Goal: Task Accomplishment & Management: Manage account settings

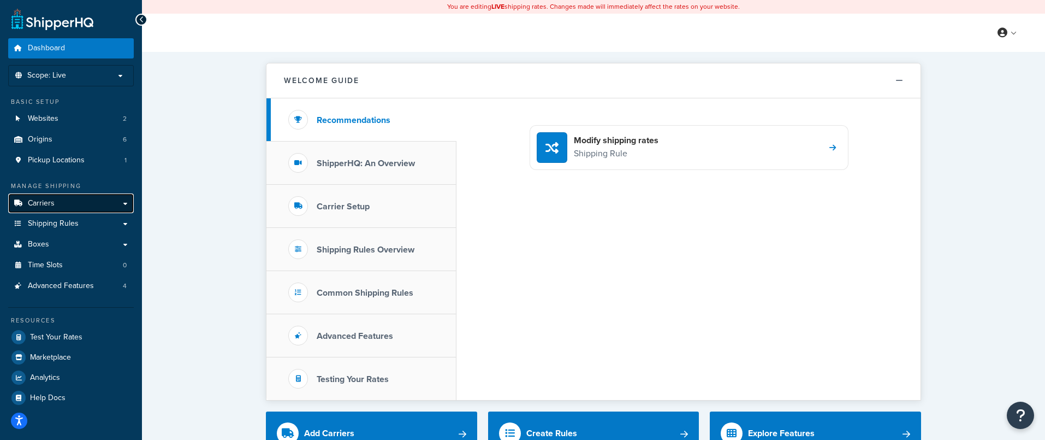
click at [45, 205] on span "Carriers" at bounding box center [41, 203] width 27 height 9
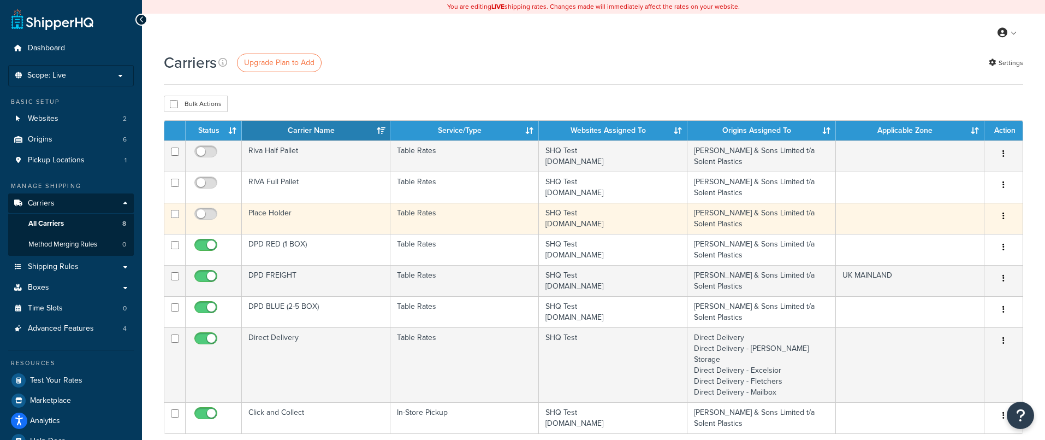
click at [1002, 218] on button "button" at bounding box center [1003, 216] width 15 height 17
click at [949, 241] on link "Edit" at bounding box center [959, 239] width 86 height 22
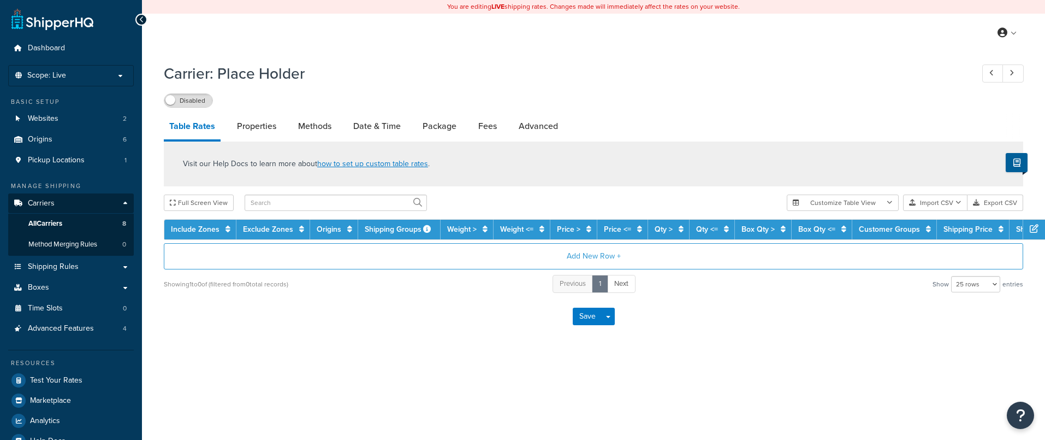
select select "25"
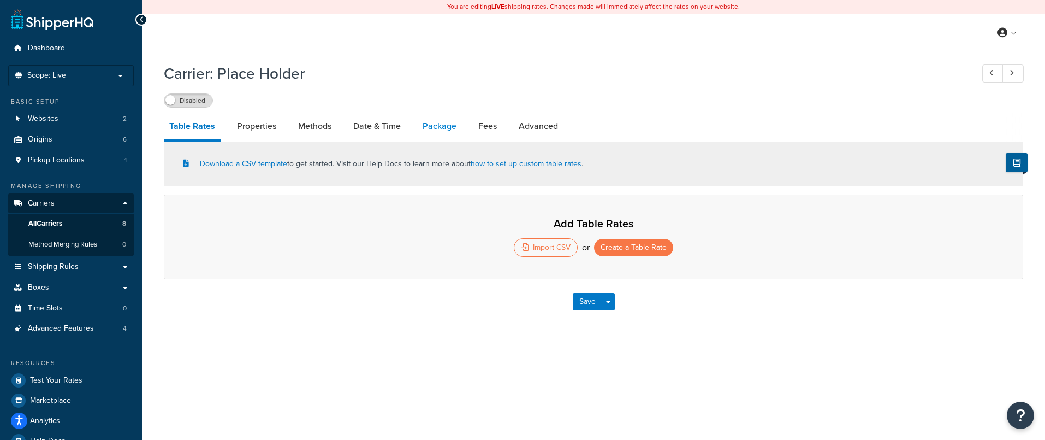
click at [451, 131] on link "Package" at bounding box center [439, 126] width 45 height 26
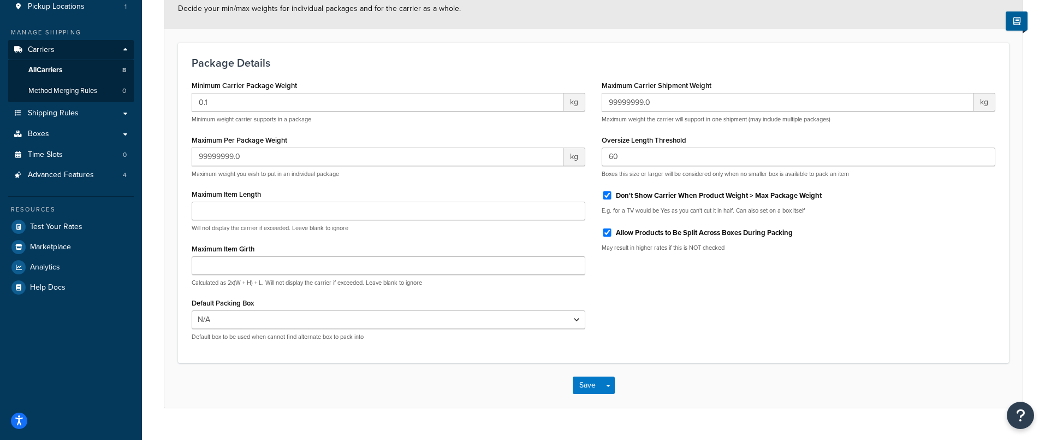
scroll to position [154, 0]
click at [236, 320] on select "N/A ALC CARTON TITAN CARTON SMALL ALC NEW IRIS CARTON ATSL Carton SEMBOL ALC CA…" at bounding box center [389, 319] width 394 height 19
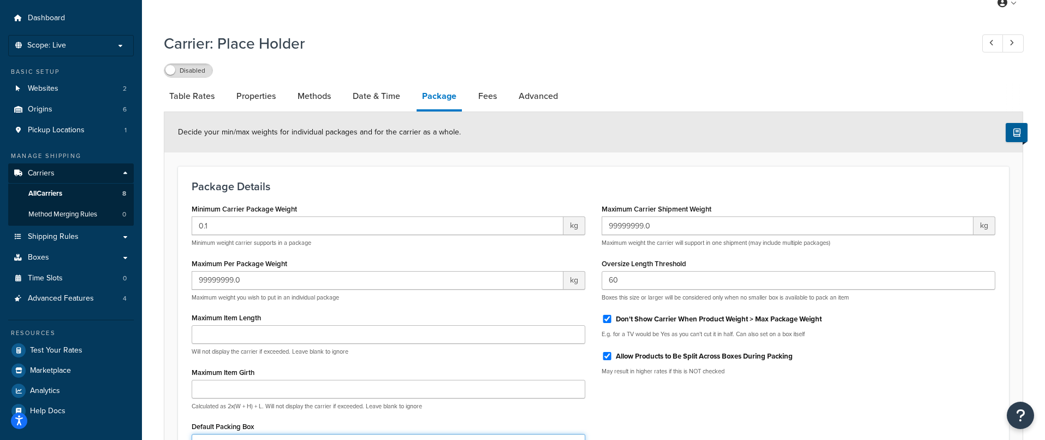
scroll to position [20, 0]
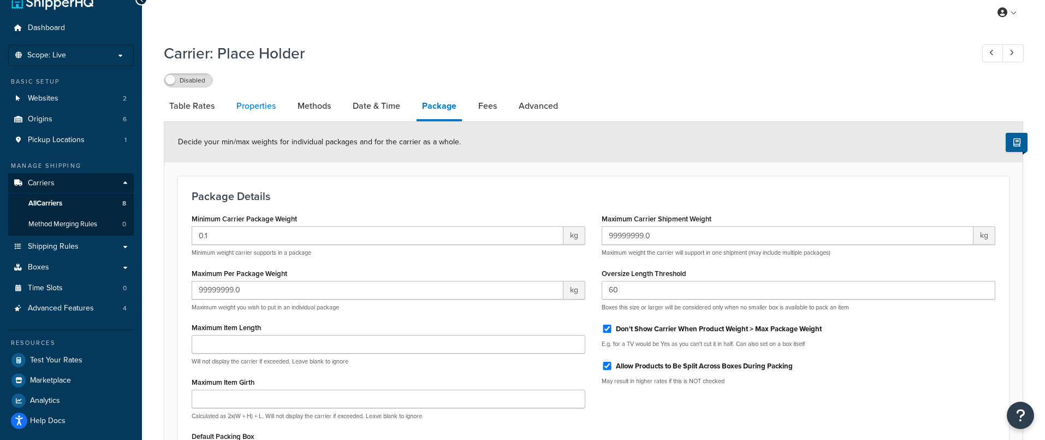
click at [261, 110] on link "Properties" at bounding box center [256, 106] width 50 height 26
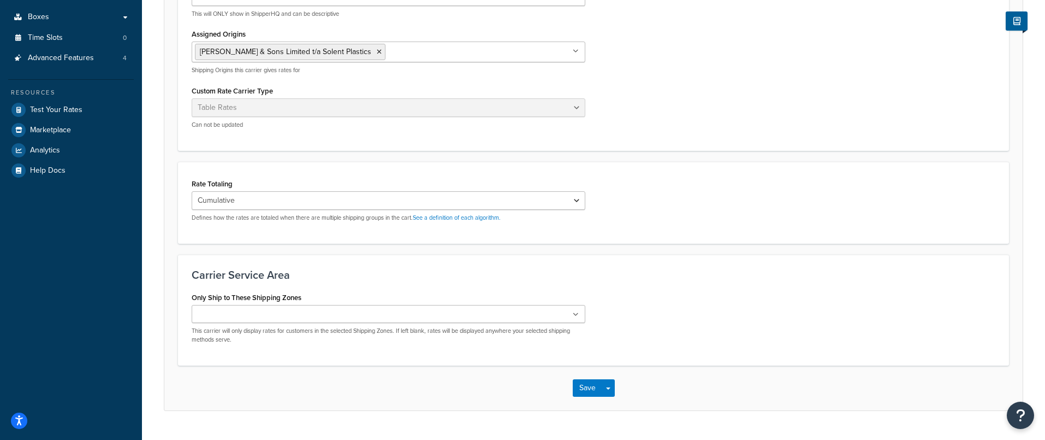
scroll to position [271, 0]
click at [245, 203] on select "Cumulative Highest Per Item Per SKU" at bounding box center [389, 199] width 394 height 19
select select "PERITEM"
click at [192, 191] on select "Cumulative Highest Per Item Per SKU" at bounding box center [389, 199] width 394 height 19
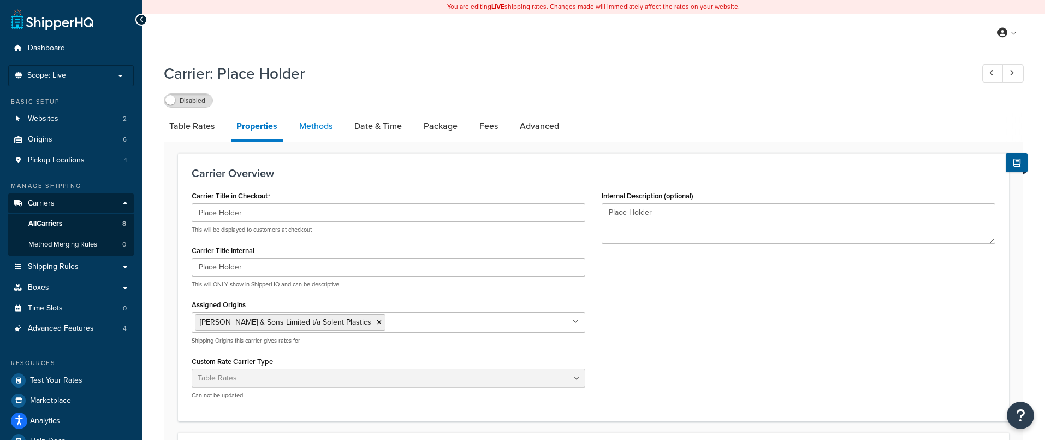
click at [315, 132] on link "Methods" at bounding box center [316, 126] width 44 height 26
select select "25"
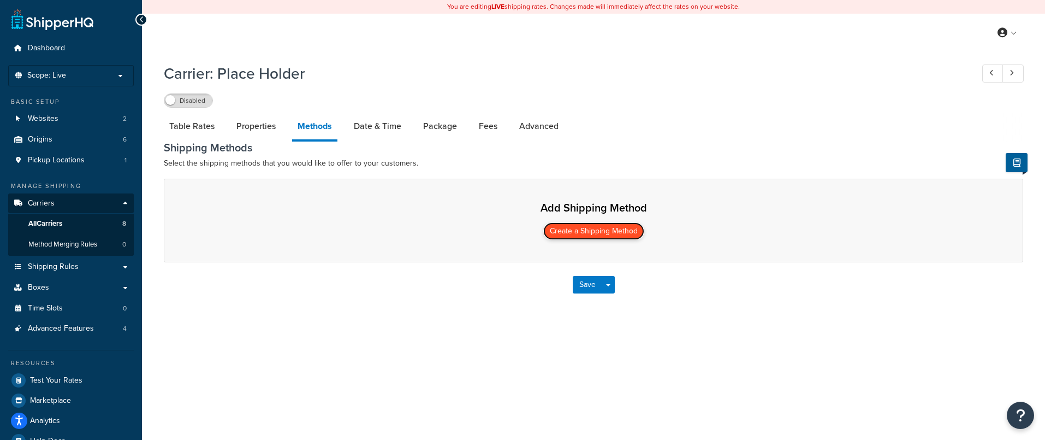
click at [579, 230] on button "Create a Shipping Method" at bounding box center [593, 230] width 101 height 17
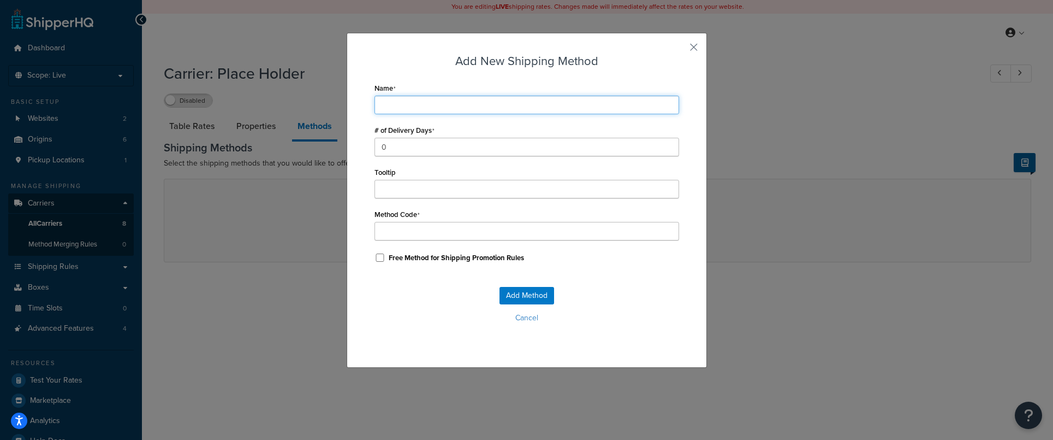
click at [386, 108] on input "Name" at bounding box center [527, 105] width 305 height 19
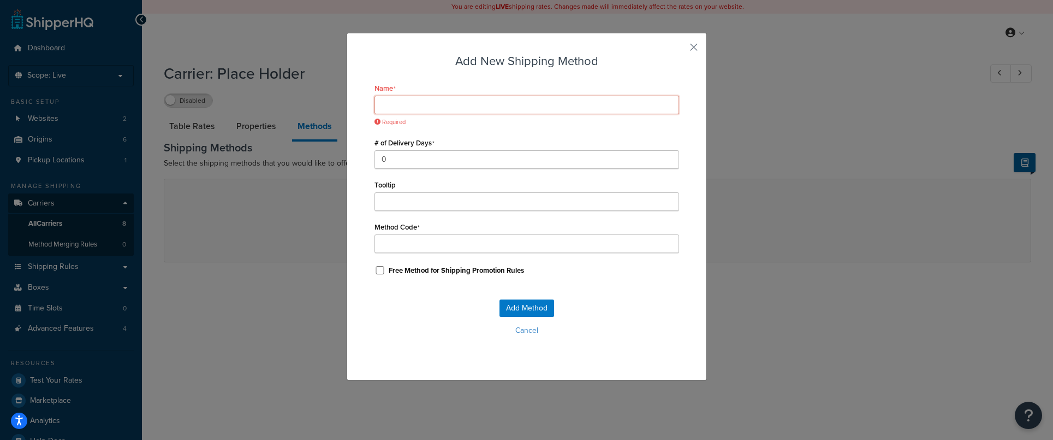
paste input "No shipping available, place order for call back"
type input "No shipping available, place order for call back"
type input "No_shipping_available,_place_order_for_call_back"
drag, startPoint x: 457, startPoint y: 106, endPoint x: 321, endPoint y: 99, distance: 135.7
click at [322, 99] on div "Add New Shipping Method Name No shipping available, place order for call back M…" at bounding box center [526, 220] width 1053 height 440
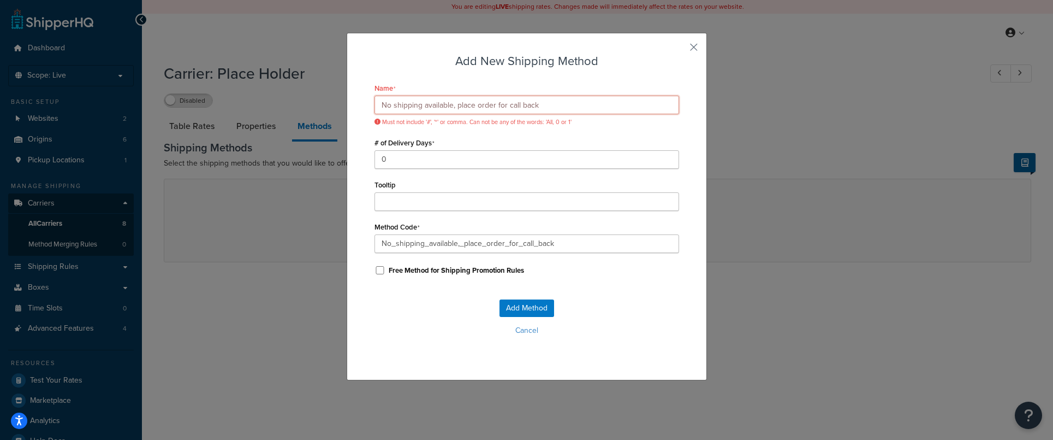
type input "Place order for call back"
type input "Place_order_for_call_back"
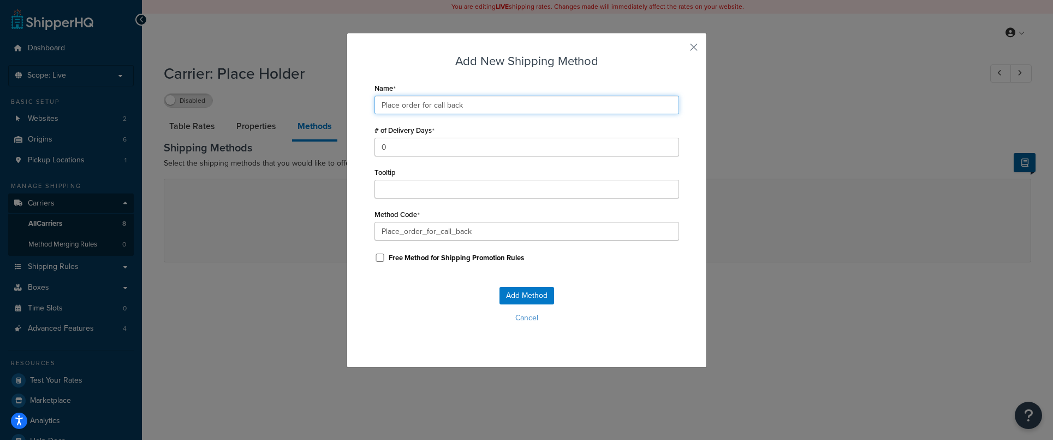
type input "Place order for call back"
click at [388, 189] on input "Tooltip" at bounding box center [527, 189] width 305 height 19
click at [375, 227] on input "Place_order_for_call_back" at bounding box center [527, 231] width 305 height 19
click at [513, 295] on button "Add Method" at bounding box center [527, 295] width 55 height 17
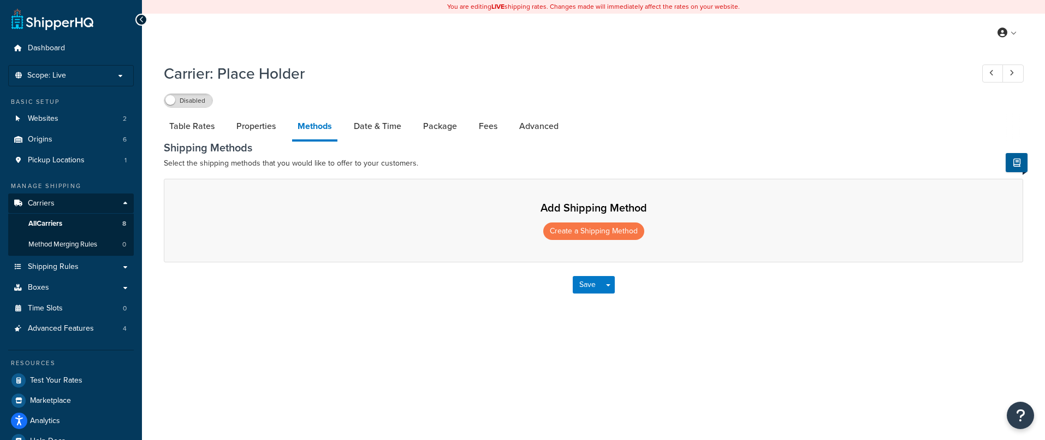
select select "25"
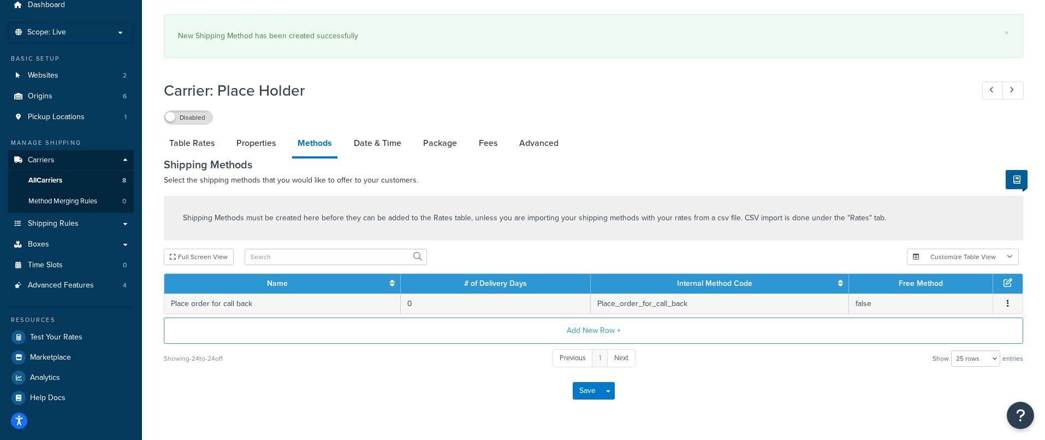
scroll to position [43, 0]
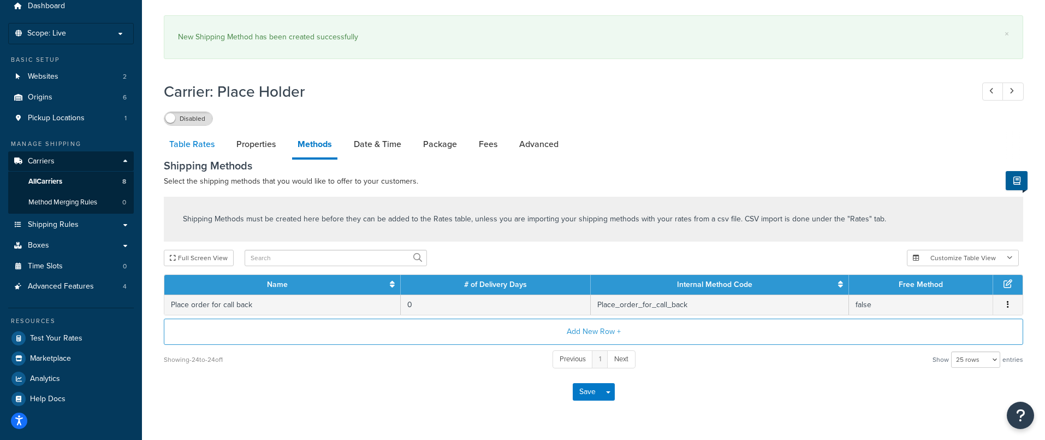
click at [203, 144] on link "Table Rates" at bounding box center [192, 144] width 56 height 26
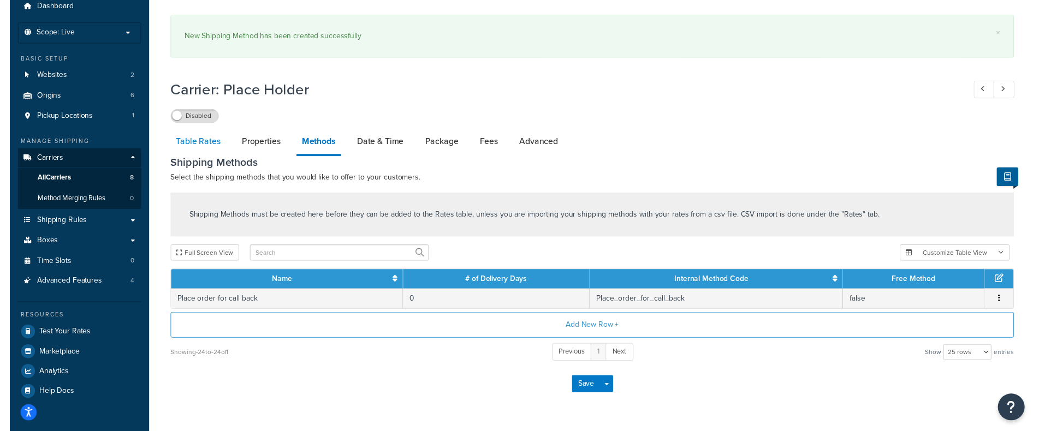
scroll to position [33, 0]
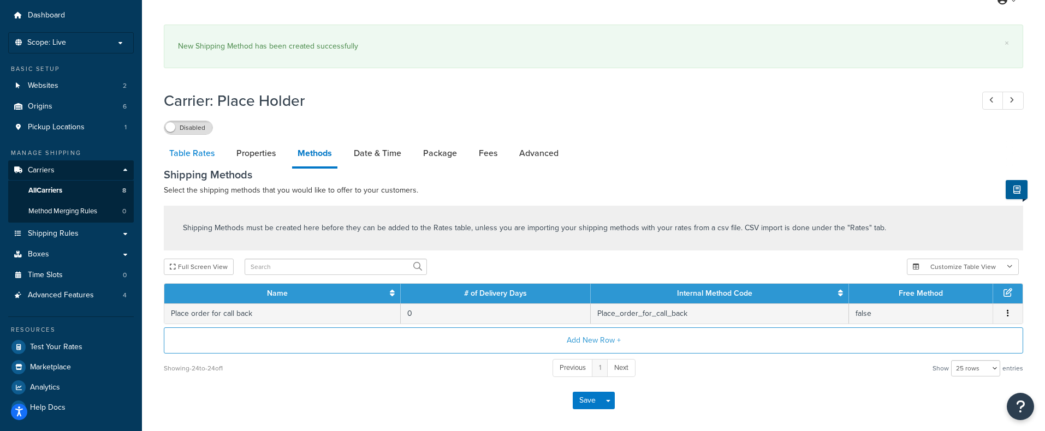
select select "25"
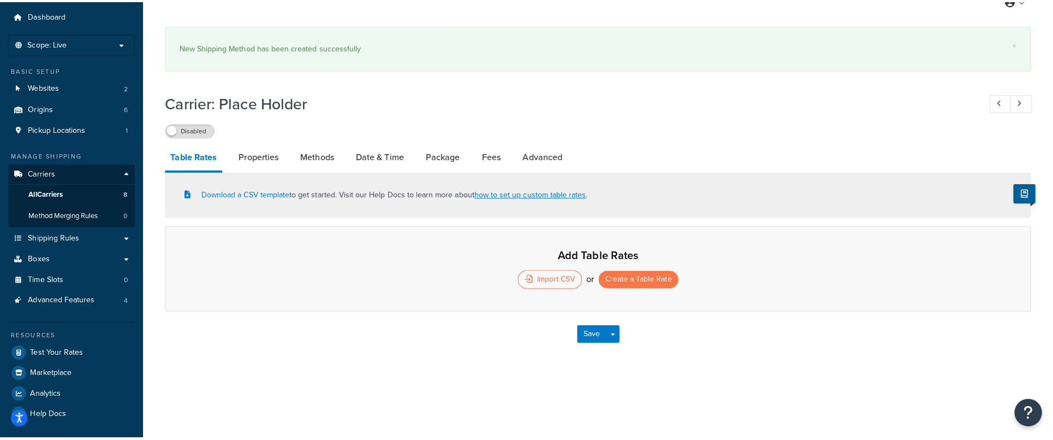
scroll to position [25, 0]
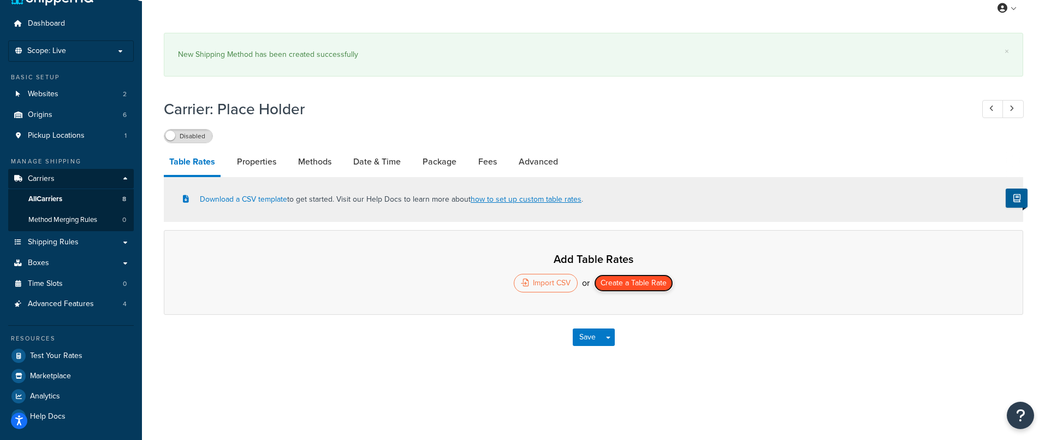
click at [635, 285] on button "Create a Table Rate" at bounding box center [633, 282] width 79 height 17
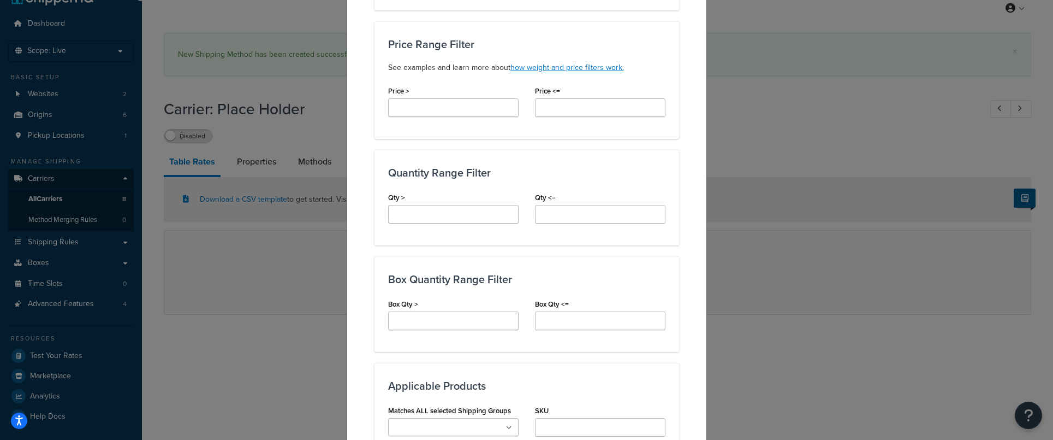
scroll to position [374, 0]
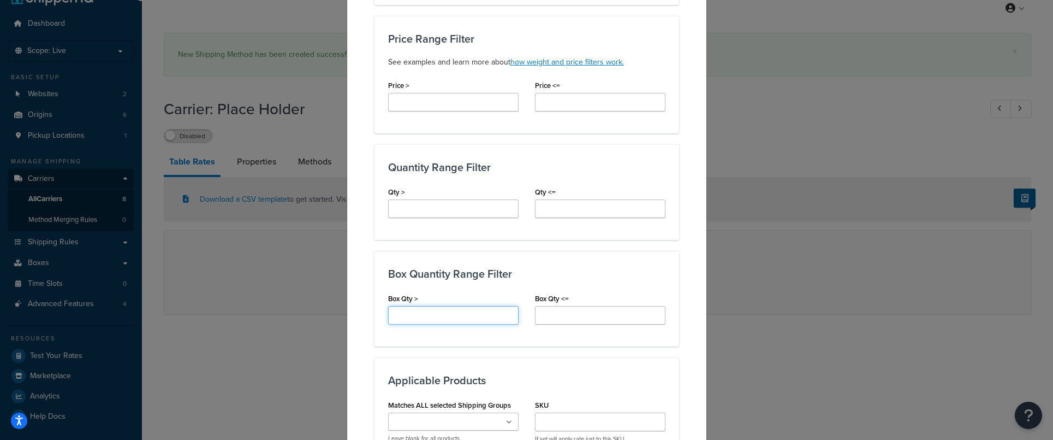
click at [405, 315] on input "Box Qty >" at bounding box center [453, 315] width 131 height 19
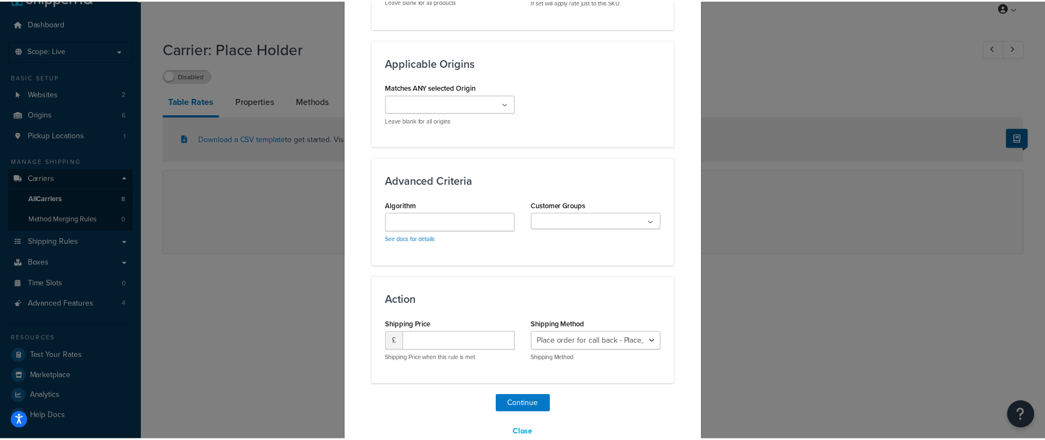
scroll to position [814, 0]
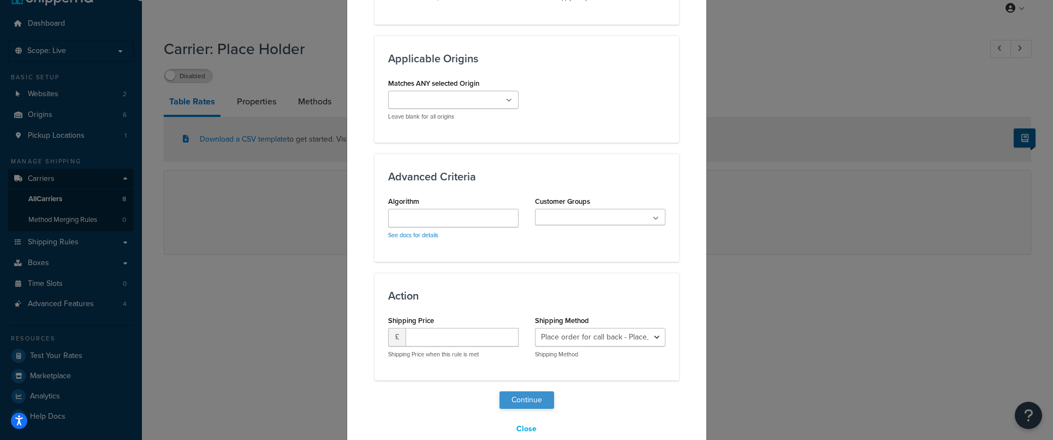
type input "6"
click at [533, 400] on button "Continue" at bounding box center [527, 399] width 55 height 17
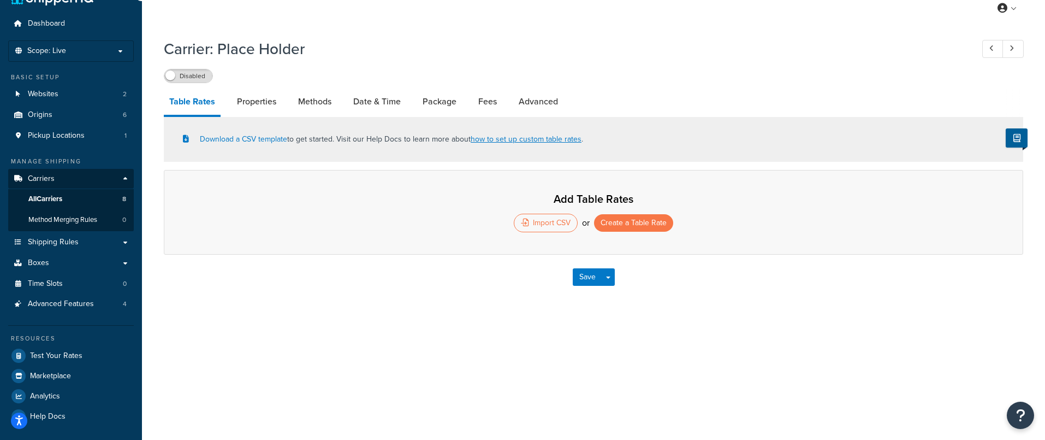
select select "25"
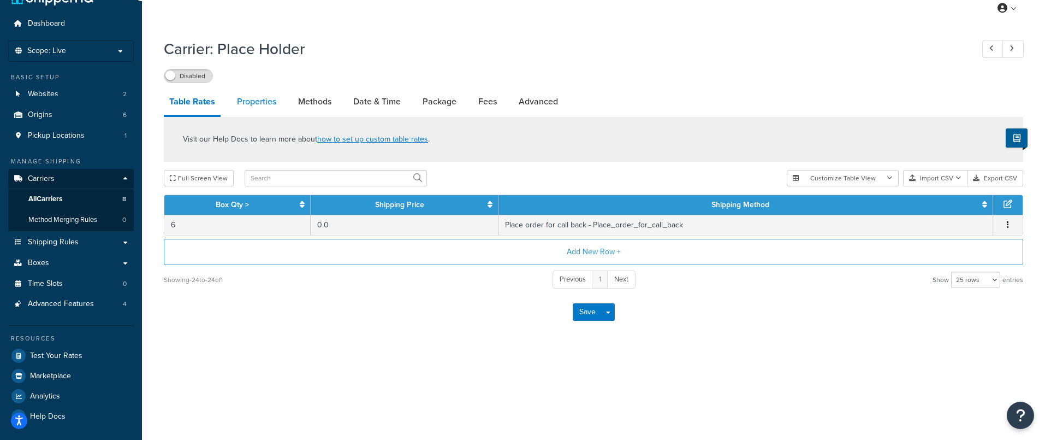
click at [250, 105] on link "Properties" at bounding box center [257, 101] width 50 height 26
select select "PERITEM"
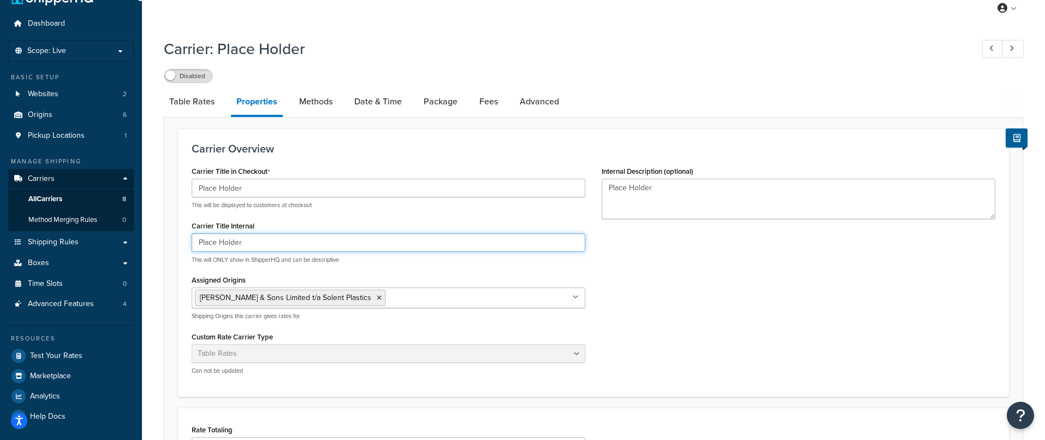
drag, startPoint x: 191, startPoint y: 241, endPoint x: 157, endPoint y: 239, distance: 33.9
click at [158, 239] on div "Carrier: Place Holder Disabled Table Rates Properties Methods Date & Time Packa…" at bounding box center [593, 358] width 903 height 651
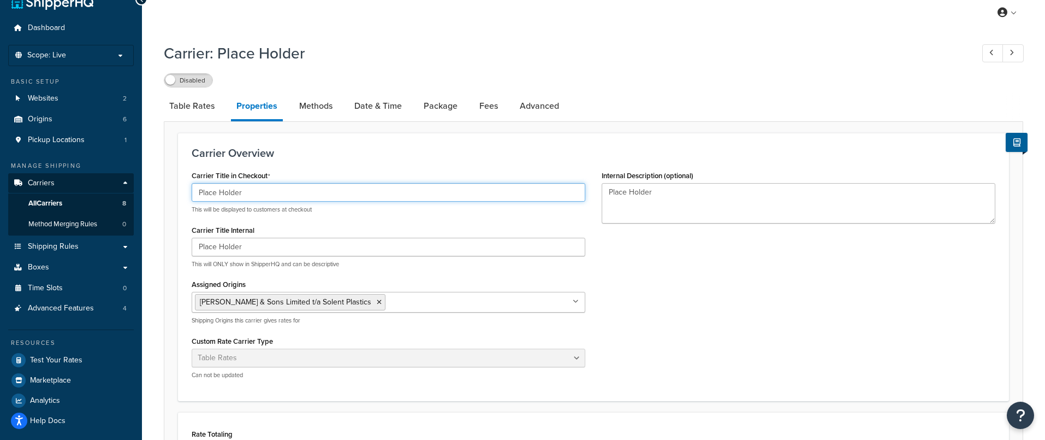
drag, startPoint x: 247, startPoint y: 186, endPoint x: 162, endPoint y: 194, distance: 85.0
click at [162, 194] on div "Carrier: Place Holder Disabled Table Rates Properties Methods Date & Time Packa…" at bounding box center [593, 362] width 903 height 651
paste input "No shipping available, place order for call back"
drag, startPoint x: 276, startPoint y: 192, endPoint x: 416, endPoint y: 203, distance: 139.6
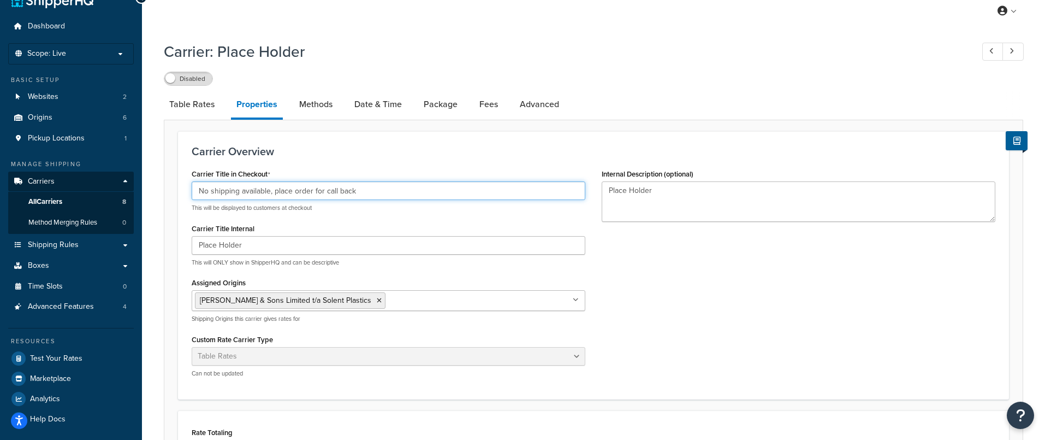
click at [416, 203] on div "No shipping available, place order for call back This will be displayed to cust…" at bounding box center [389, 196] width 394 height 31
type input "No shipping available, place order for call back"
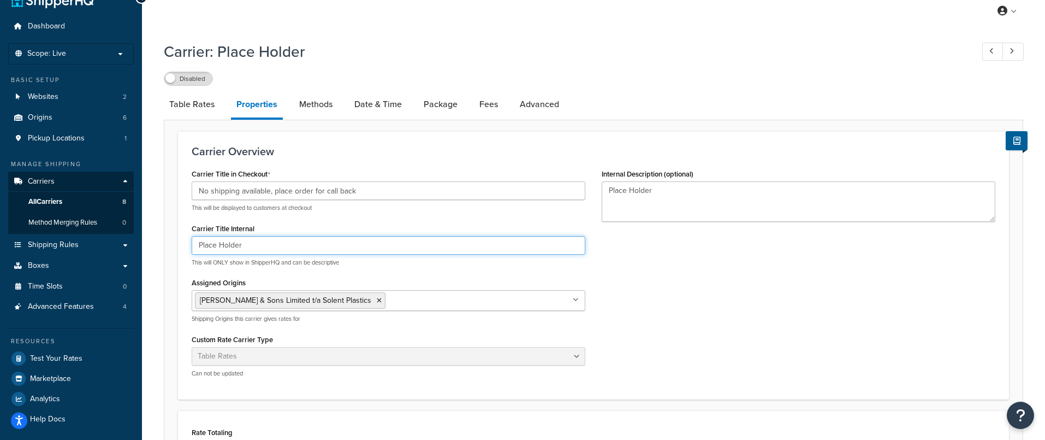
click at [251, 251] on input "Place Holder" at bounding box center [389, 245] width 394 height 19
drag, startPoint x: 230, startPoint y: 240, endPoint x: 180, endPoint y: 231, distance: 51.5
click at [179, 231] on div "Carrier Overview Carrier Title in Checkout No shipping available, place order f…" at bounding box center [593, 265] width 831 height 268
paste input "place order for call back"
drag, startPoint x: 198, startPoint y: 245, endPoint x: 187, endPoint y: 245, distance: 11.5
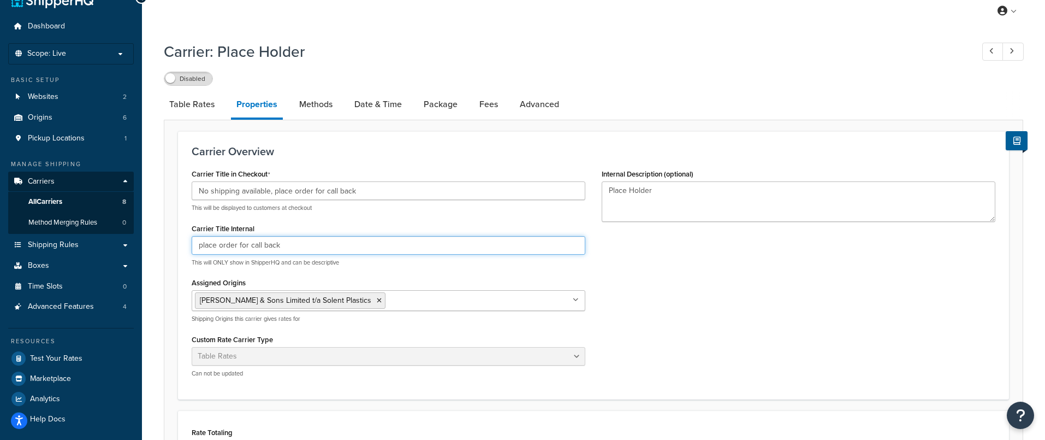
click at [186, 245] on div "Carrier Title in Checkout No shipping available, place order for call back This…" at bounding box center [388, 276] width 410 height 220
type input "Place order for call back"
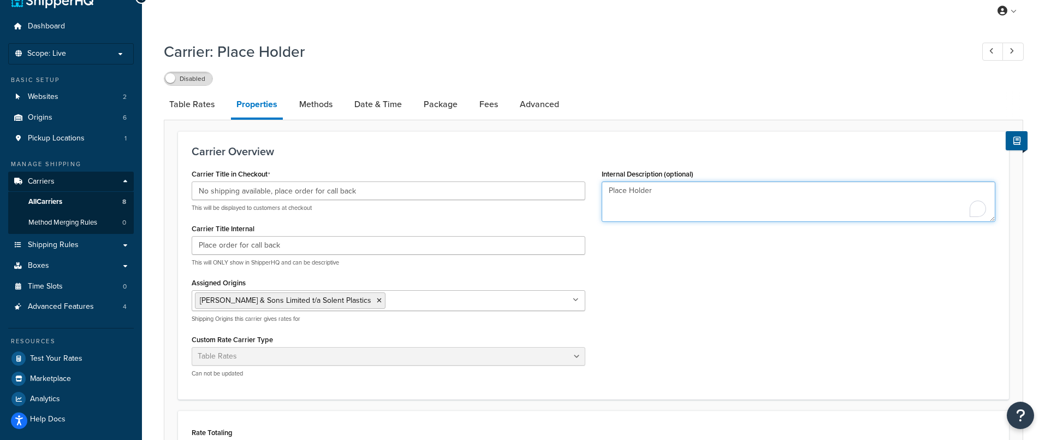
drag, startPoint x: 679, startPoint y: 199, endPoint x: 549, endPoint y: 180, distance: 131.4
click at [549, 182] on div "Carrier Title in Checkout No shipping available, place order for call back This…" at bounding box center [593, 276] width 820 height 220
paste textarea "place order for call back"
drag, startPoint x: 612, startPoint y: 192, endPoint x: 589, endPoint y: 195, distance: 23.1
click at [590, 195] on div "Carrier Title in Checkout No shipping available, place order for call back This…" at bounding box center [593, 276] width 820 height 220
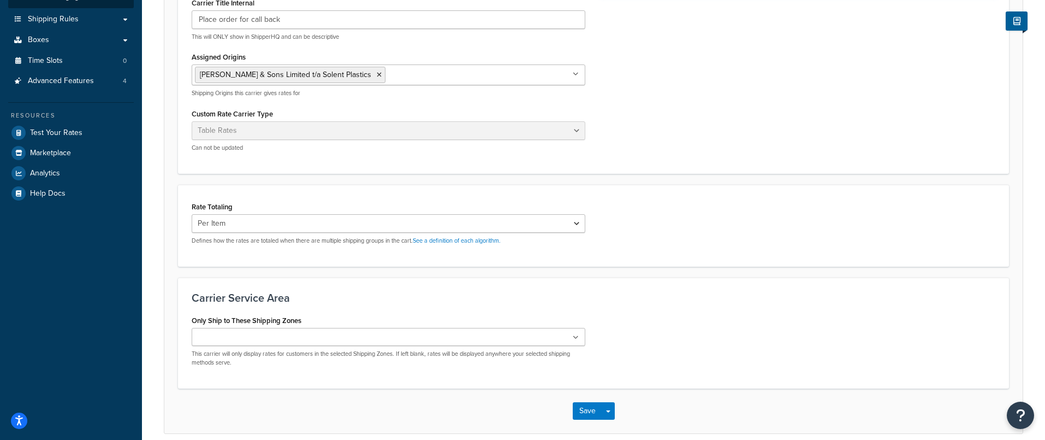
scroll to position [247, 0]
type textarea "Place order for call back"
click at [591, 417] on button "Save" at bounding box center [587, 410] width 29 height 17
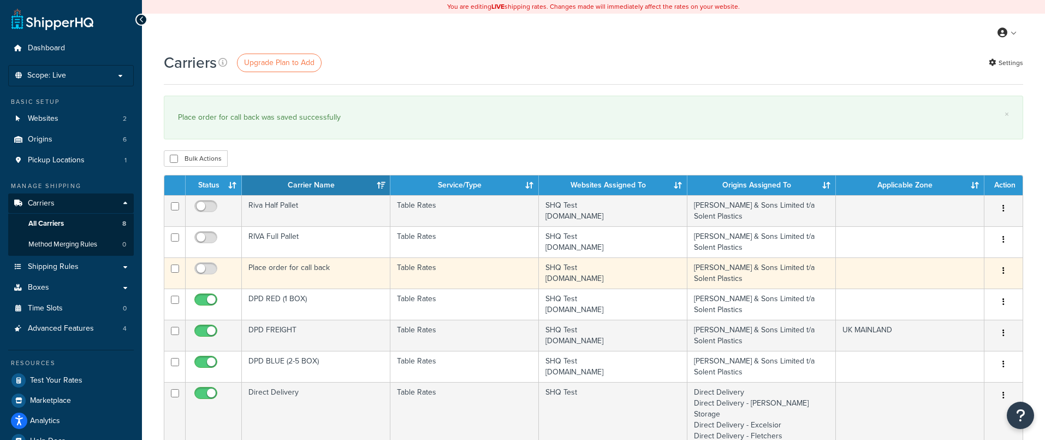
click at [772, 274] on td "[PERSON_NAME] & Sons Limited t/a Solent Plastics" at bounding box center [762, 272] width 149 height 31
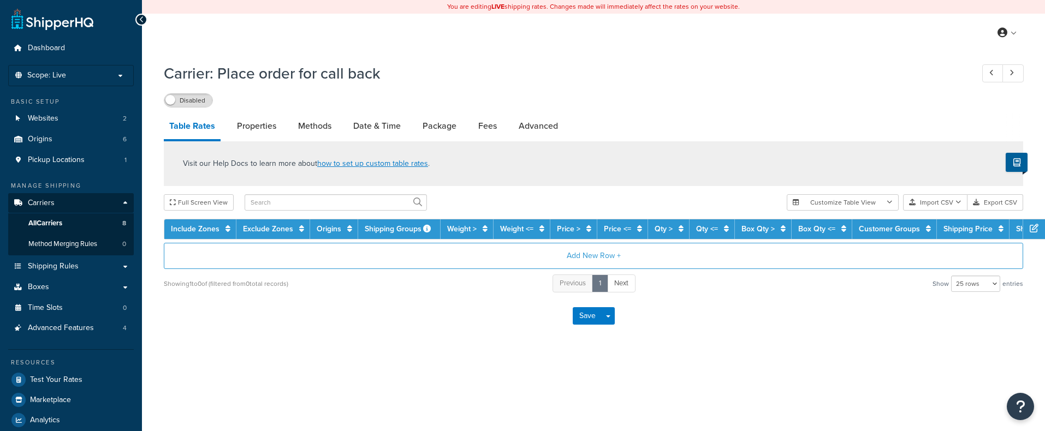
select select "25"
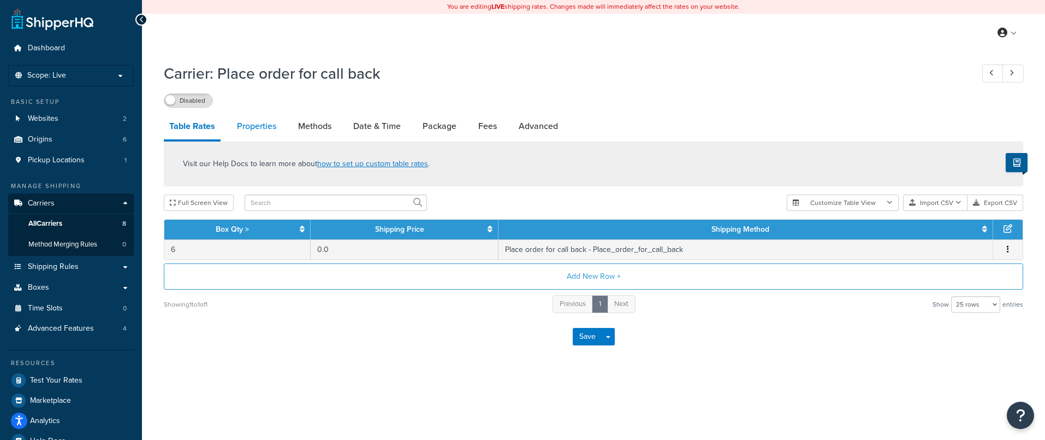
click at [253, 130] on link "Properties" at bounding box center [257, 126] width 50 height 26
select select "PERITEM"
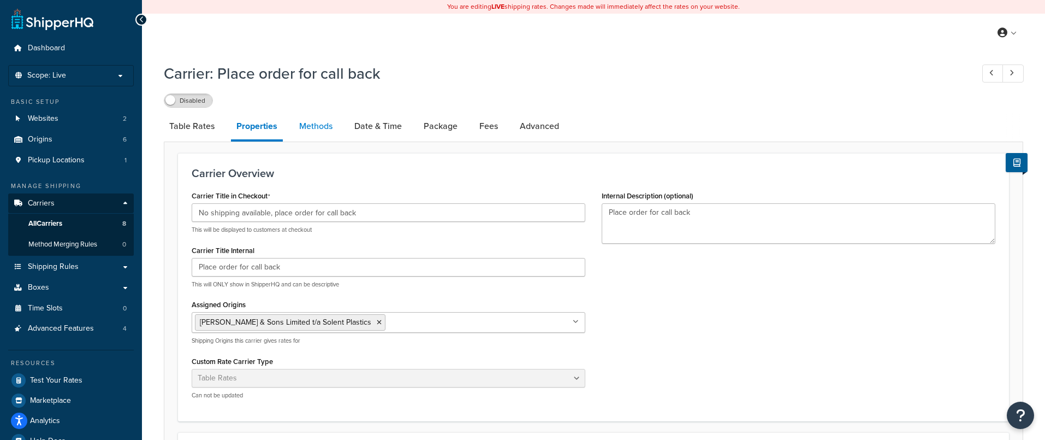
click at [305, 129] on link "Methods" at bounding box center [316, 126] width 44 height 26
select select "25"
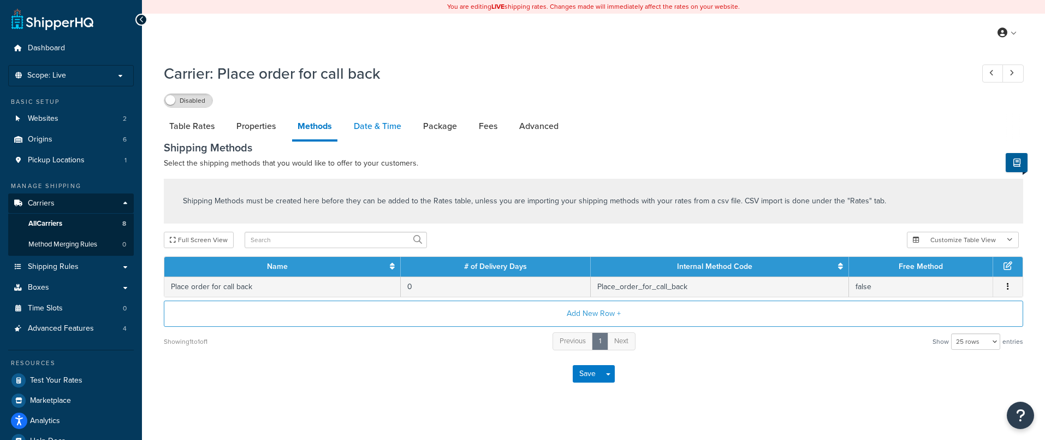
click at [366, 131] on link "Date & Time" at bounding box center [377, 126] width 58 height 26
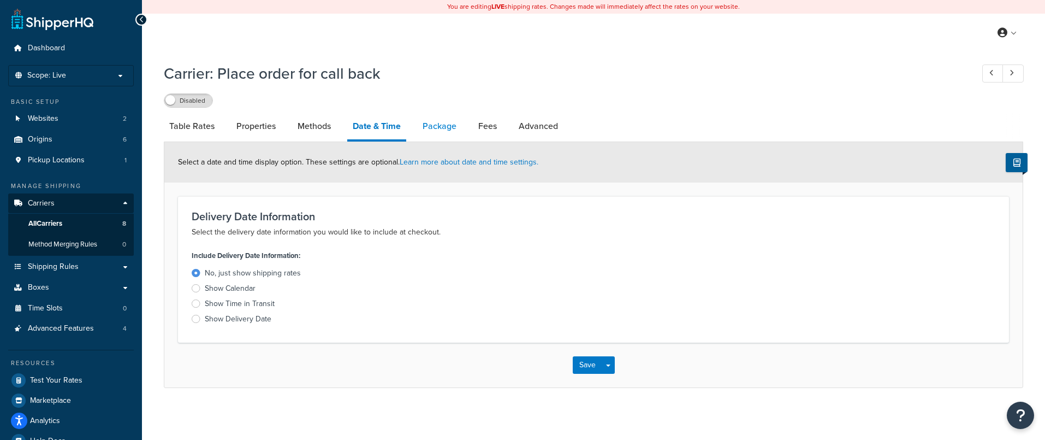
click at [440, 136] on link "Package" at bounding box center [439, 126] width 45 height 26
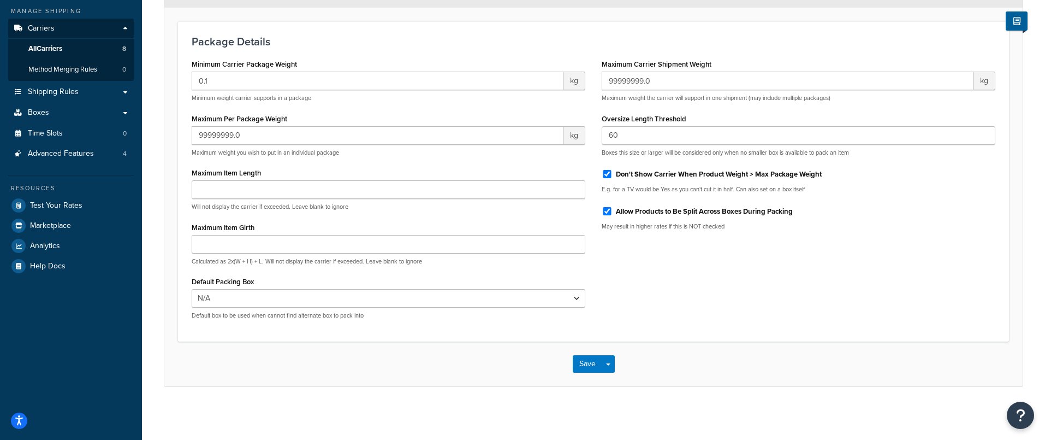
scroll to position [175, 0]
click at [586, 365] on button "Save" at bounding box center [587, 362] width 29 height 17
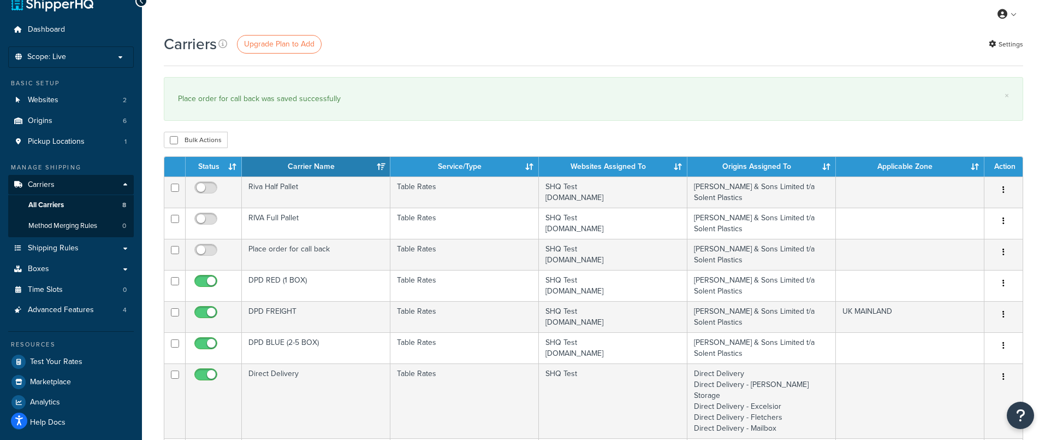
scroll to position [37, 0]
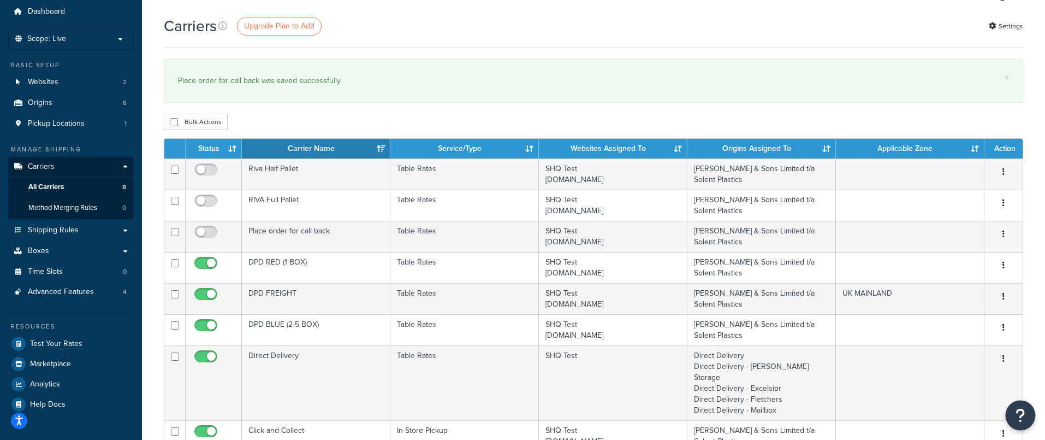
click at [1023, 417] on icon "Open Resource Center" at bounding box center [1021, 414] width 10 height 15
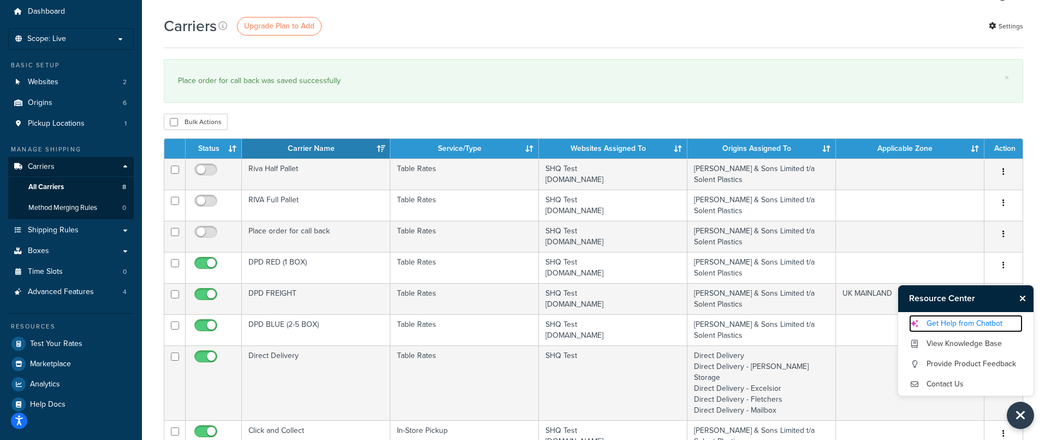
click at [952, 321] on link "Get Help from Chatbot" at bounding box center [966, 323] width 114 height 17
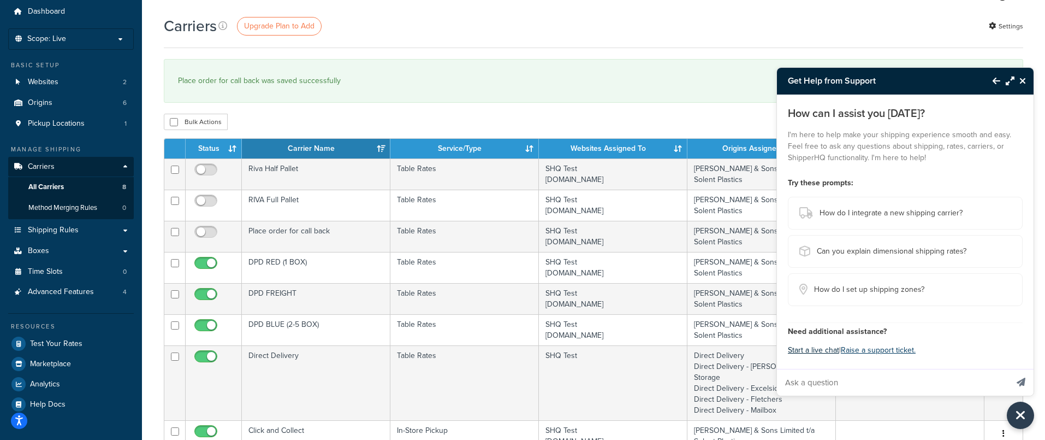
click at [800, 349] on button "Start a live chat" at bounding box center [813, 349] width 51 height 15
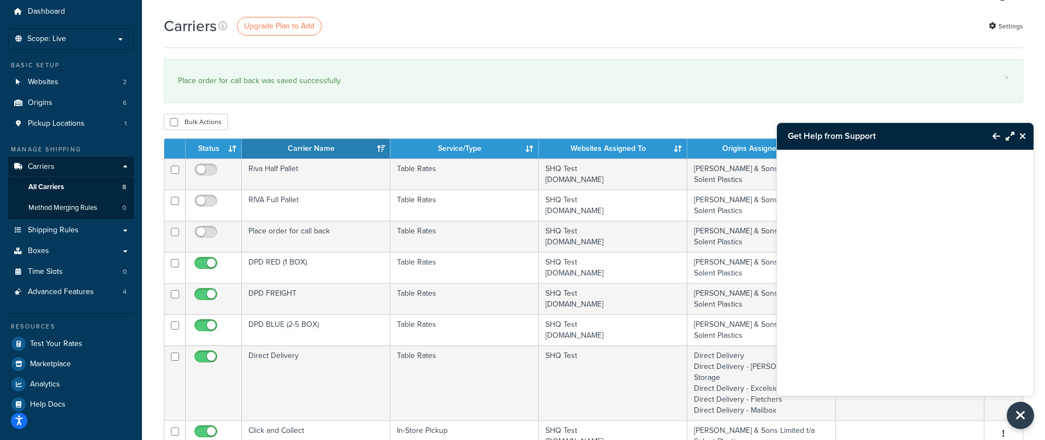
click at [1023, 137] on icon "Close Resource Center" at bounding box center [1023, 136] width 7 height 9
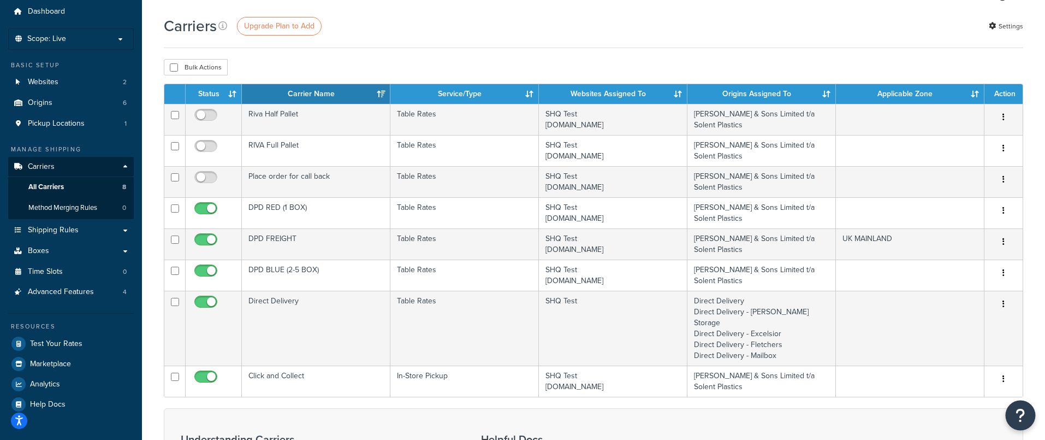
click at [1019, 418] on icon "Open Resource Center" at bounding box center [1021, 414] width 10 height 15
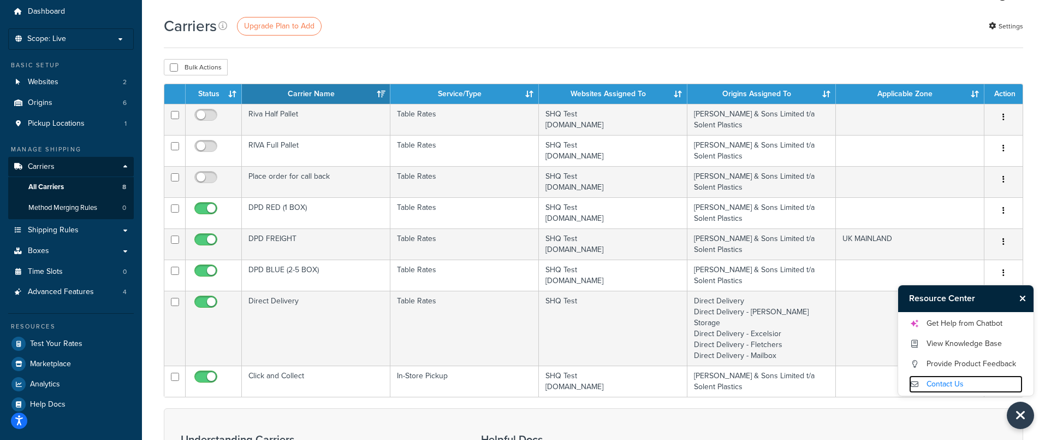
click at [934, 380] on link "Contact Us" at bounding box center [966, 383] width 114 height 17
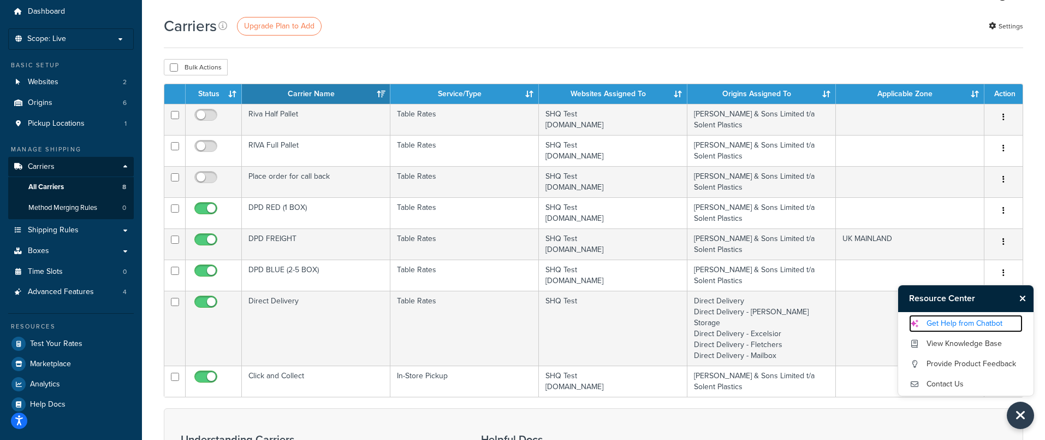
click at [954, 323] on link "Get Help from Chatbot" at bounding box center [966, 323] width 114 height 17
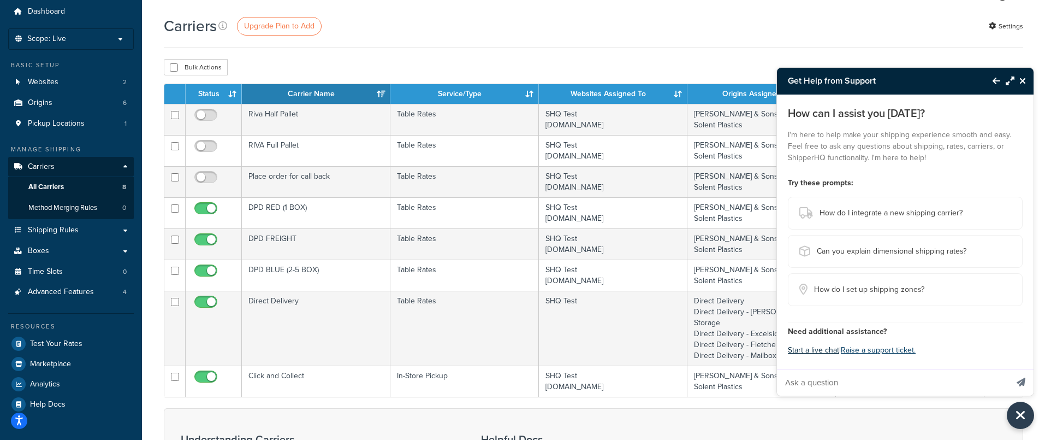
click at [814, 350] on button "Start a live chat" at bounding box center [813, 349] width 51 height 15
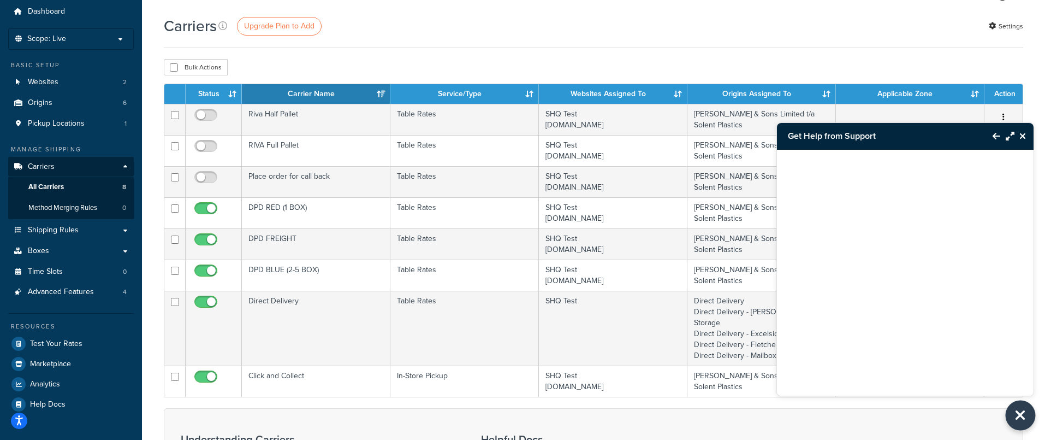
click at [1028, 415] on button "Close Resource Center" at bounding box center [1021, 415] width 30 height 30
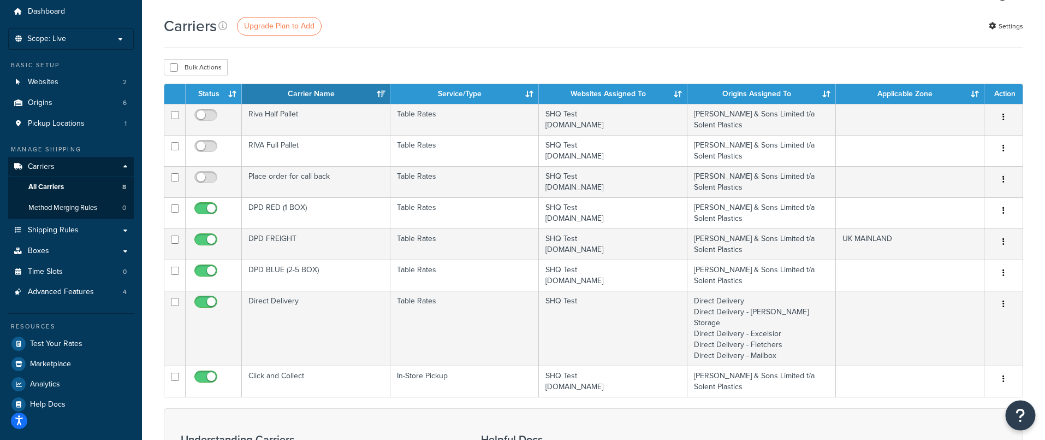
click at [1027, 415] on button "Open Resource Center" at bounding box center [1021, 415] width 30 height 30
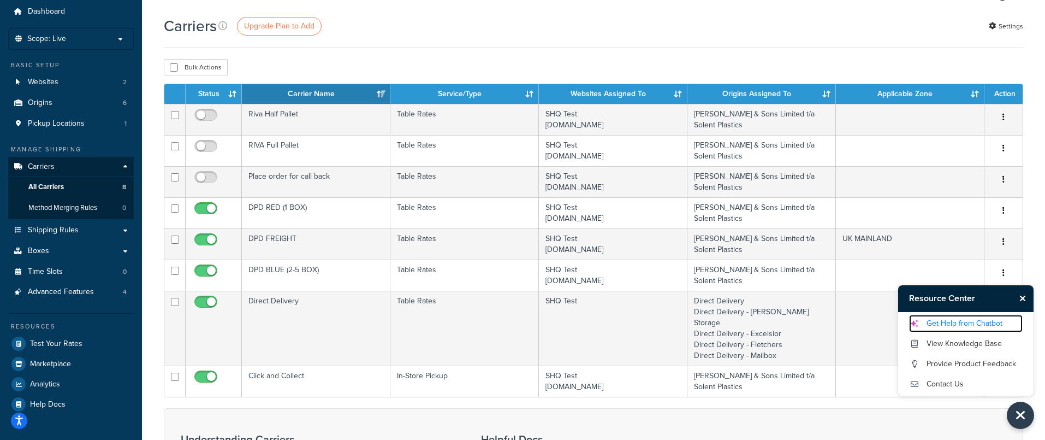
click at [950, 324] on link "Get Help from Chatbot" at bounding box center [966, 323] width 114 height 17
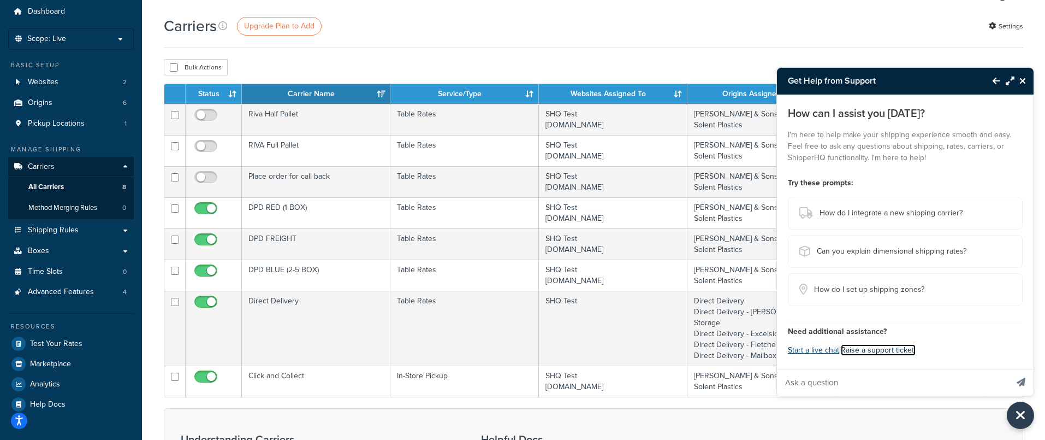
click at [873, 352] on link "Raise a support ticket." at bounding box center [878, 349] width 75 height 11
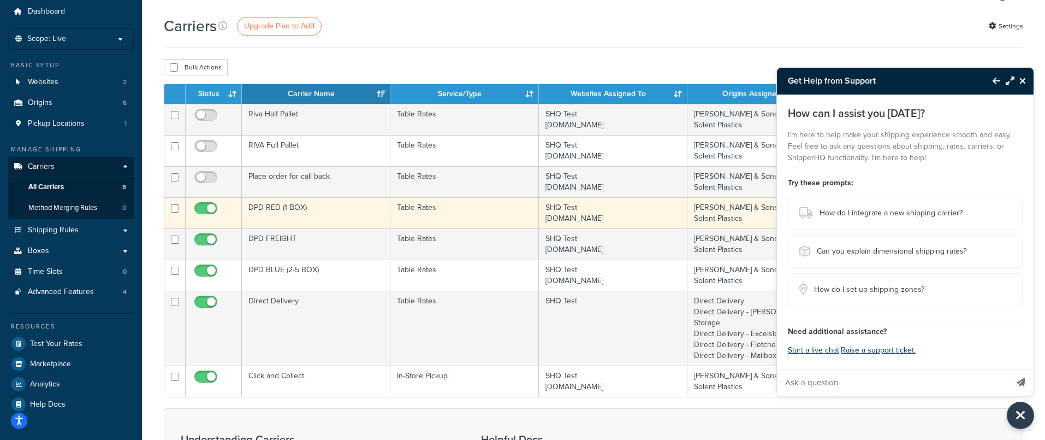
click at [313, 217] on td "DPD RED (1 BOX)" at bounding box center [316, 212] width 149 height 31
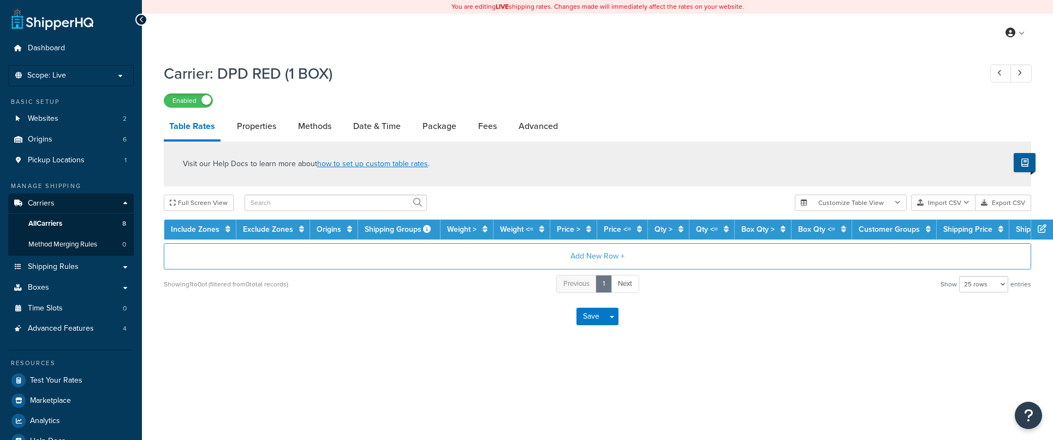
select select "25"
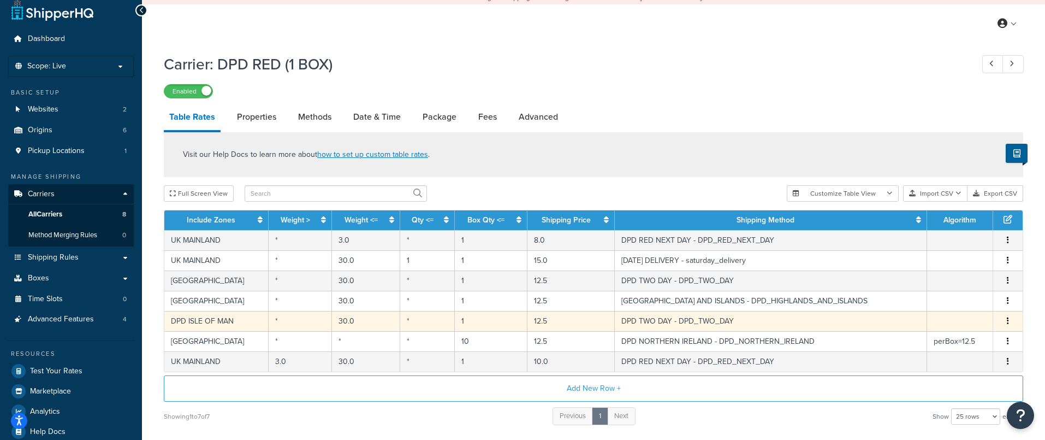
scroll to position [9, 0]
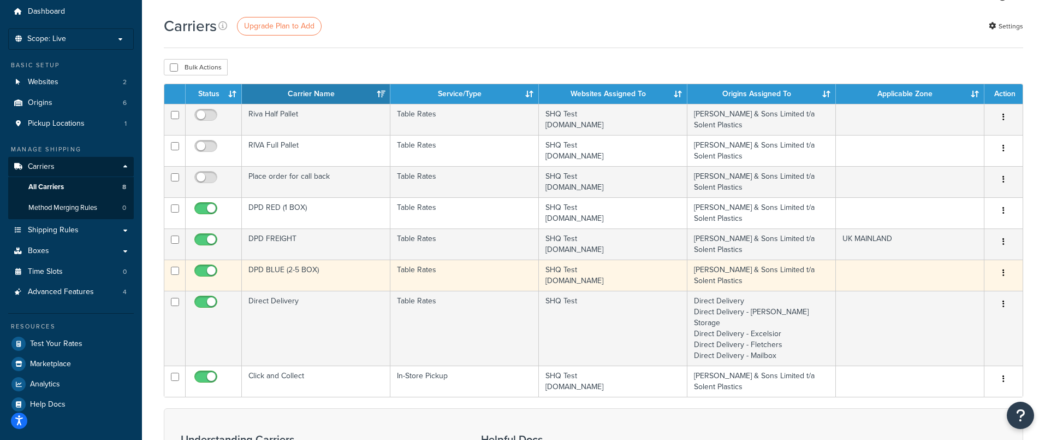
click at [312, 271] on td "DPD BLUE (2-5 BOX)" at bounding box center [316, 274] width 149 height 31
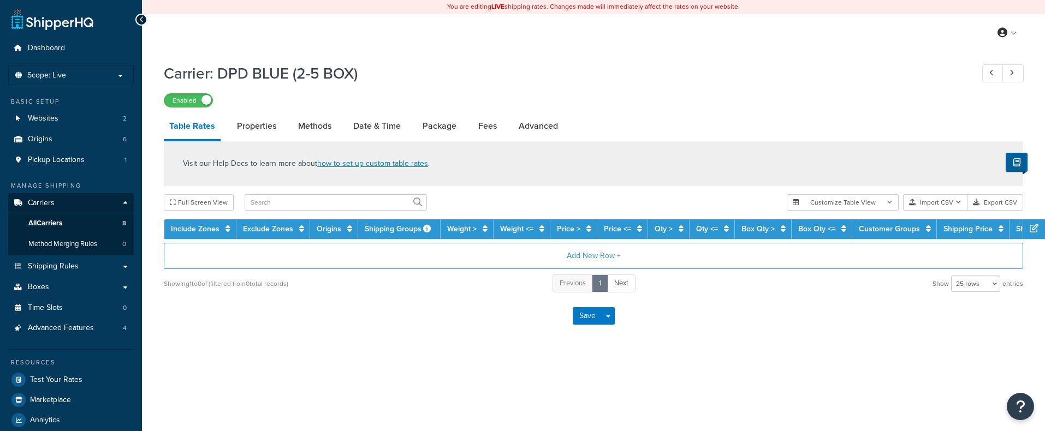
select select "25"
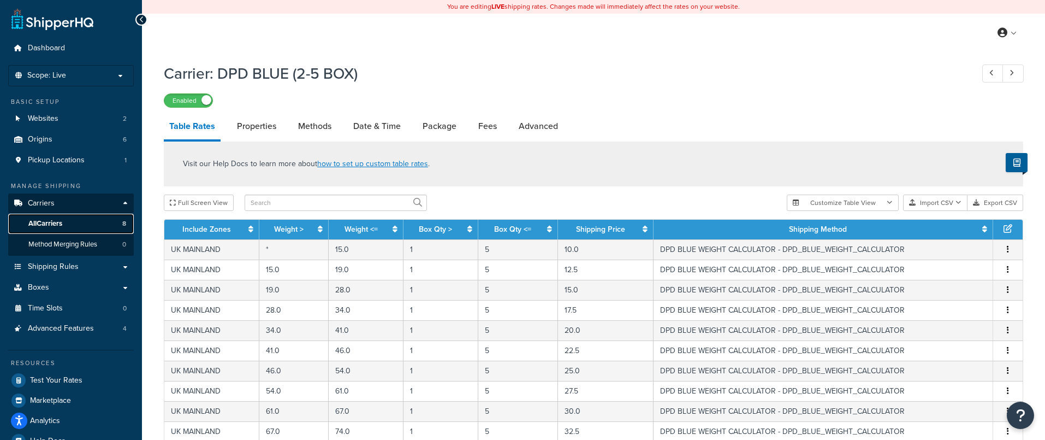
click at [51, 226] on span "All Carriers" at bounding box center [45, 223] width 34 height 9
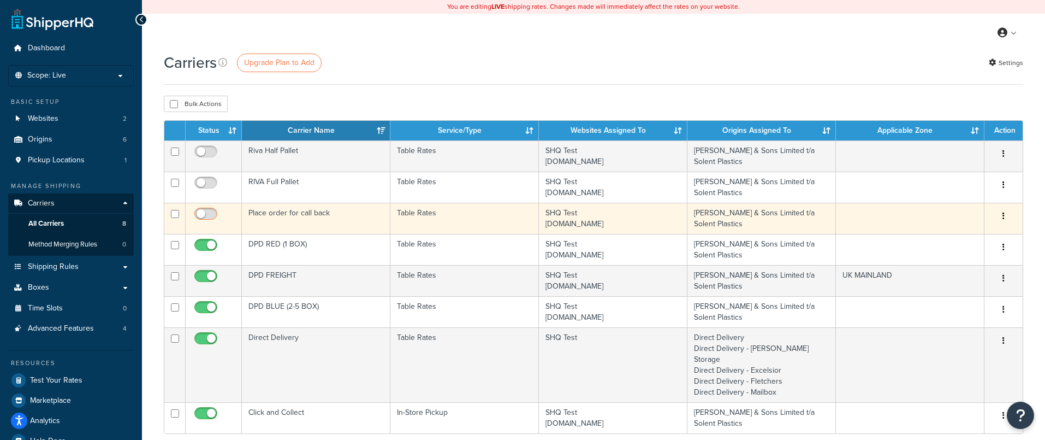
click at [209, 217] on input "checkbox" at bounding box center [207, 217] width 30 height 14
checkbox input "true"
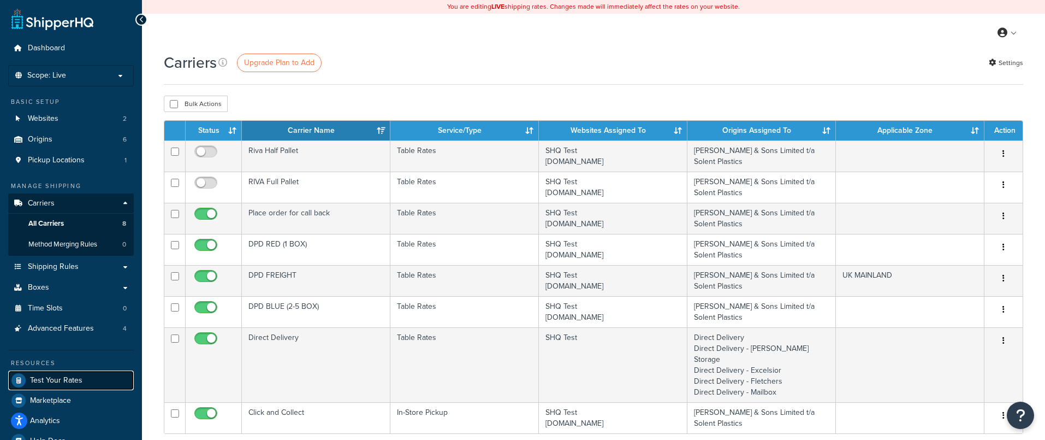
click at [52, 381] on span "Test Your Rates" at bounding box center [56, 380] width 52 height 9
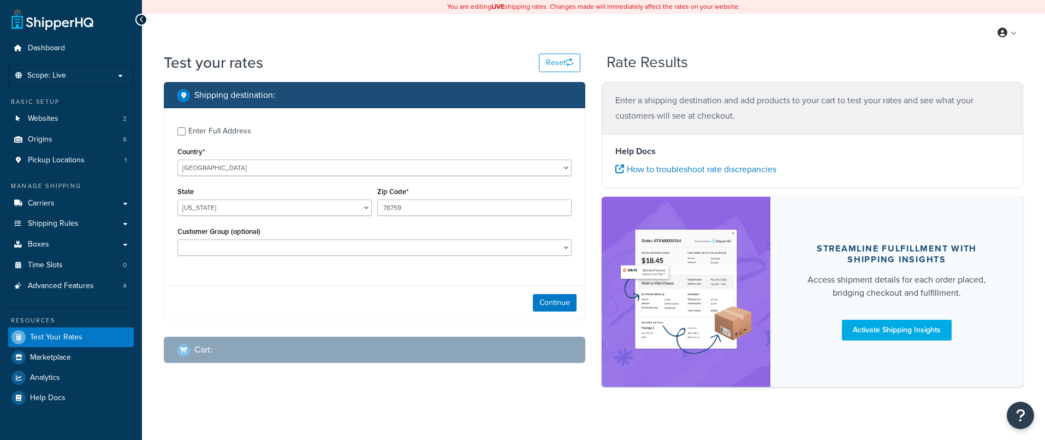
select select "[GEOGRAPHIC_DATA]"
click at [217, 170] on select "United States United Kingdom Afghanistan Åland Islands Albania Algeria American…" at bounding box center [374, 167] width 394 height 16
select select "GB"
click at [177, 160] on select "United States United Kingdom Afghanistan Åland Islands Albania Algeria American…" at bounding box center [374, 167] width 394 height 16
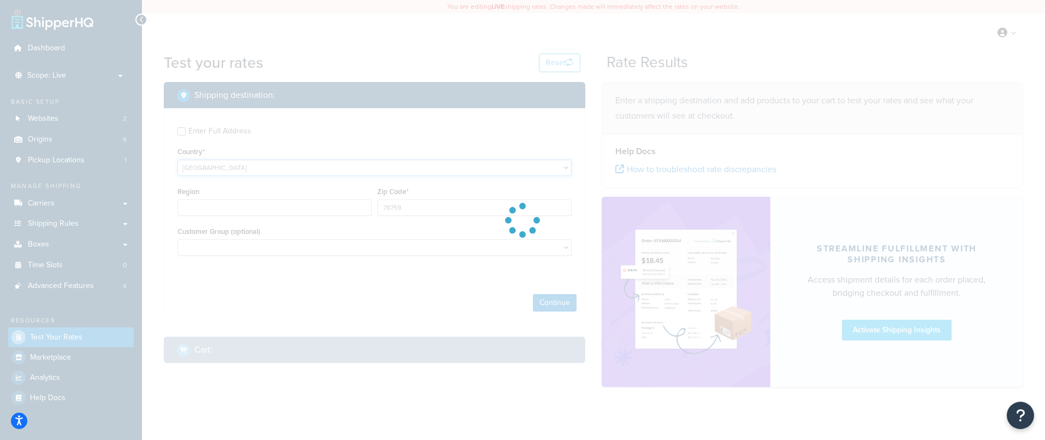
type input "TX"
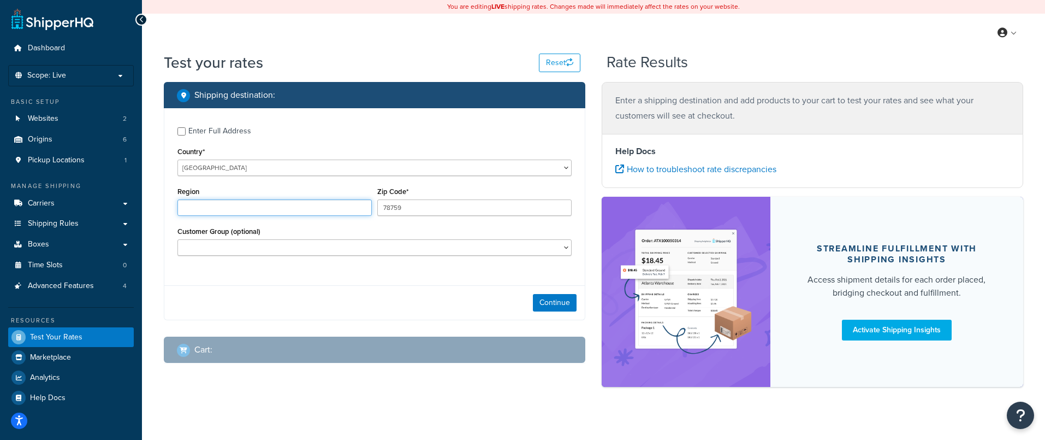
click at [209, 209] on input "Region" at bounding box center [274, 207] width 194 height 16
type input "Wales"
click at [421, 202] on input "78759" at bounding box center [474, 207] width 194 height 16
drag, startPoint x: 419, startPoint y: 210, endPoint x: 356, endPoint y: 208, distance: 64.0
click at [356, 208] on div "Region Wales Zip Code* 78759" at bounding box center [375, 204] width 400 height 40
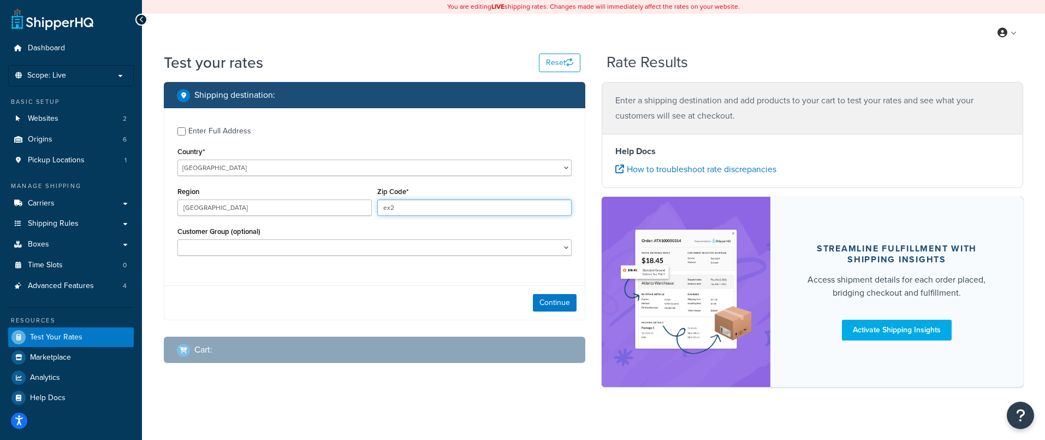
type input "EX27SA"
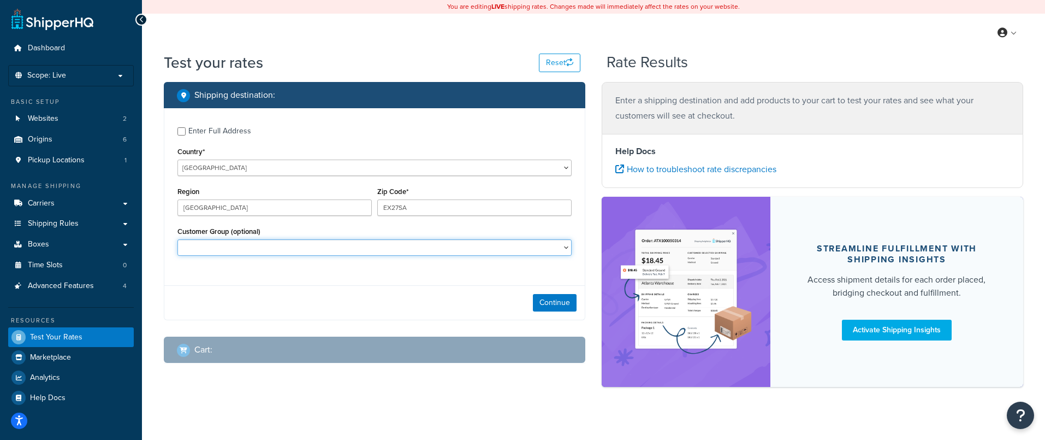
click at [254, 247] on select "Customer Group (optional)" at bounding box center [374, 247] width 394 height 16
click at [561, 304] on button "Continue" at bounding box center [555, 302] width 44 height 17
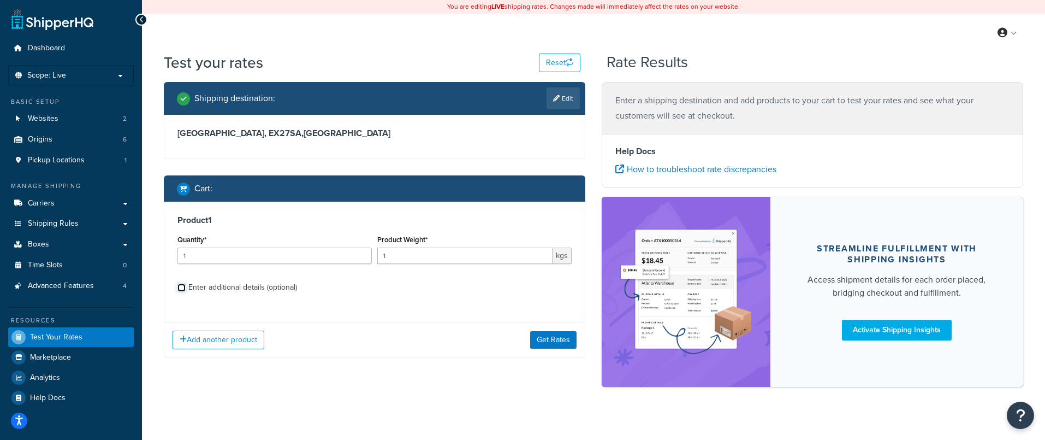
click at [183, 288] on input "Enter additional details (optional)" at bounding box center [181, 287] width 8 height 8
checkbox input "true"
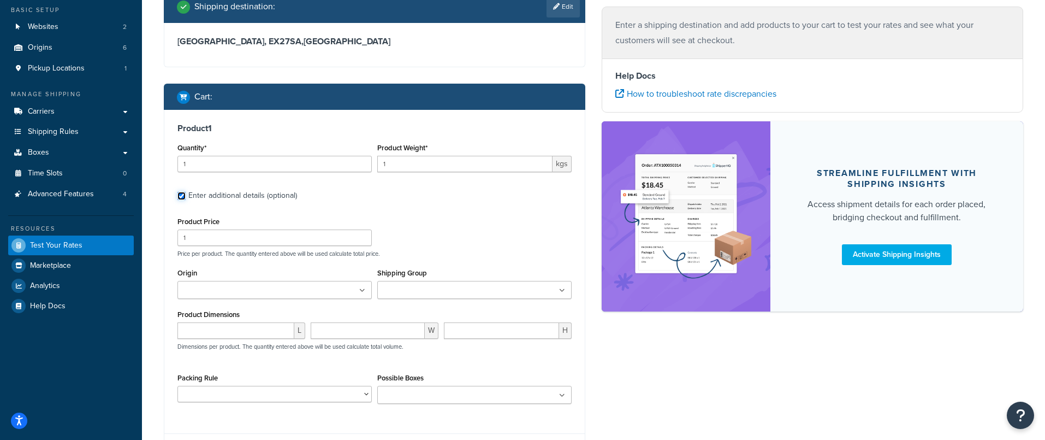
scroll to position [92, 0]
click at [386, 168] on input "1" at bounding box center [464, 163] width 175 height 16
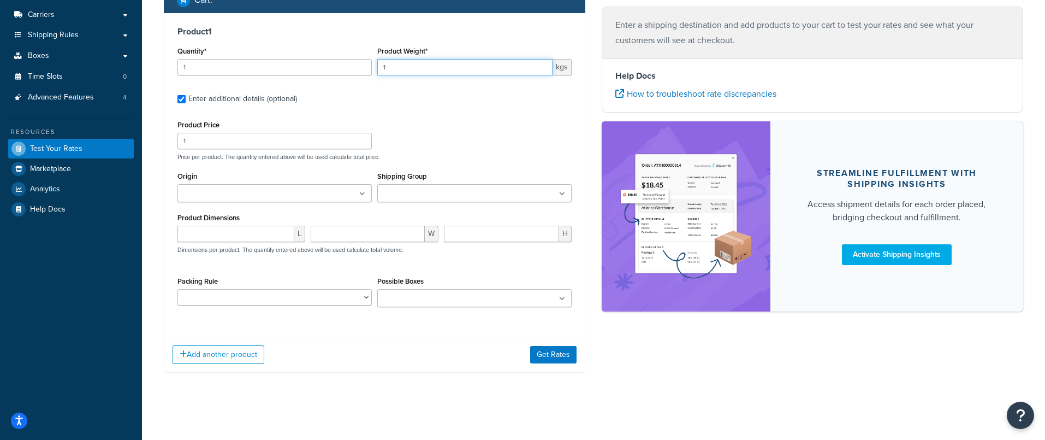
scroll to position [193, 0]
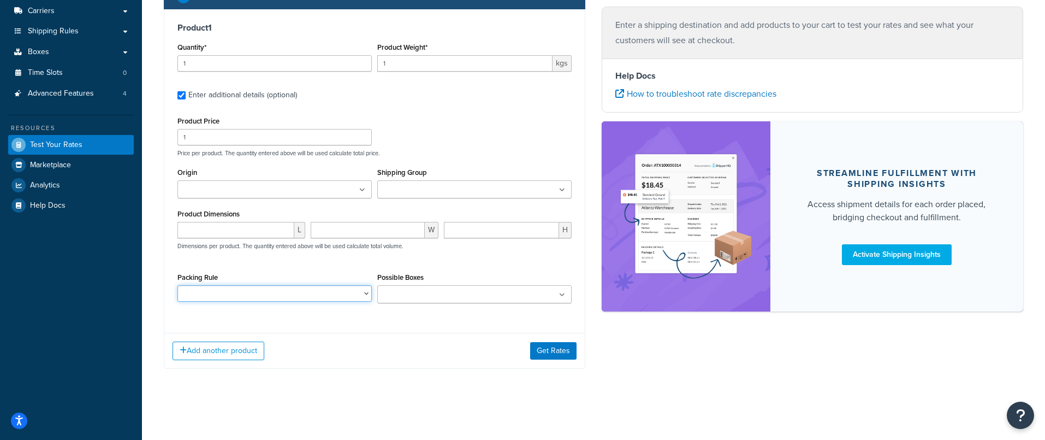
click at [221, 293] on select "DEFAULT BOX RULE DPD FREIGHT PACKING RULE Nesting Product PACK OF 1 BOX PACK OF…" at bounding box center [274, 293] width 194 height 16
click at [177, 285] on select "DEFAULT BOX RULE DPD FREIGHT PACKING RULE Nesting Product PACK OF 1 BOX PACK OF…" at bounding box center [274, 293] width 194 height 16
drag, startPoint x: 198, startPoint y: 136, endPoint x: 156, endPoint y: 133, distance: 41.6
click at [156, 133] on div "Shipping destination : Edit Wales, EX27SA , United Kingdom Cart : Product 1 Qua…" at bounding box center [375, 137] width 438 height 495
type input "1222"
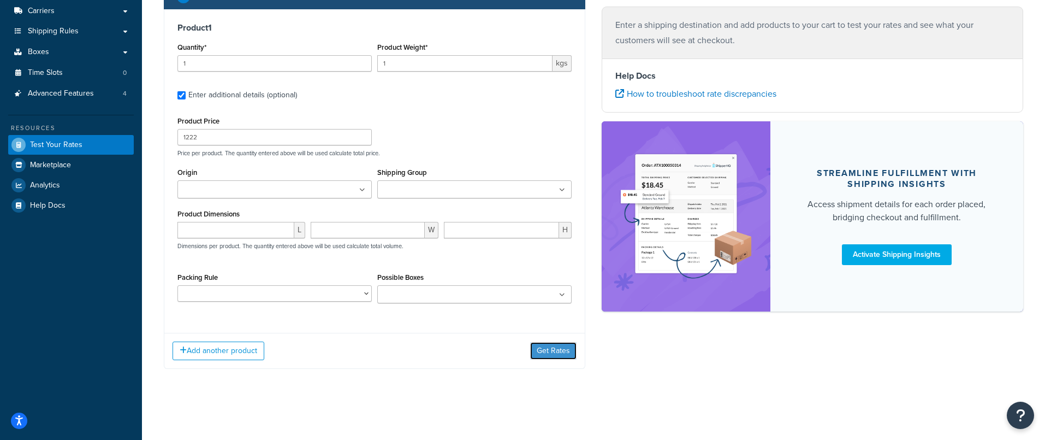
click at [547, 348] on button "Get Rates" at bounding box center [553, 350] width 46 height 17
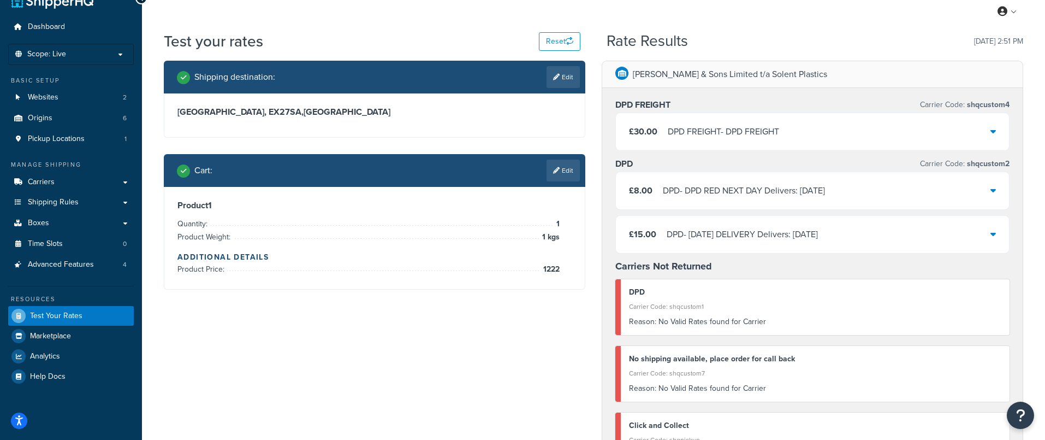
scroll to position [10, 0]
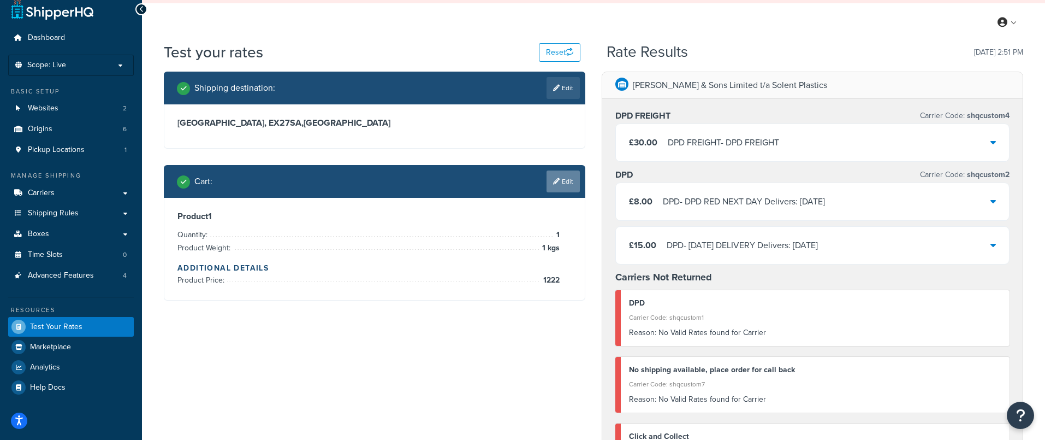
click at [564, 181] on link "Edit" at bounding box center [563, 181] width 33 height 22
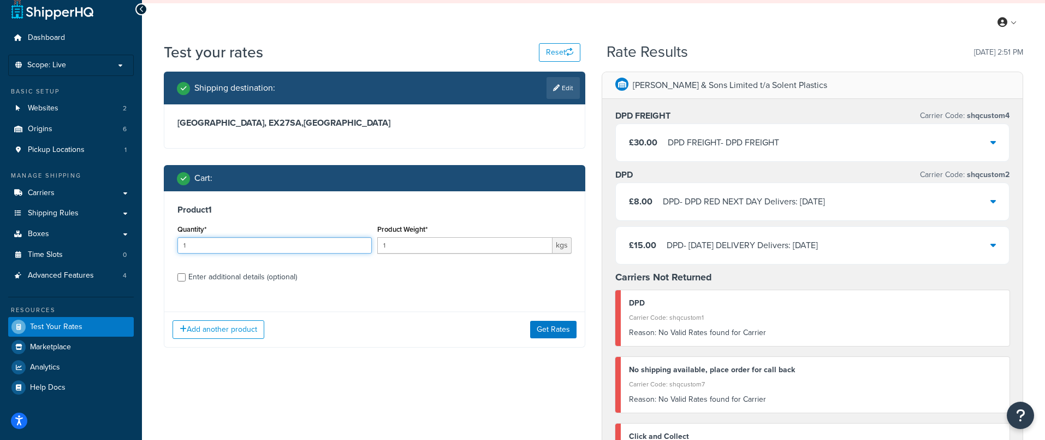
drag, startPoint x: 197, startPoint y: 247, endPoint x: 171, endPoint y: 247, distance: 26.2
click at [171, 247] on div "Product 1 Quantity* 1 Product Weight* 1 kgs Enter additional details (optional)" at bounding box center [374, 247] width 421 height 112
type input "1222"
click at [547, 331] on button "Get Rates" at bounding box center [553, 329] width 46 height 17
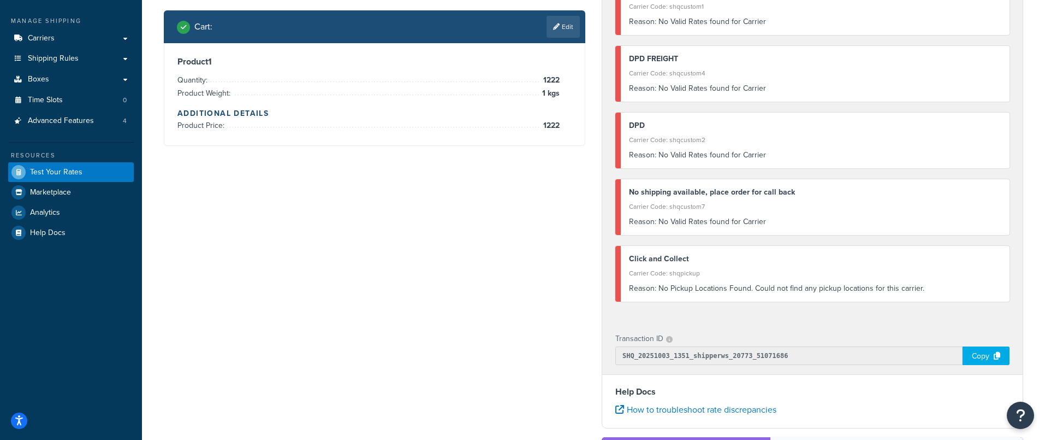
scroll to position [132, 0]
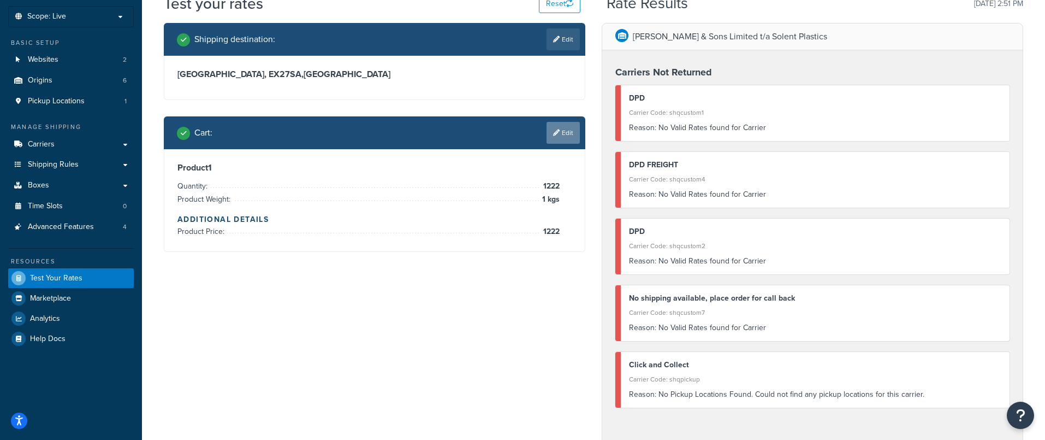
click at [559, 126] on link "Edit" at bounding box center [563, 133] width 33 height 22
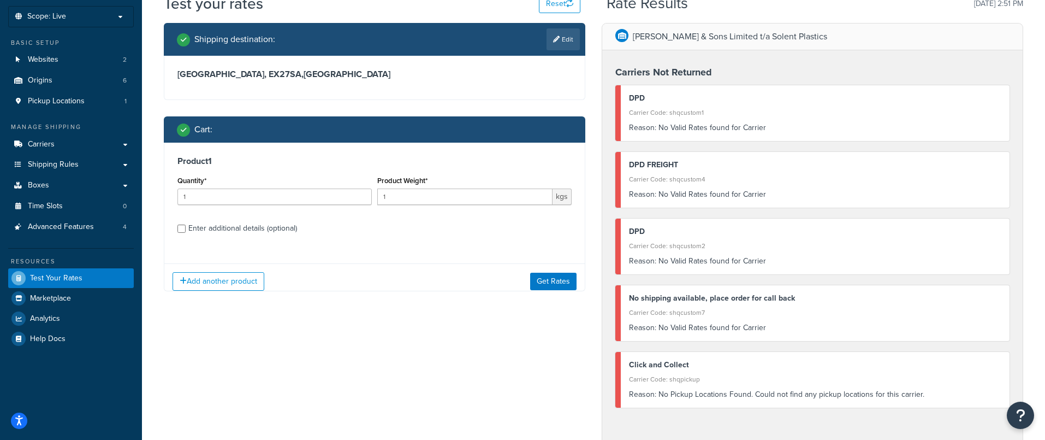
scroll to position [61, 0]
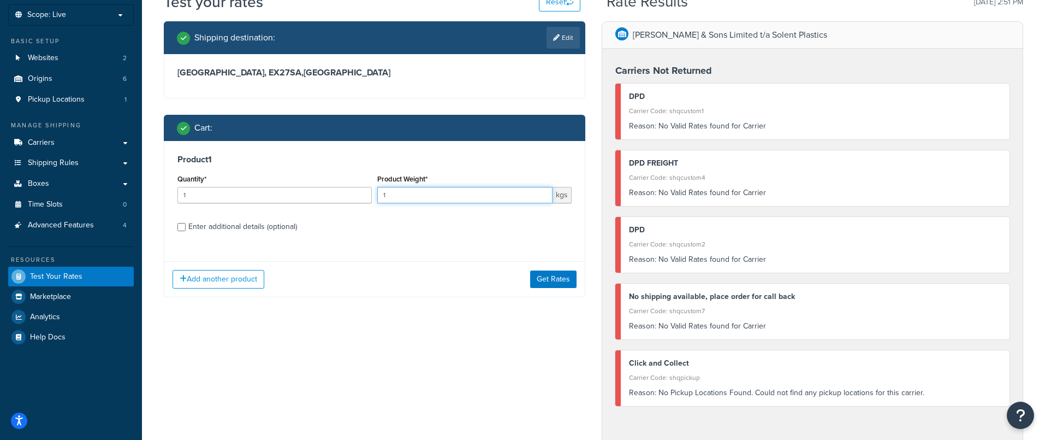
click at [389, 197] on input "1" at bounding box center [464, 195] width 175 height 16
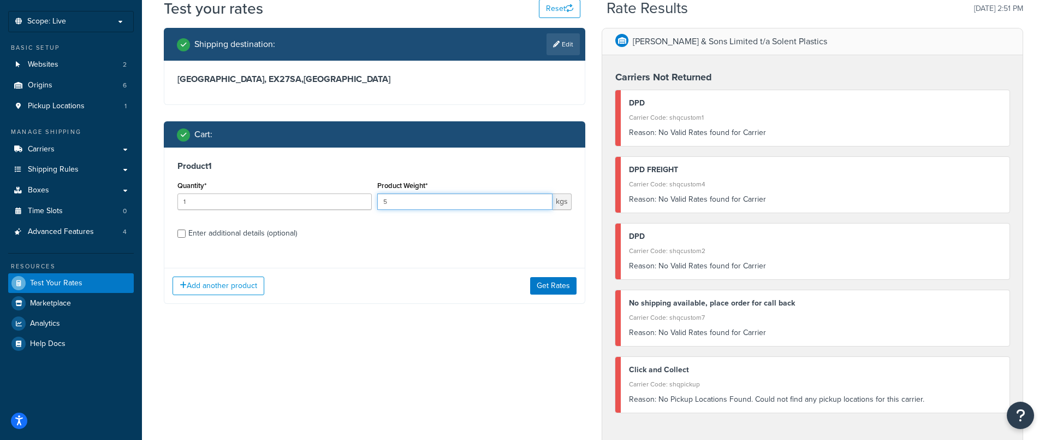
drag, startPoint x: 393, startPoint y: 198, endPoint x: 376, endPoint y: 196, distance: 17.0
click at [376, 196] on div "Product Weight* 5 kgs" at bounding box center [475, 198] width 200 height 40
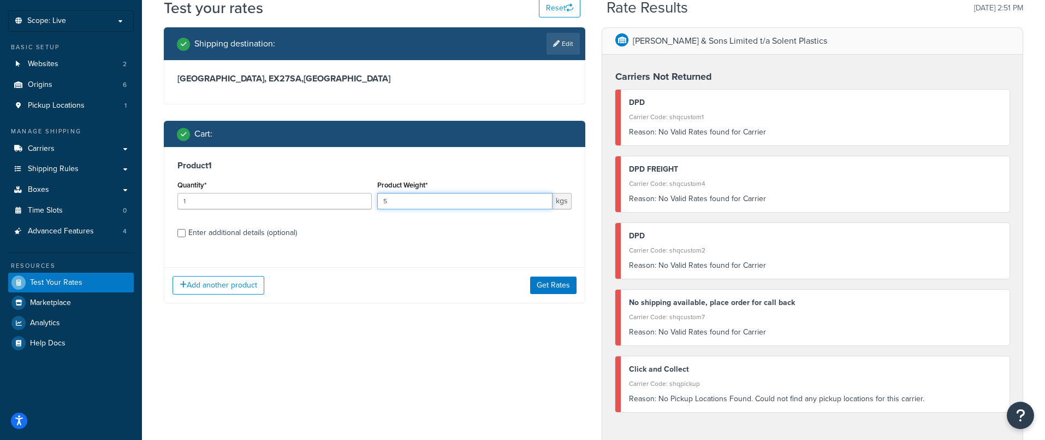
scroll to position [55, 0]
type input "67"
click at [560, 288] on button "Get Rates" at bounding box center [553, 284] width 46 height 17
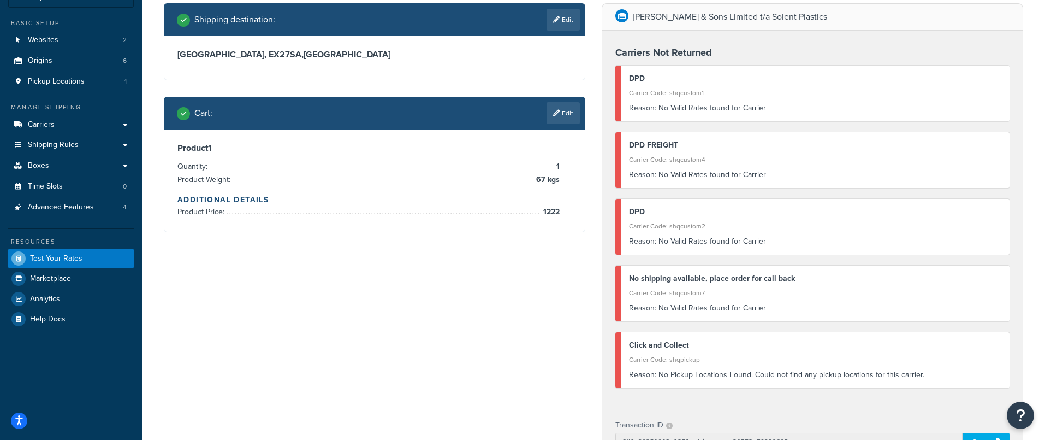
scroll to position [54, 0]
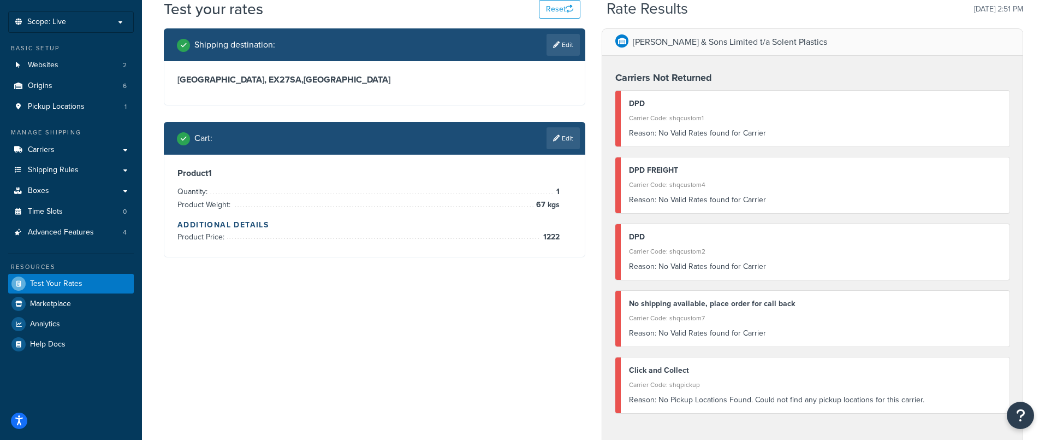
click at [569, 141] on link "Edit" at bounding box center [563, 138] width 33 height 22
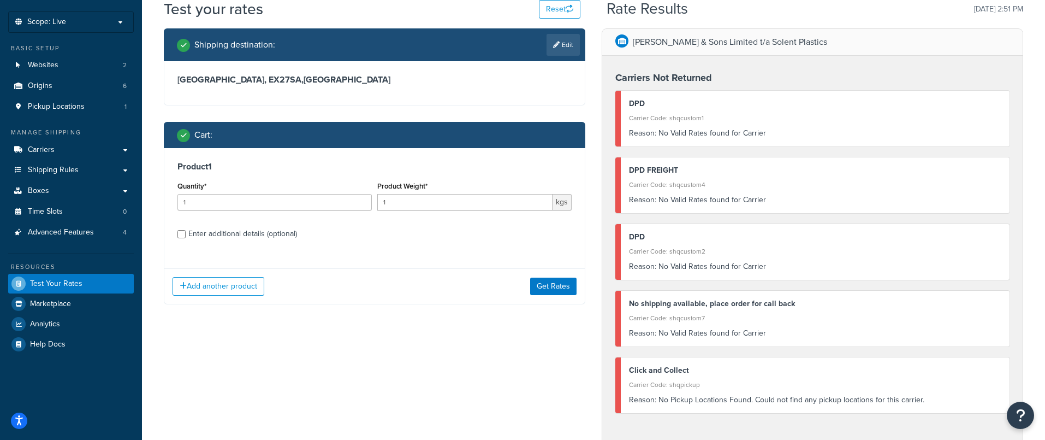
click at [264, 233] on div "Enter additional details (optional)" at bounding box center [242, 233] width 109 height 15
click at [186, 233] on input "Enter additional details (optional)" at bounding box center [181, 234] width 8 height 8
checkbox input "true"
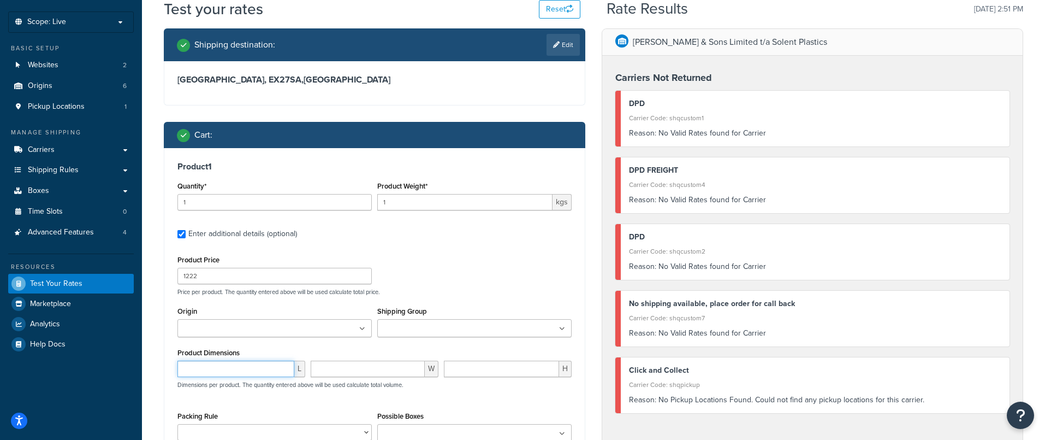
click at [215, 368] on input "number" at bounding box center [235, 368] width 117 height 16
type input "100"
type input "3000"
type input "200"
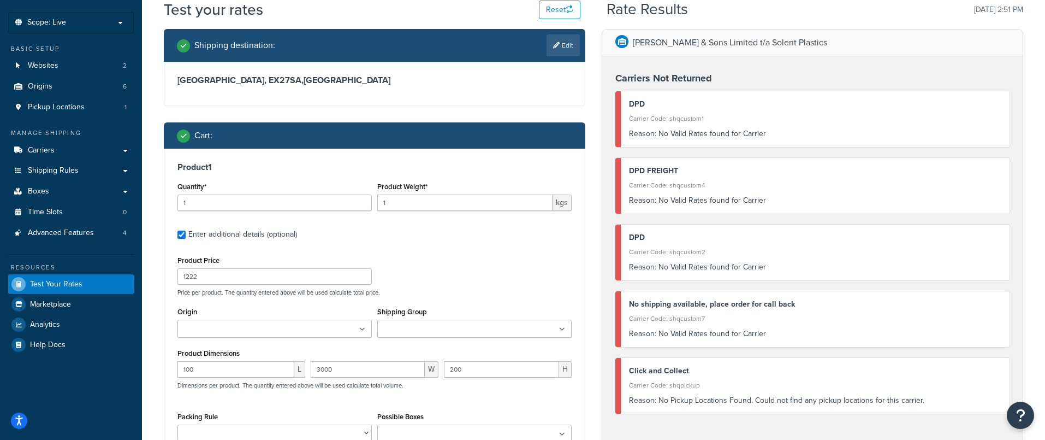
click at [312, 404] on div "Product Price 1222 Price per product. The quantity entered above will be used c…" at bounding box center [374, 352] width 394 height 198
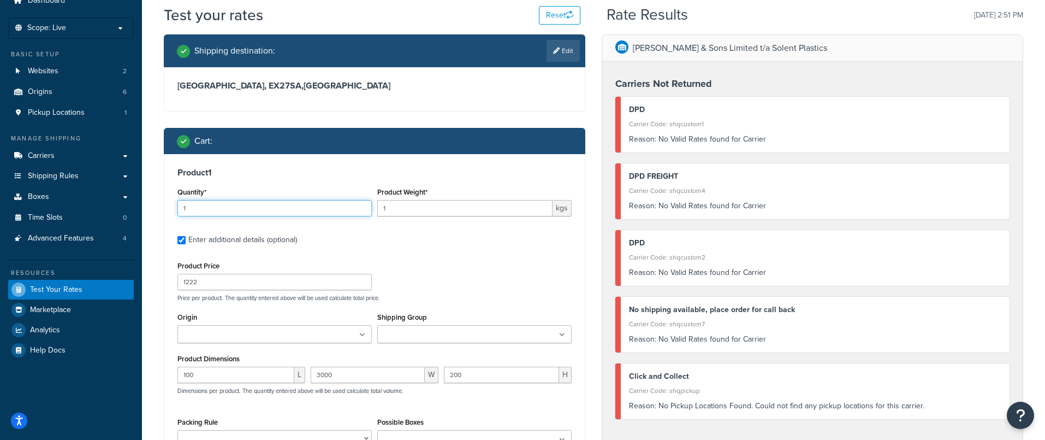
drag, startPoint x: 197, startPoint y: 210, endPoint x: 171, endPoint y: 200, distance: 27.2
click at [171, 202] on div "Product 1 Quantity* 1 Product Weight* 1 kgs Enter additional details (optional)…" at bounding box center [374, 311] width 421 height 315
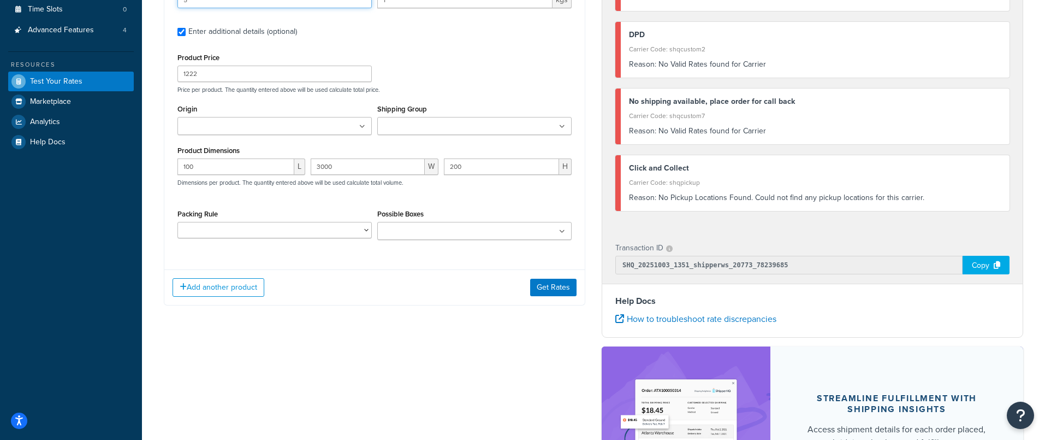
scroll to position [258, 0]
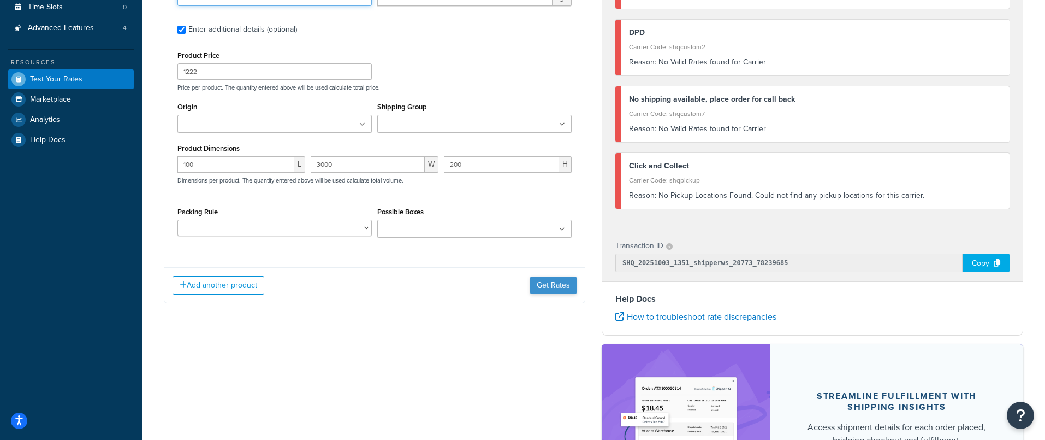
type input "5"
click at [549, 289] on button "Get Rates" at bounding box center [553, 284] width 46 height 17
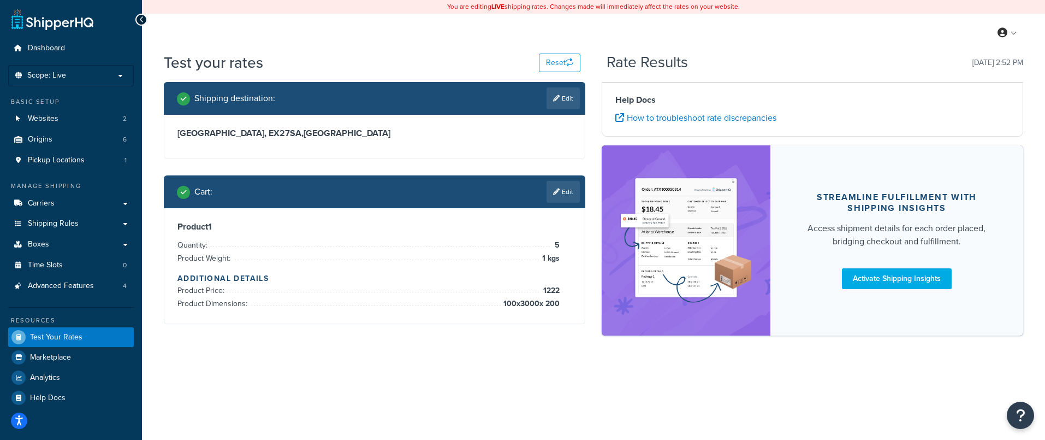
scroll to position [0, 0]
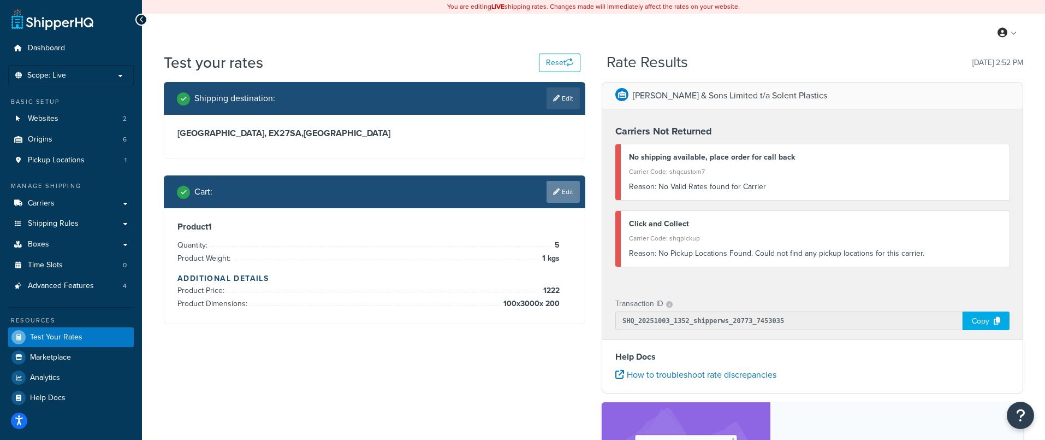
click at [561, 190] on link "Edit" at bounding box center [563, 192] width 33 height 22
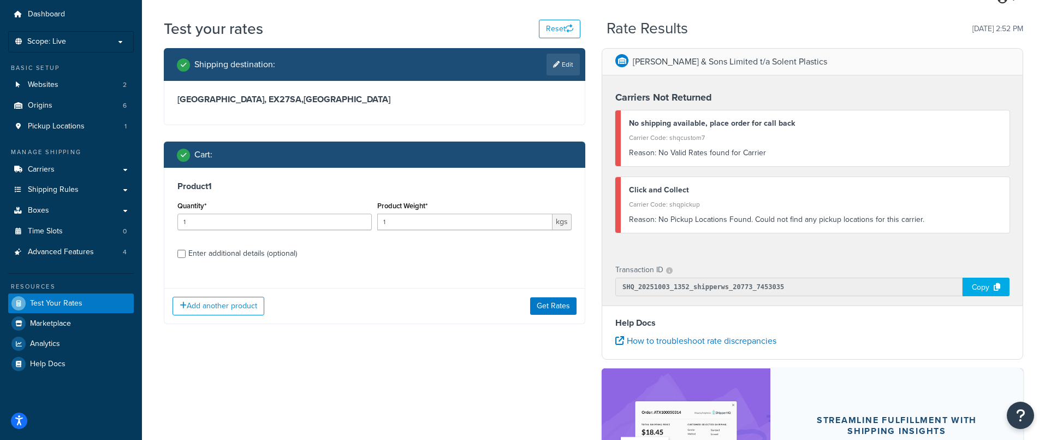
scroll to position [21, 0]
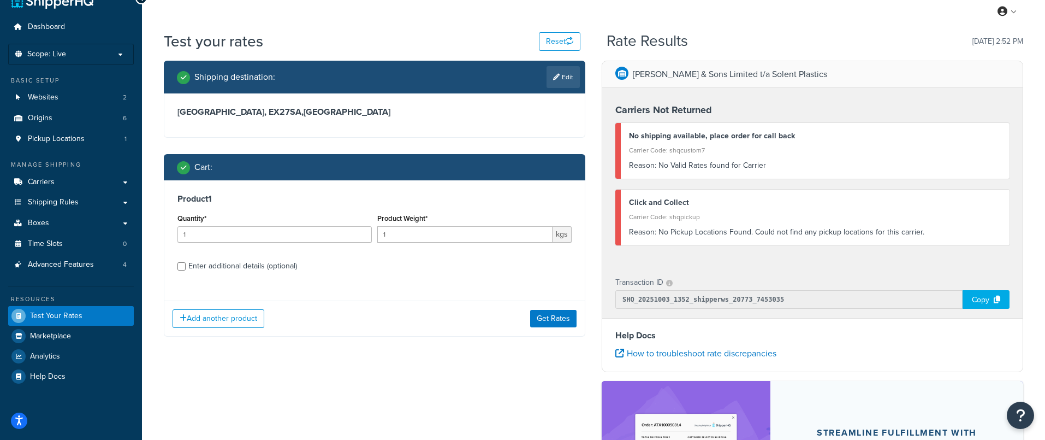
click at [194, 268] on div "Enter additional details (optional)" at bounding box center [242, 265] width 109 height 15
click at [186, 268] on input "Enter additional details (optional)" at bounding box center [181, 266] width 8 height 8
checkbox input "true"
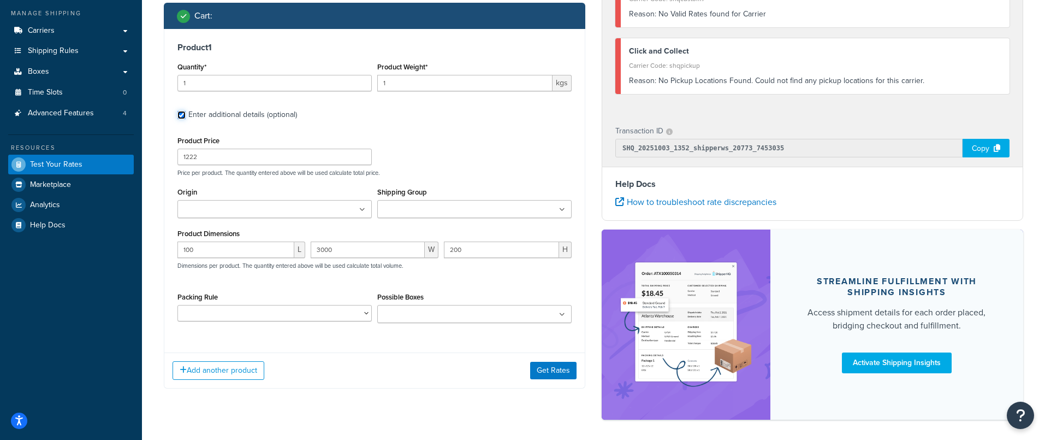
scroll to position [172, 0]
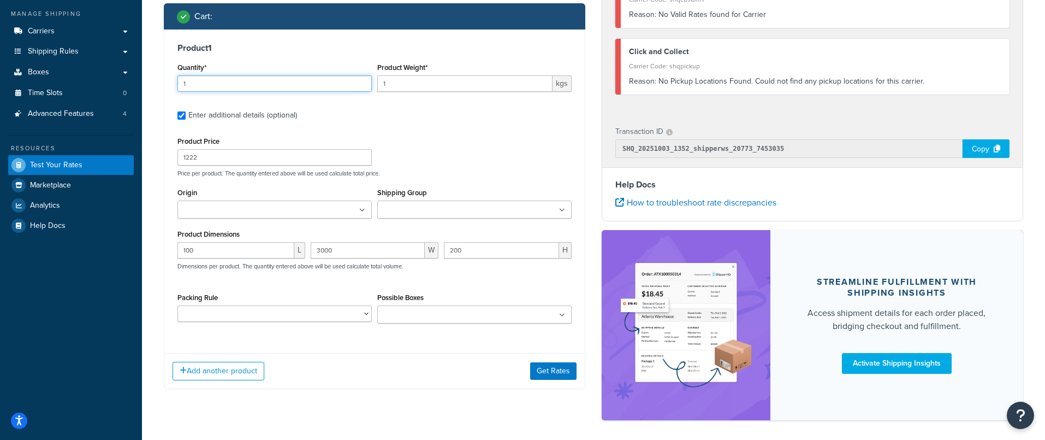
drag, startPoint x: 197, startPoint y: 87, endPoint x: 170, endPoint y: 83, distance: 27.0
click at [170, 83] on div "Product 1 Quantity* 1 Product Weight* 1 kgs Enter additional details (optional)…" at bounding box center [374, 186] width 421 height 315
type input "2"
click at [540, 371] on button "Get Rates" at bounding box center [553, 370] width 46 height 17
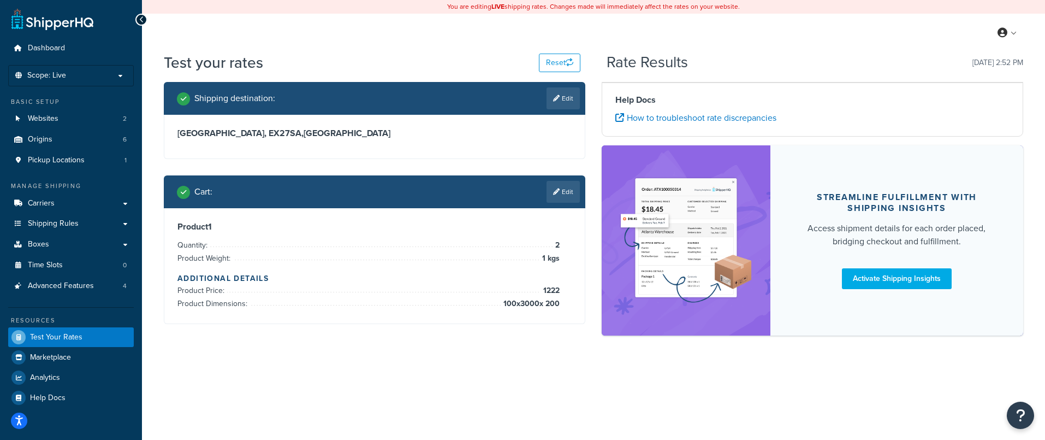
scroll to position [0, 0]
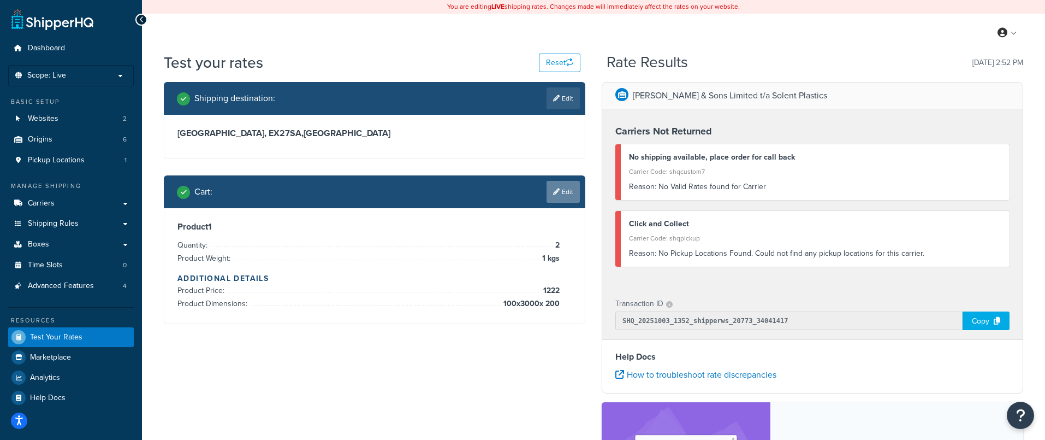
click at [569, 194] on link "Edit" at bounding box center [563, 192] width 33 height 22
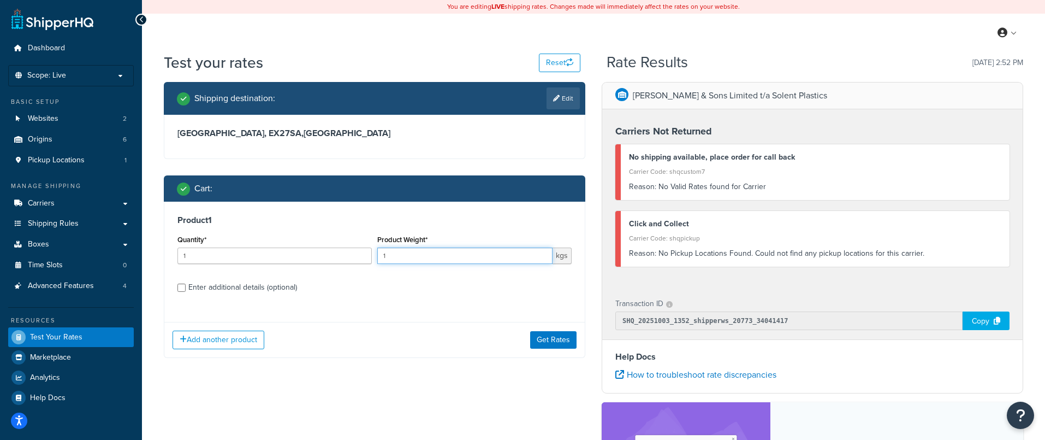
click at [392, 256] on input "1" at bounding box center [464, 255] width 175 height 16
type input "1000"
click at [204, 344] on button "Add another product" at bounding box center [219, 339] width 92 height 19
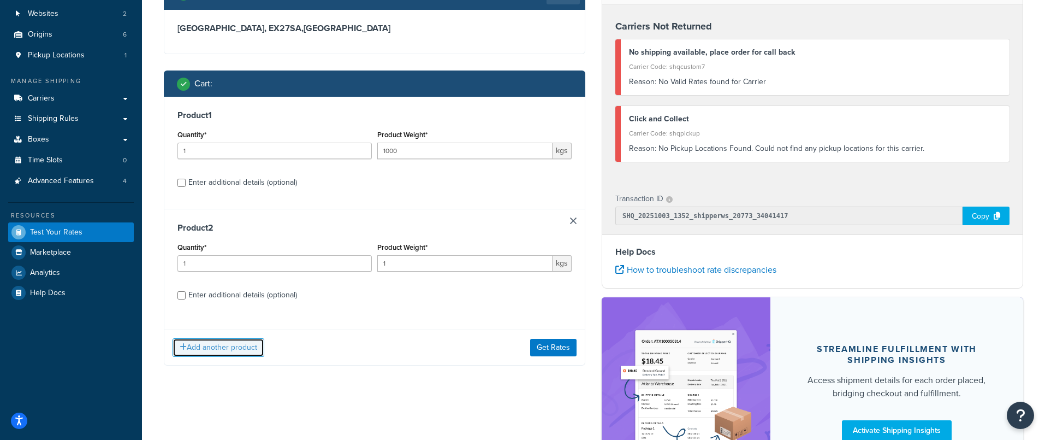
scroll to position [105, 0]
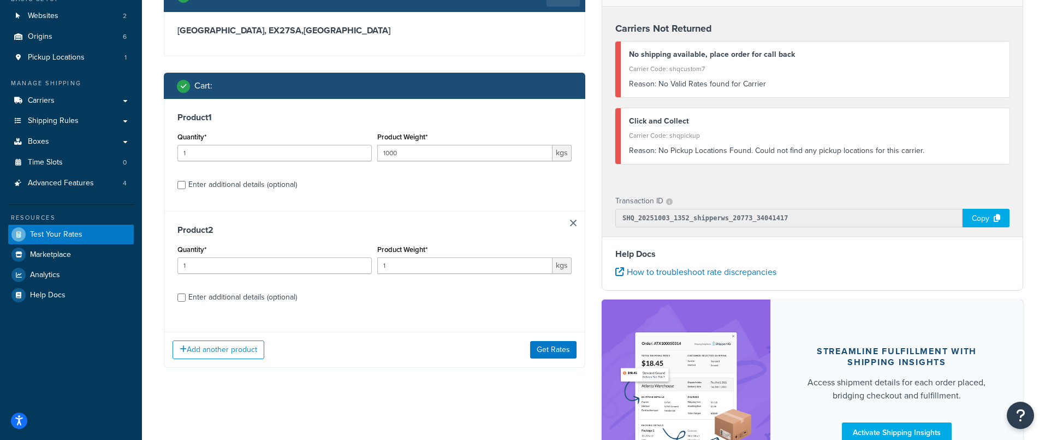
click at [220, 183] on div "Enter additional details (optional)" at bounding box center [242, 184] width 109 height 15
click at [186, 183] on input "Enter additional details (optional)" at bounding box center [181, 185] width 8 height 8
checkbox input "true"
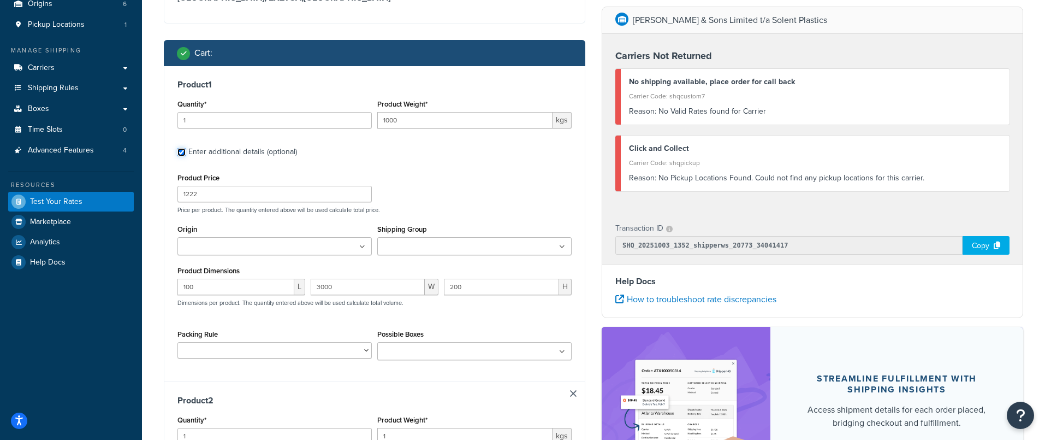
scroll to position [135, 0]
click at [415, 354] on input "Possible Boxes" at bounding box center [429, 352] width 97 height 12
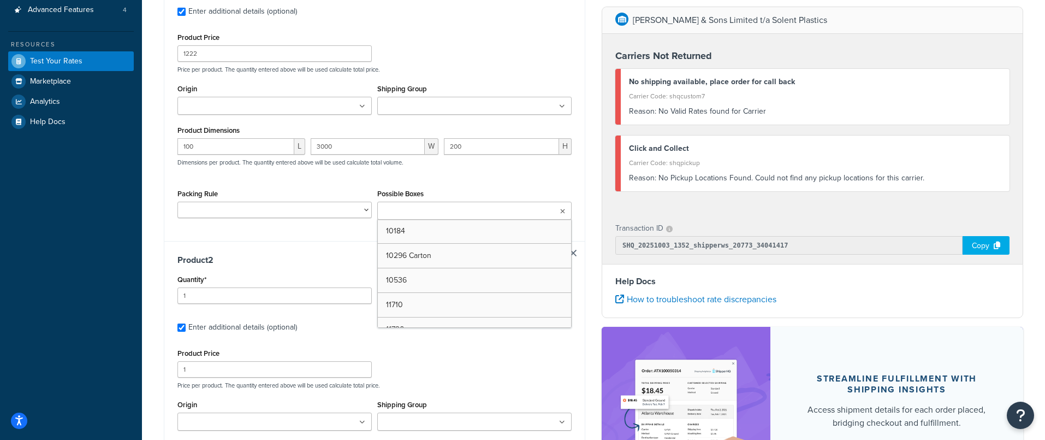
scroll to position [277, 0]
click at [307, 274] on div "Quantity* 1" at bounding box center [274, 287] width 194 height 32
click at [294, 212] on select "DEFAULT BOX RULE DPD FREIGHT PACKING RULE Nesting Product PACK OF 1 BOX PACK OF…" at bounding box center [274, 209] width 194 height 16
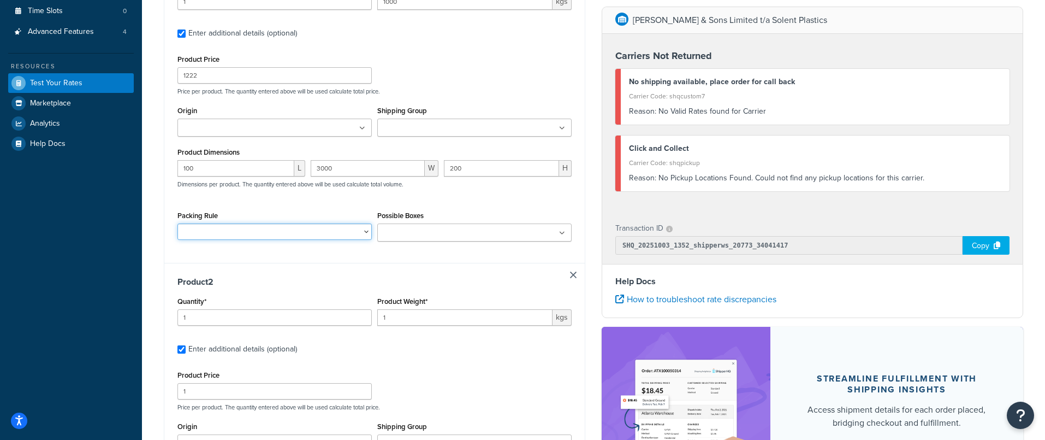
scroll to position [244, 0]
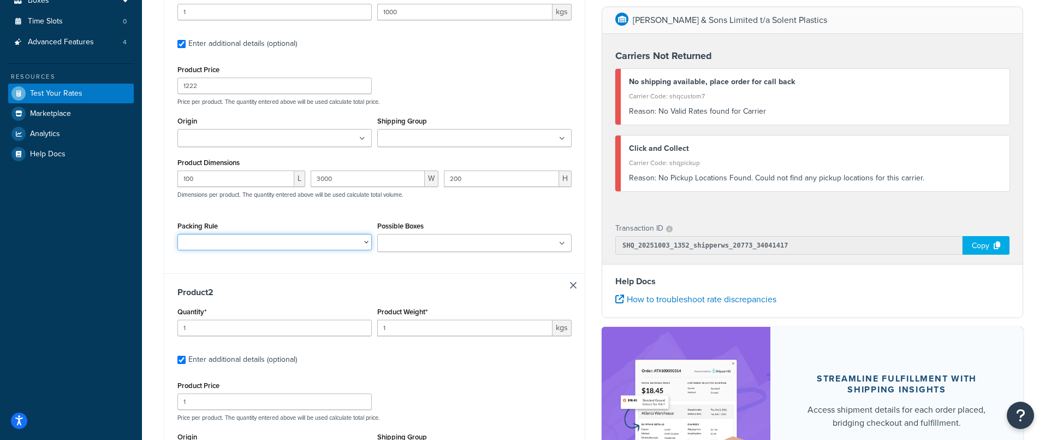
click at [240, 249] on select "DEFAULT BOX RULE DPD FREIGHT PACKING RULE Nesting Product PACK OF 1 BOX PACK OF…" at bounding box center [274, 242] width 194 height 16
select select "87757"
click at [177, 235] on select "DEFAULT BOX RULE DPD FREIGHT PACKING RULE Nesting Product PACK OF 1 BOX PACK OF…" at bounding box center [274, 242] width 194 height 16
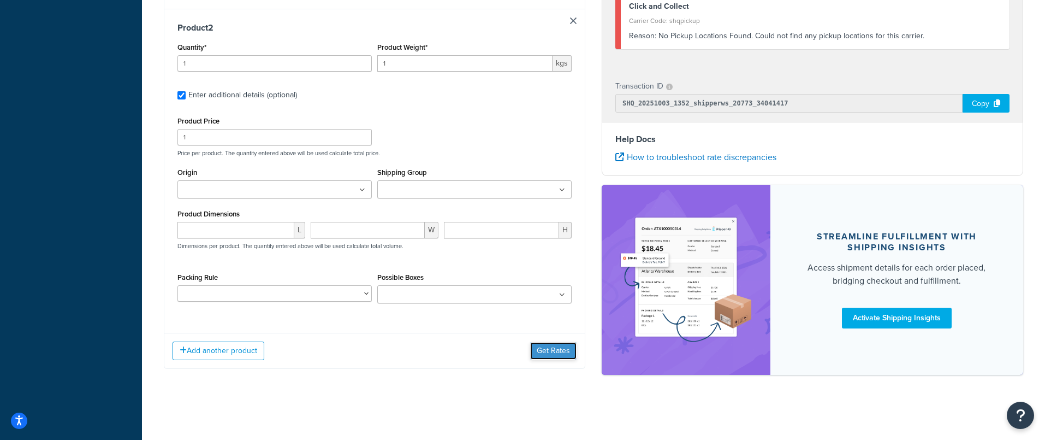
click at [555, 349] on button "Get Rates" at bounding box center [553, 350] width 46 height 17
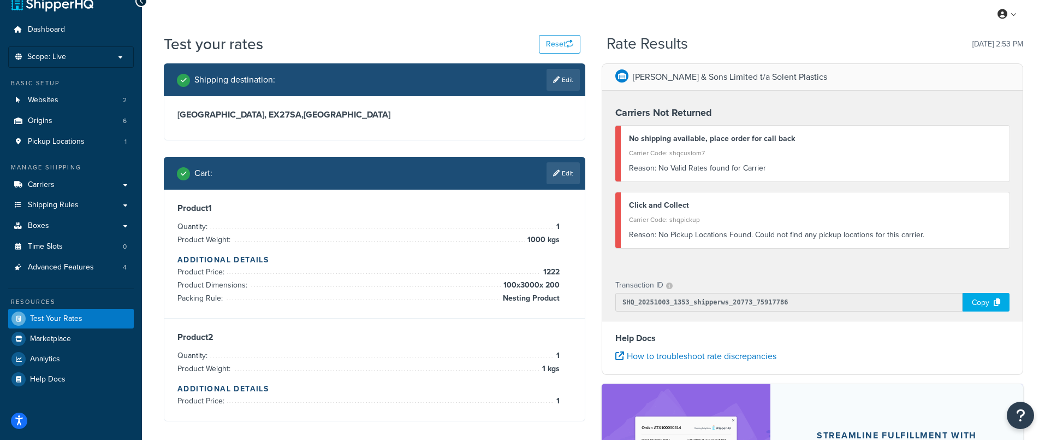
scroll to position [0, 0]
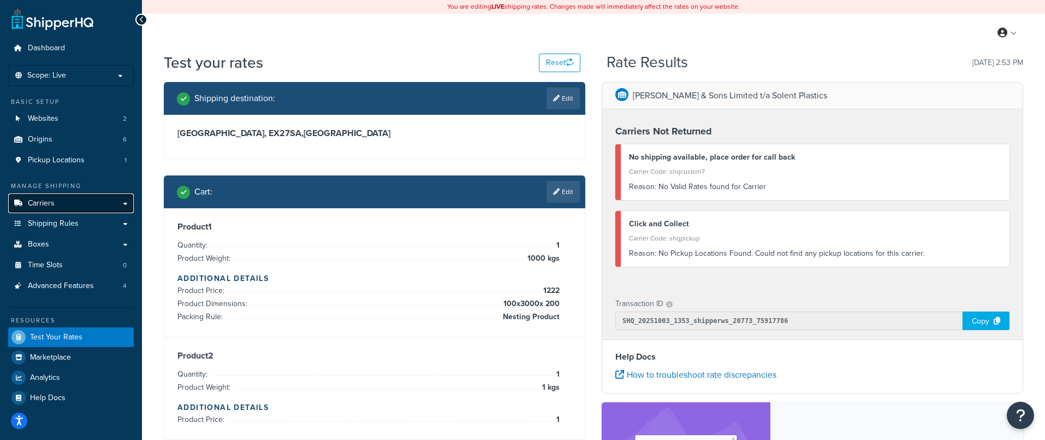
click at [50, 211] on link "Carriers" at bounding box center [71, 203] width 126 height 20
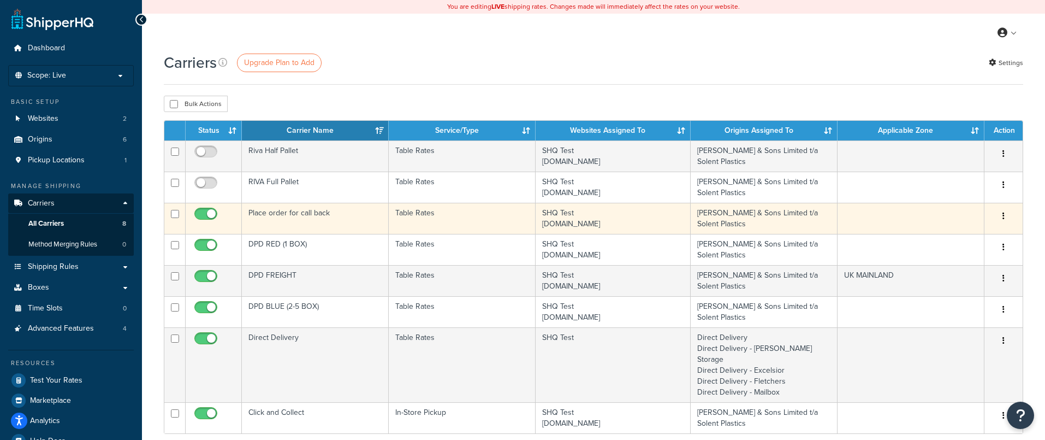
click at [319, 216] on td "Place order for call back" at bounding box center [315, 218] width 147 height 31
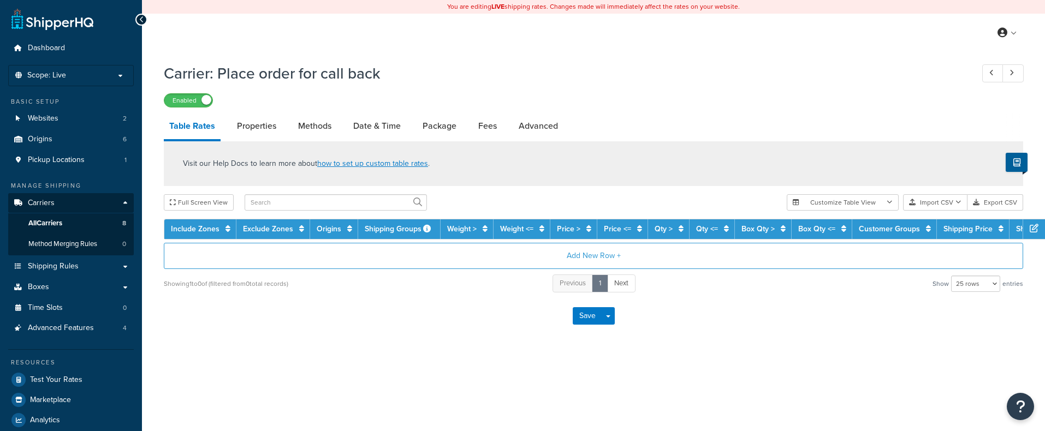
select select "25"
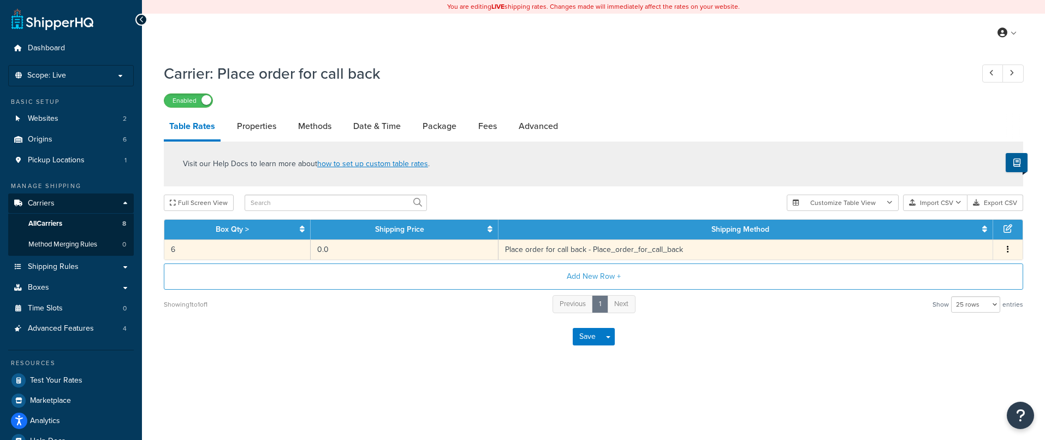
click at [234, 255] on td "6" at bounding box center [237, 249] width 146 height 20
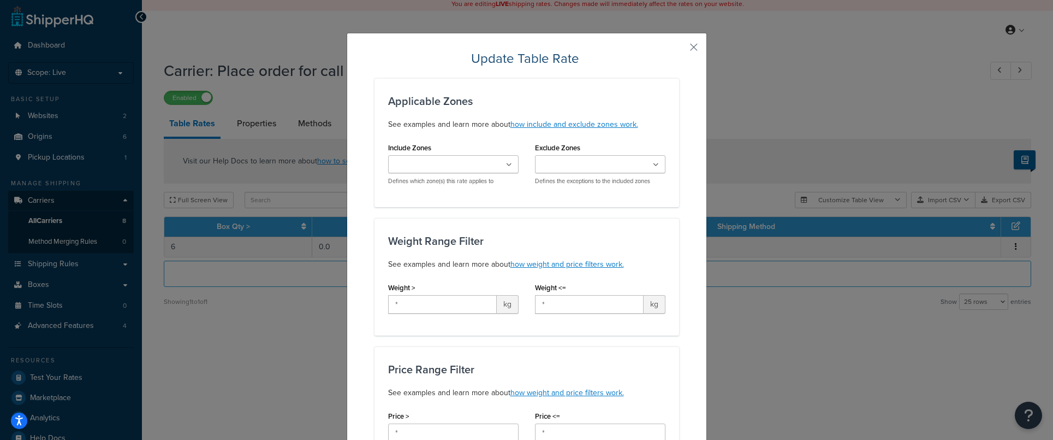
click at [441, 164] on input "Include Zones" at bounding box center [440, 165] width 97 height 12
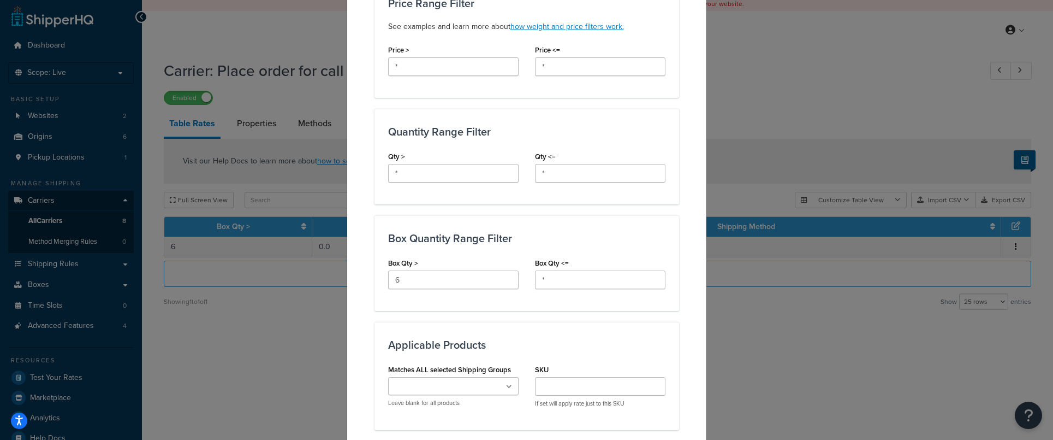
scroll to position [377, 0]
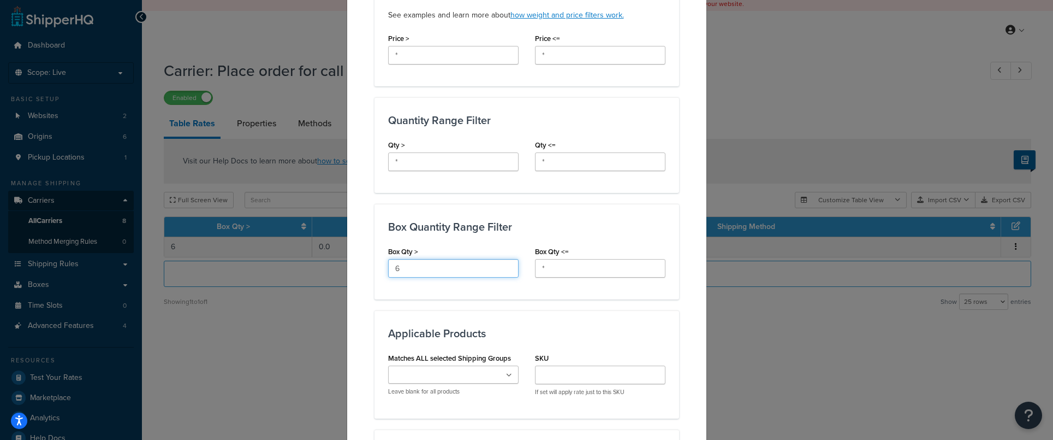
drag, startPoint x: 401, startPoint y: 266, endPoint x: 362, endPoint y: 257, distance: 40.3
click at [363, 257] on div "Update Table Rate Applicable Zones See examples and learn more about how includ…" at bounding box center [527, 254] width 360 height 1199
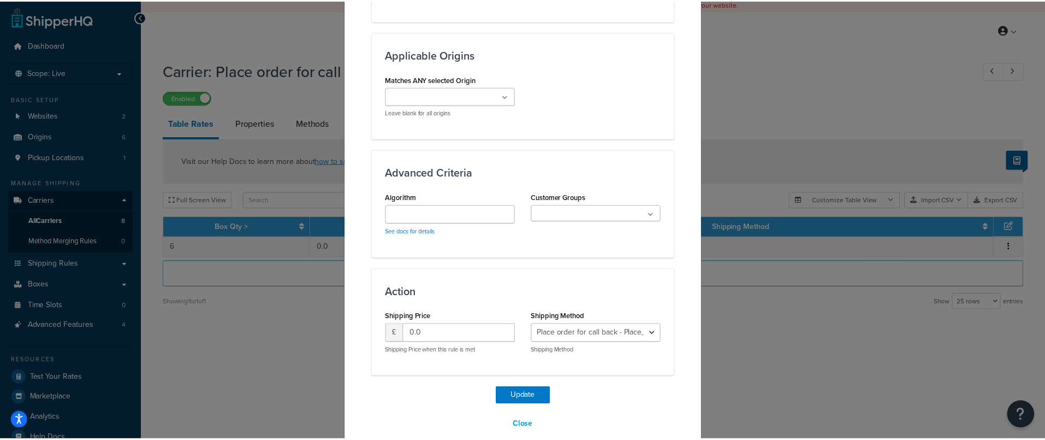
scroll to position [792, 0]
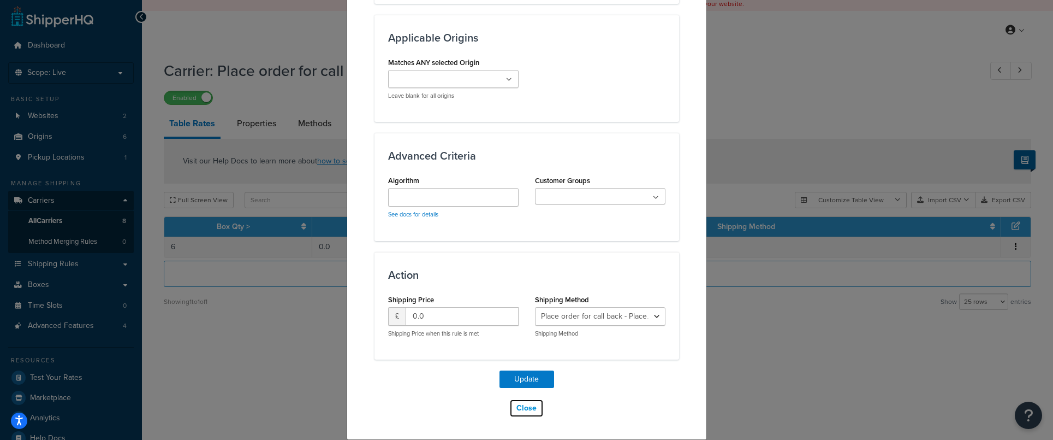
click at [515, 405] on button "Close" at bounding box center [527, 408] width 34 height 19
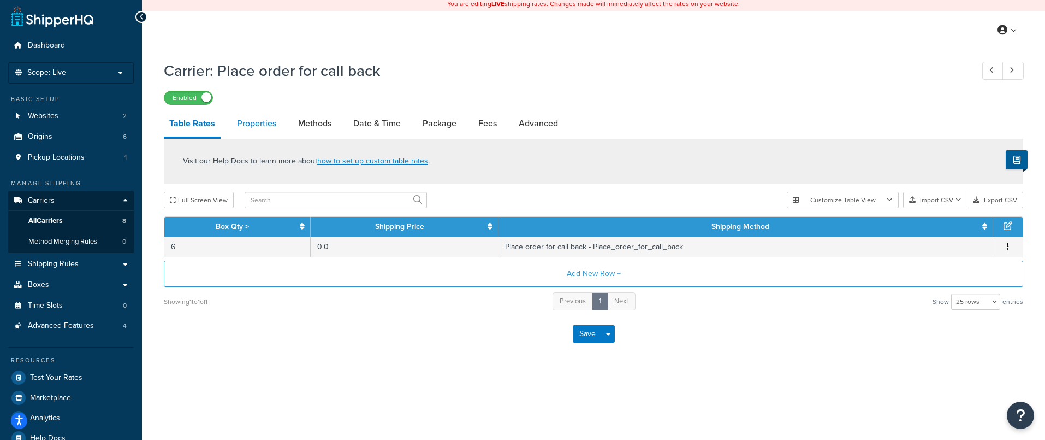
click at [248, 125] on link "Properties" at bounding box center [257, 123] width 50 height 26
select select "PERITEM"
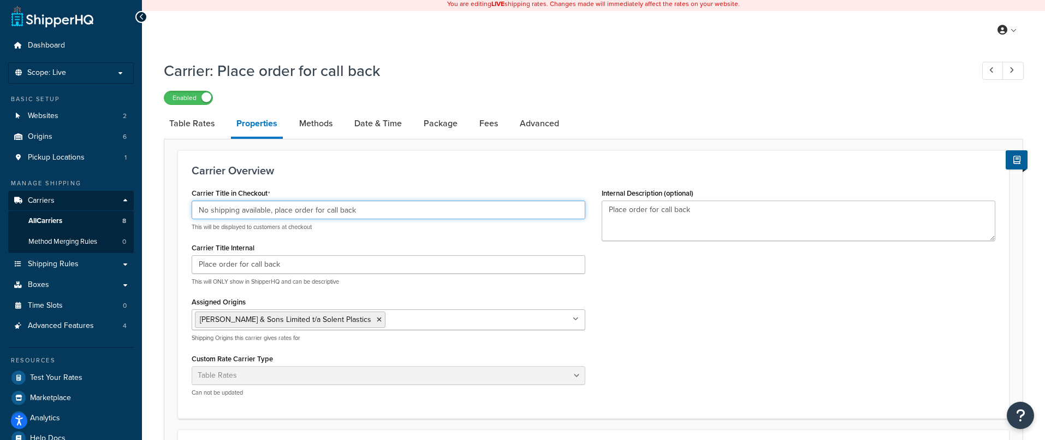
drag, startPoint x: 358, startPoint y: 213, endPoint x: 185, endPoint y: 198, distance: 174.3
click at [178, 198] on div "Carrier Overview Carrier Title in Checkout No shipping available, place order f…" at bounding box center [593, 284] width 831 height 268
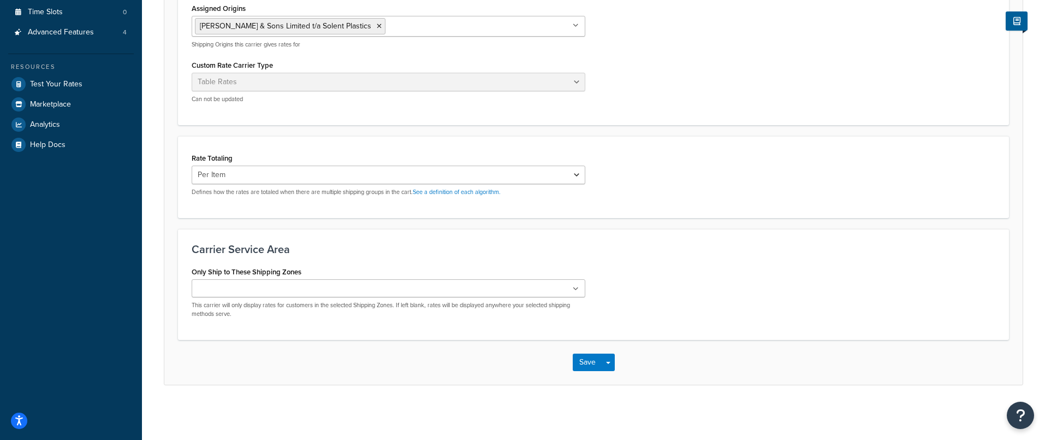
scroll to position [297, 0]
click at [577, 361] on button "Save" at bounding box center [587, 361] width 29 height 17
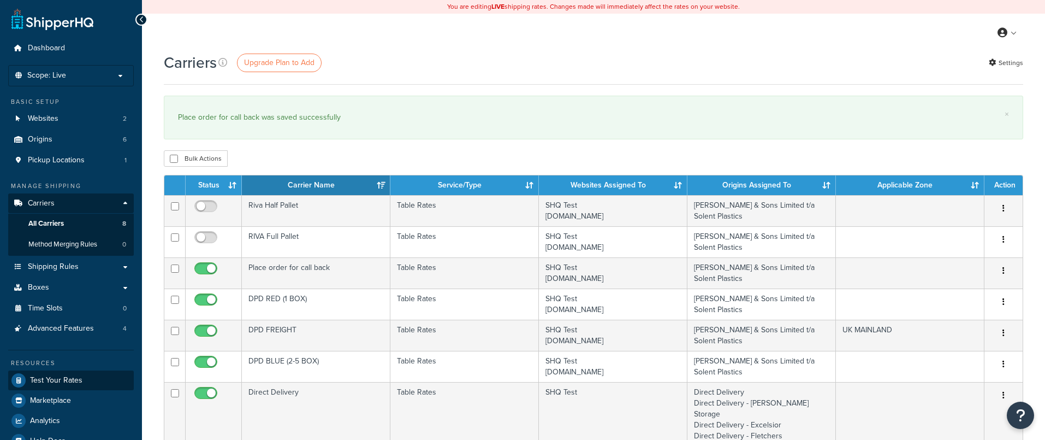
click at [78, 384] on span "Test Your Rates" at bounding box center [56, 380] width 52 height 9
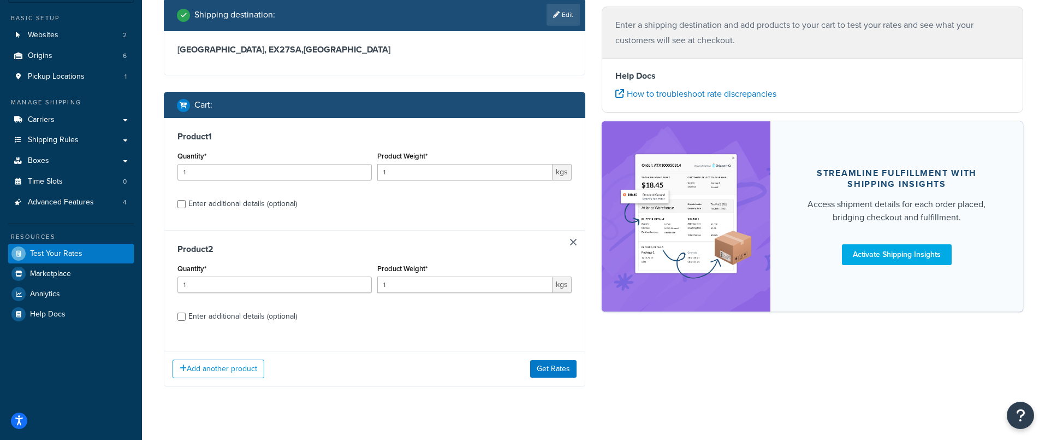
scroll to position [103, 0]
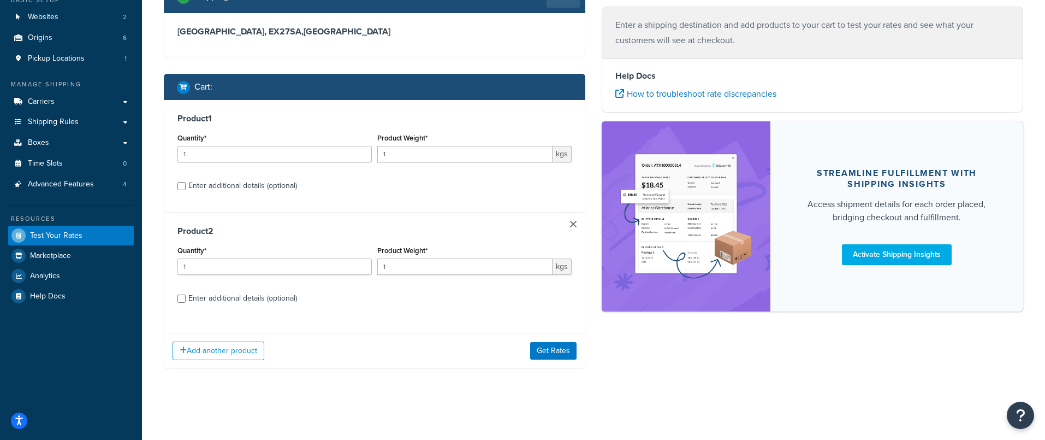
click at [567, 219] on div "Product 2 Quantity* 1 Product Weight* 1 kgs Enter additional details (optional)" at bounding box center [374, 268] width 421 height 113
click at [572, 221] on link at bounding box center [573, 224] width 7 height 7
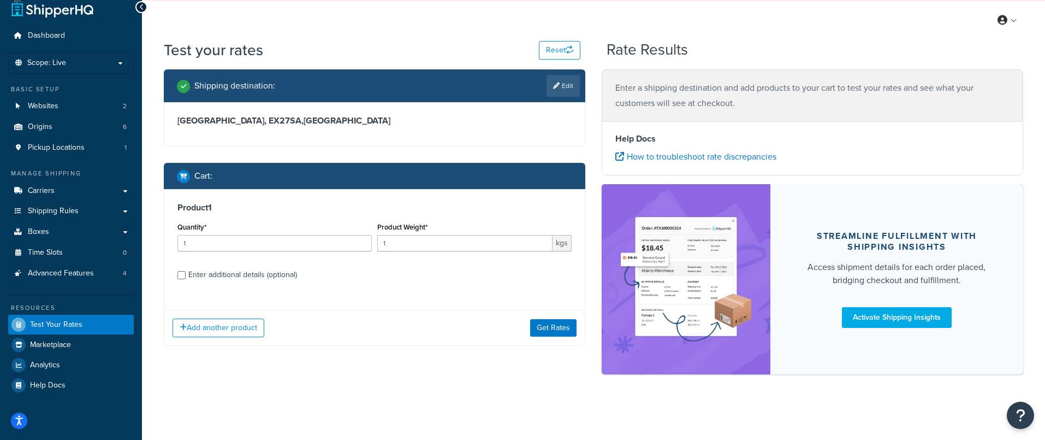
scroll to position [13, 0]
click at [193, 276] on div "Enter additional details (optional)" at bounding box center [242, 274] width 109 height 15
click at [186, 276] on input "Enter additional details (optional)" at bounding box center [181, 275] width 8 height 8
checkbox input "true"
select select "87757"
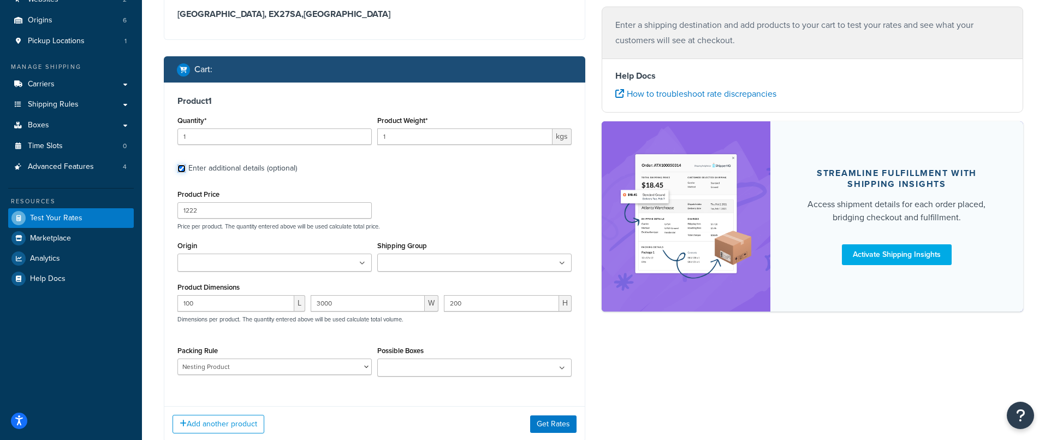
scroll to position [120, 0]
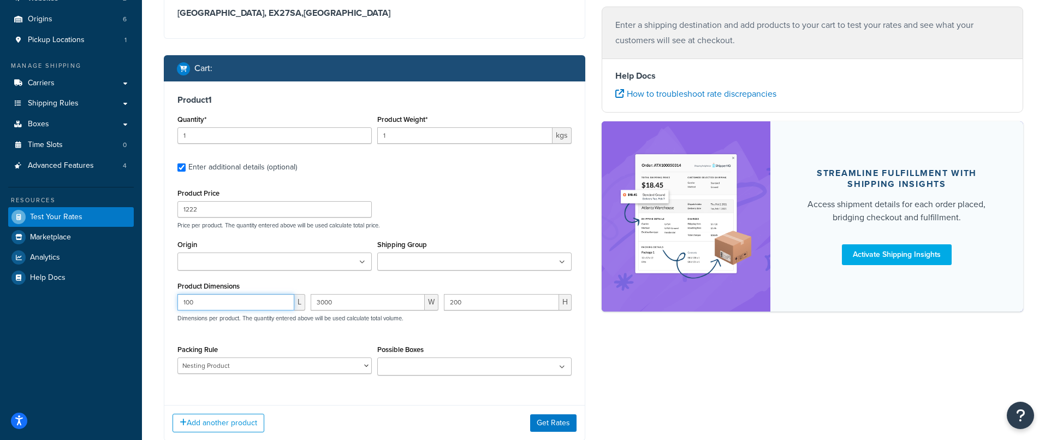
click at [186, 305] on input "100" at bounding box center [235, 302] width 117 height 16
type input "1000"
click at [458, 304] on input "200" at bounding box center [501, 302] width 115 height 16
type input "2000"
drag, startPoint x: 209, startPoint y: 138, endPoint x: 136, endPoint y: 128, distance: 73.8
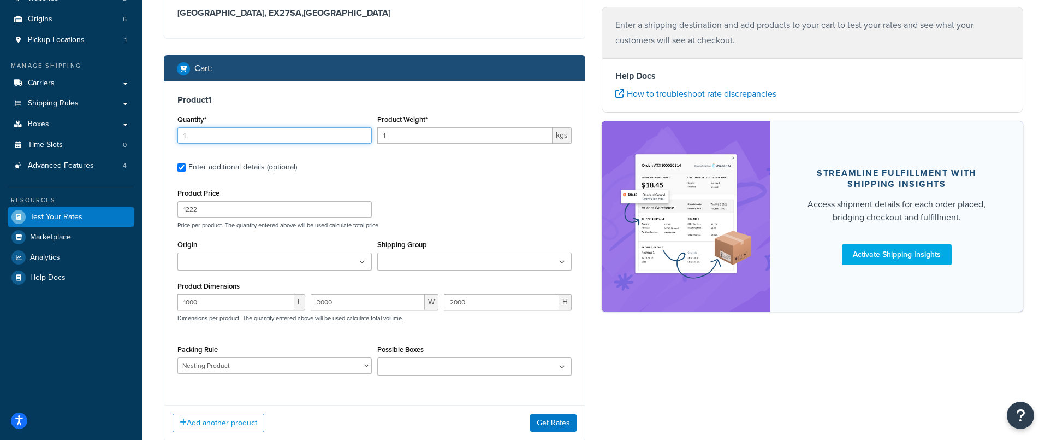
click at [136, 128] on div "Dashboard Scope: Live Basic Setup Websites 2 Origins 6 Pickup Locations 1 Manag…" at bounding box center [522, 196] width 1045 height 632
type input "6"
click at [564, 420] on button "Get Rates" at bounding box center [553, 422] width 46 height 17
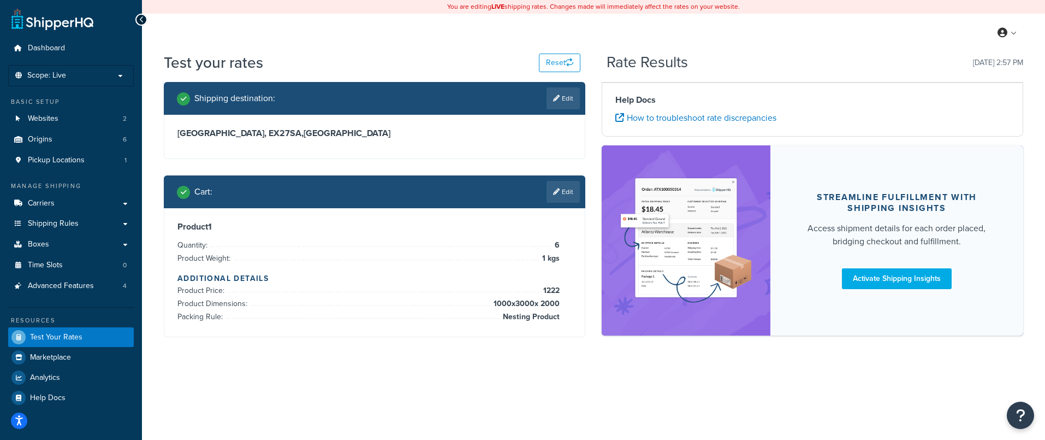
scroll to position [0, 0]
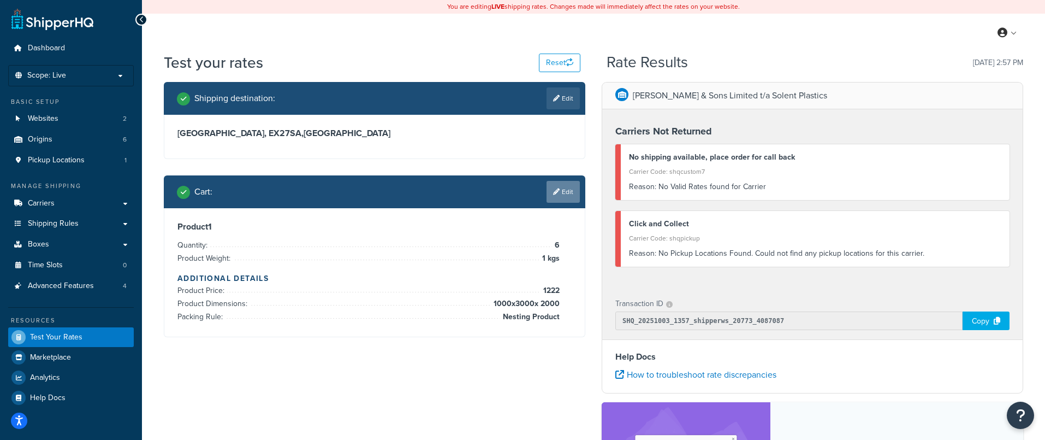
click at [560, 193] on link "Edit" at bounding box center [563, 192] width 33 height 22
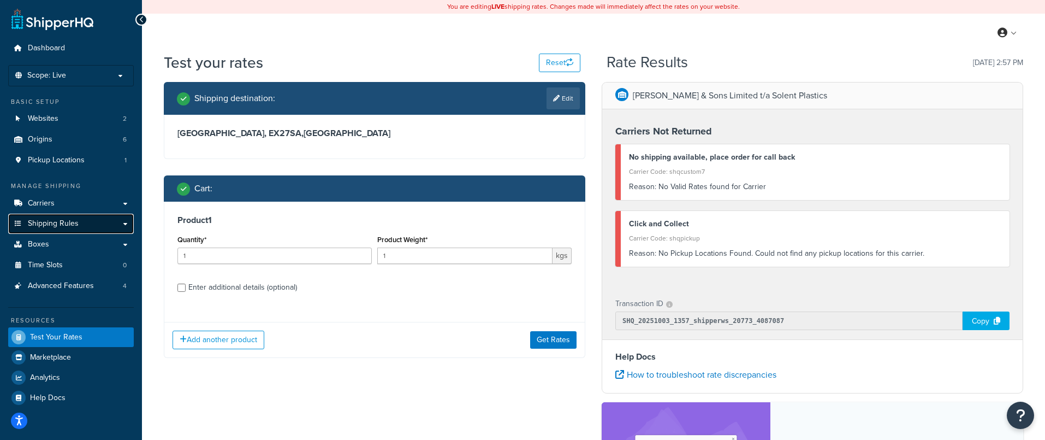
click at [62, 227] on span "Shipping Rules" at bounding box center [53, 223] width 51 height 9
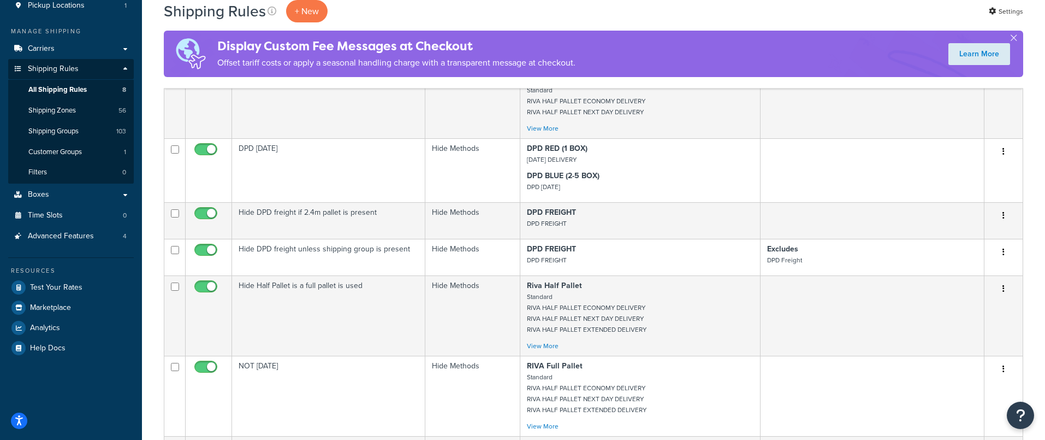
scroll to position [153, 0]
click at [73, 54] on link "Carriers" at bounding box center [71, 50] width 126 height 20
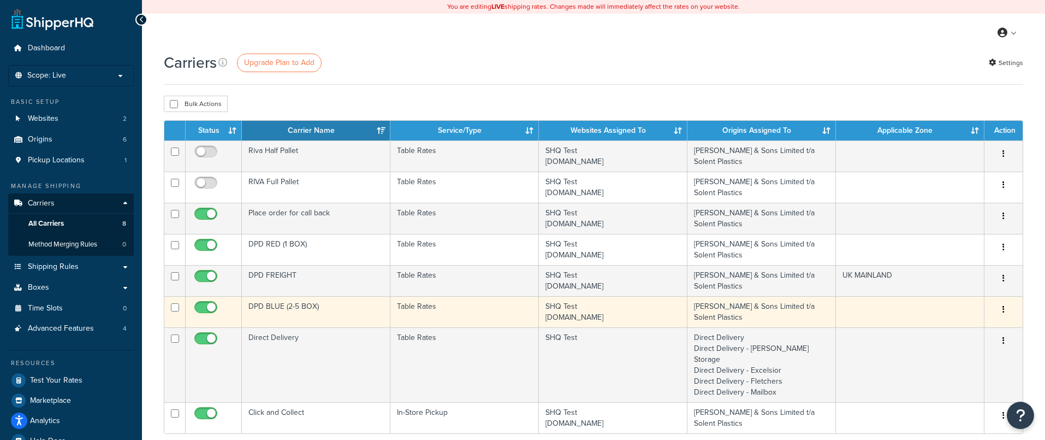
click at [300, 312] on td "DPD BLUE (2-5 BOX)" at bounding box center [316, 311] width 149 height 31
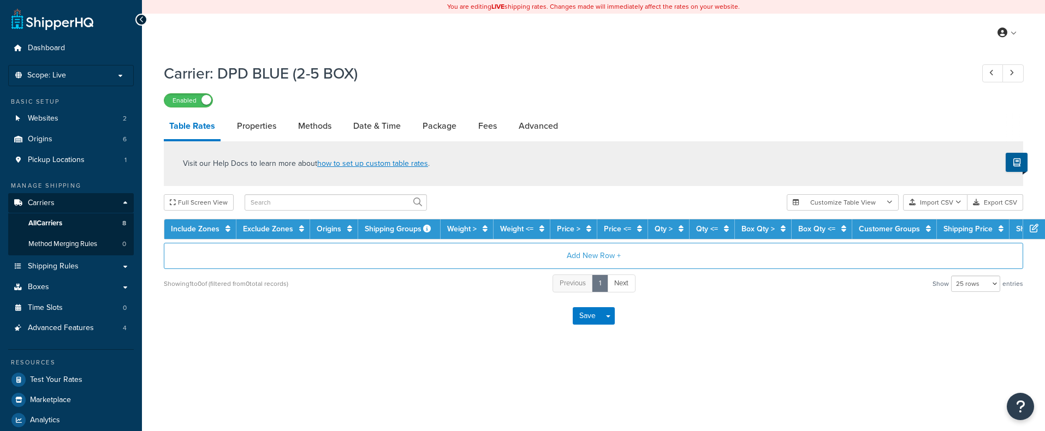
select select "25"
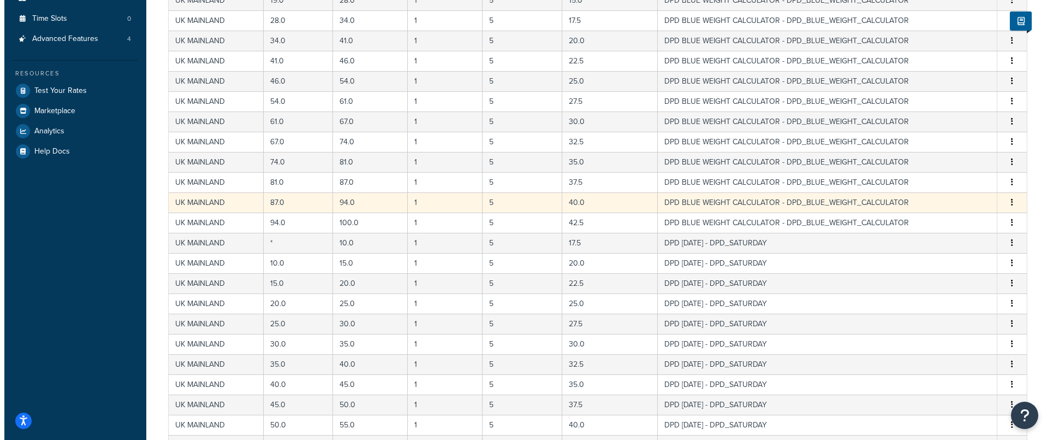
scroll to position [327, 0]
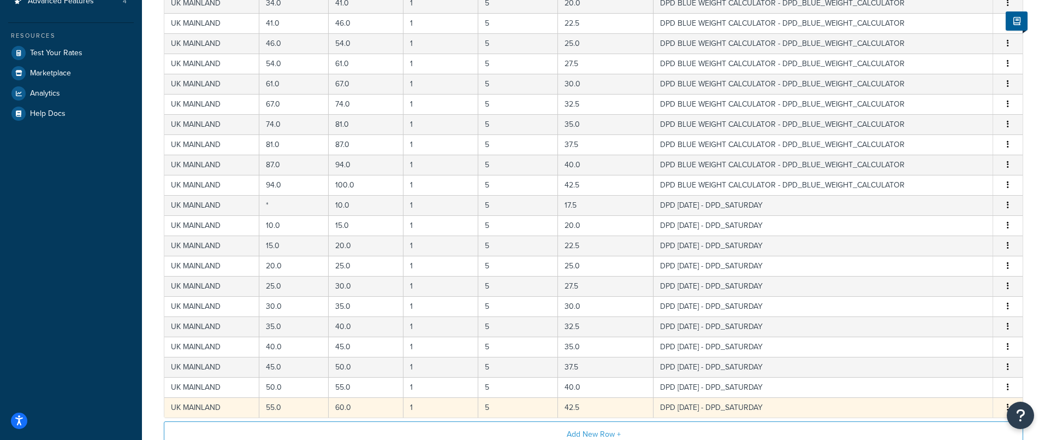
click at [411, 409] on td "1" at bounding box center [441, 407] width 75 height 20
select select "182460"
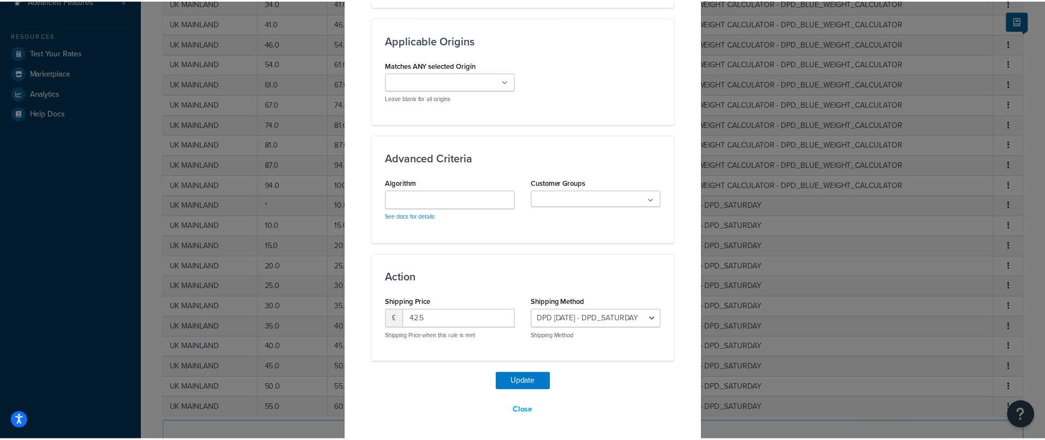
scroll to position [812, 0]
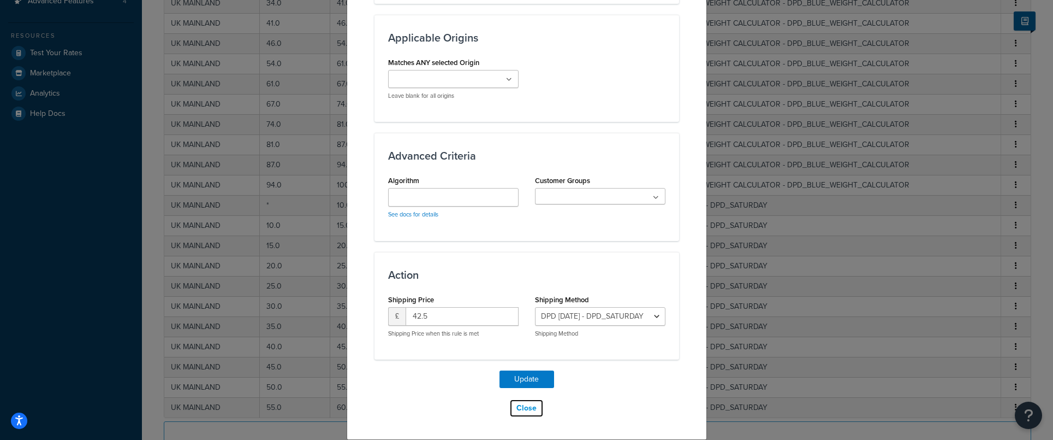
click at [531, 411] on button "Close" at bounding box center [527, 408] width 34 height 19
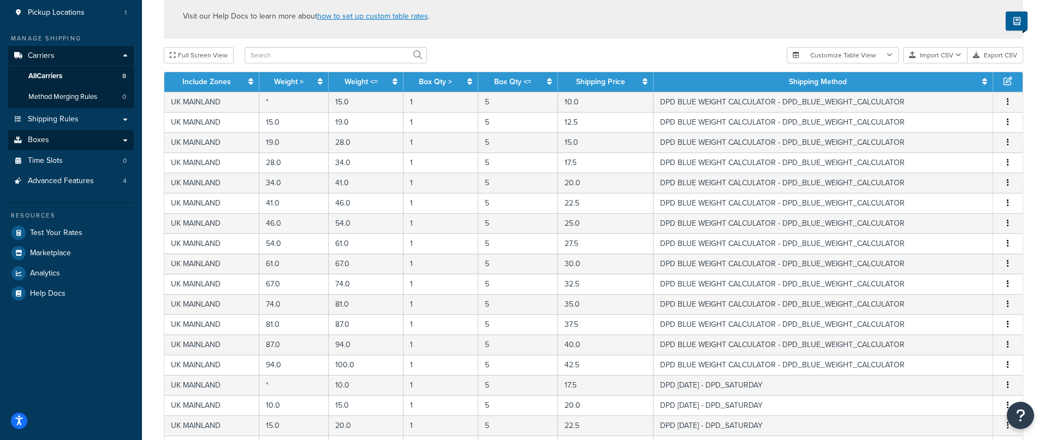
scroll to position [137, 0]
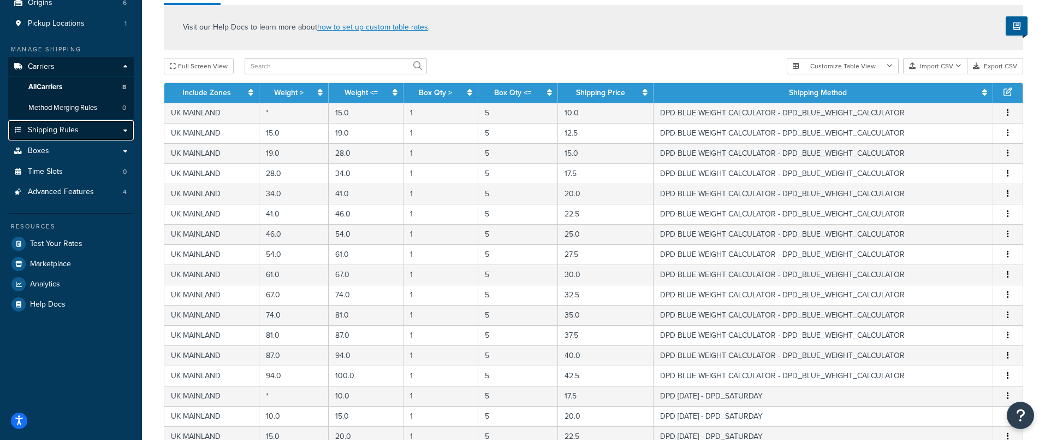
click at [41, 135] on span "Shipping Rules" at bounding box center [53, 130] width 51 height 9
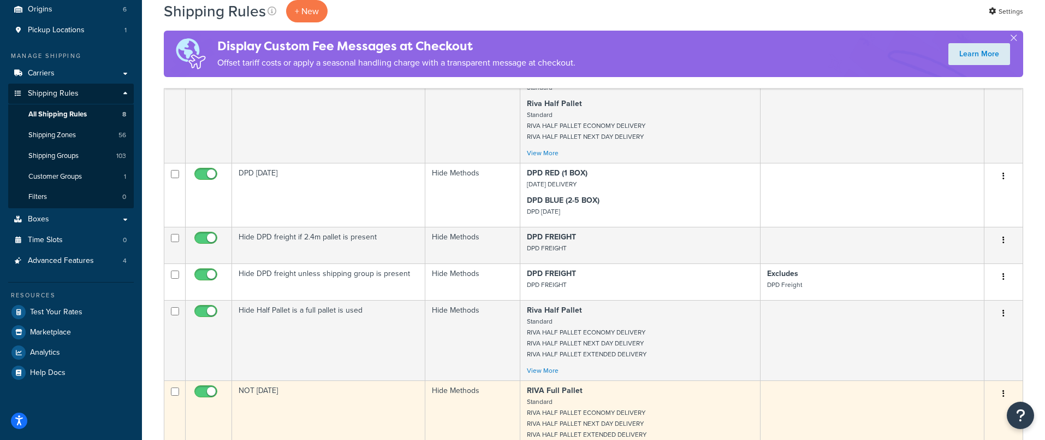
scroll to position [129, 0]
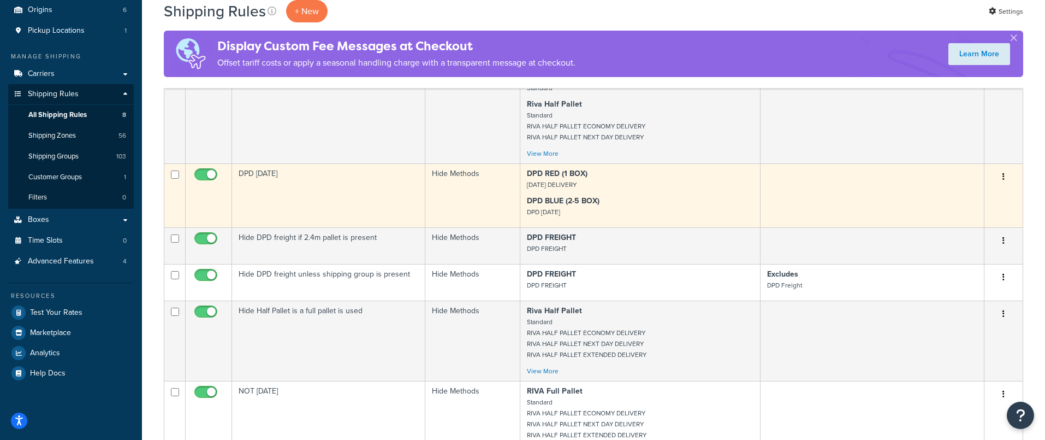
click at [321, 188] on td "DPD [DATE]" at bounding box center [328, 195] width 193 height 64
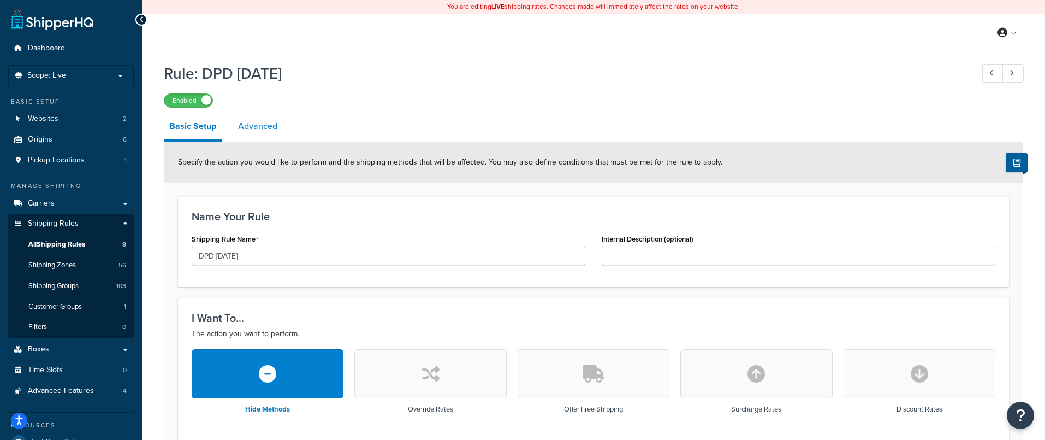
drag, startPoint x: 257, startPoint y: 125, endPoint x: 278, endPoint y: 131, distance: 21.6
click at [257, 125] on link "Advanced" at bounding box center [258, 126] width 50 height 26
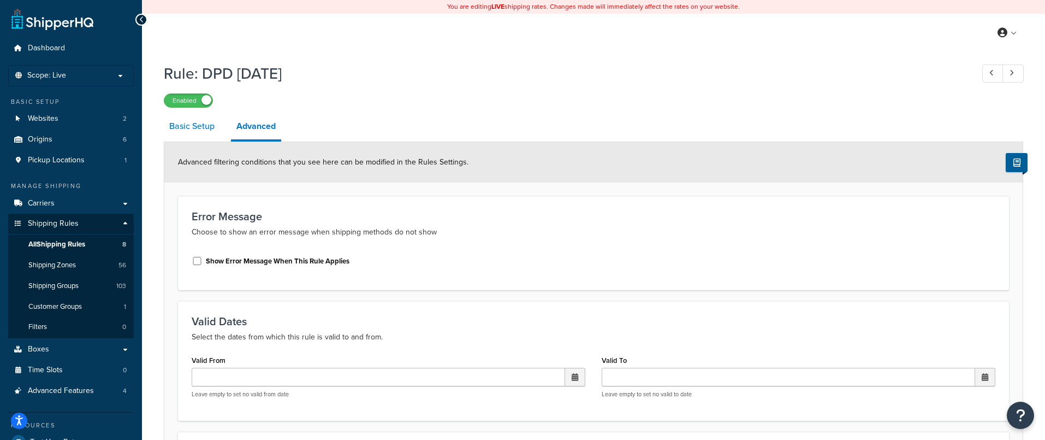
click at [186, 130] on link "Basic Setup" at bounding box center [192, 126] width 56 height 26
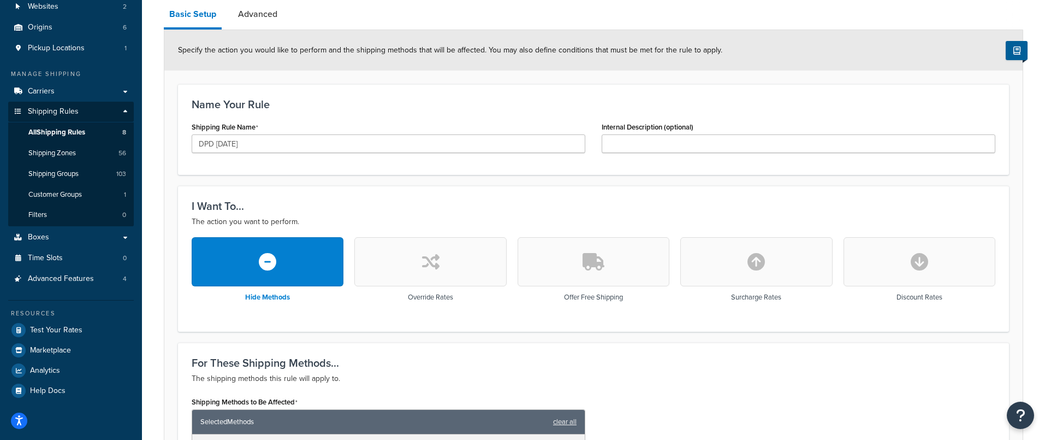
scroll to position [110, 0]
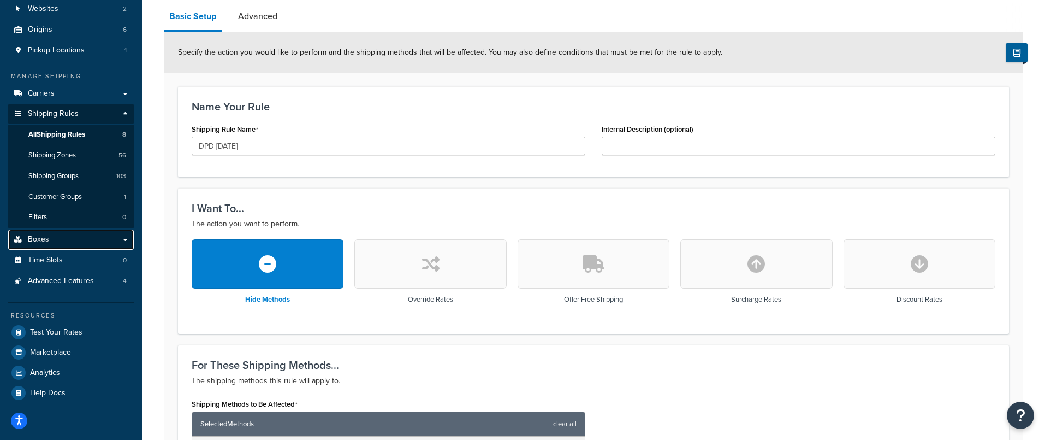
click at [40, 235] on span "Boxes" at bounding box center [38, 239] width 21 height 9
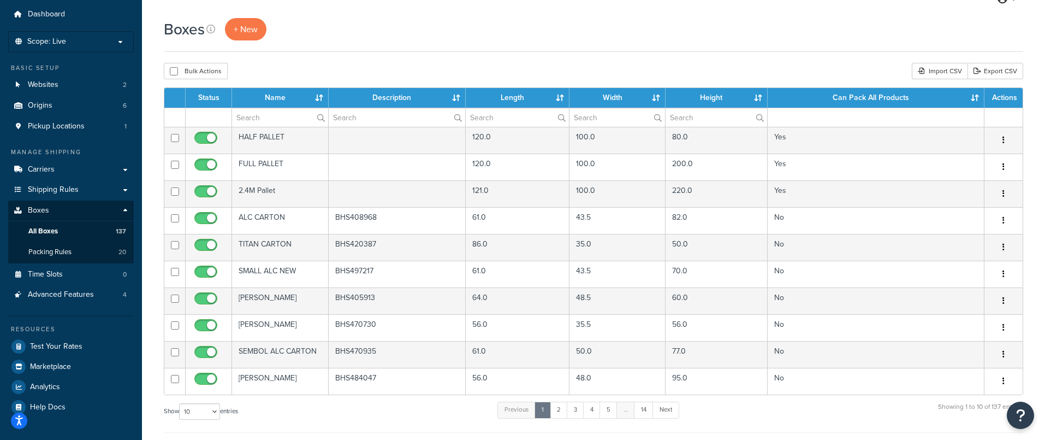
scroll to position [41, 0]
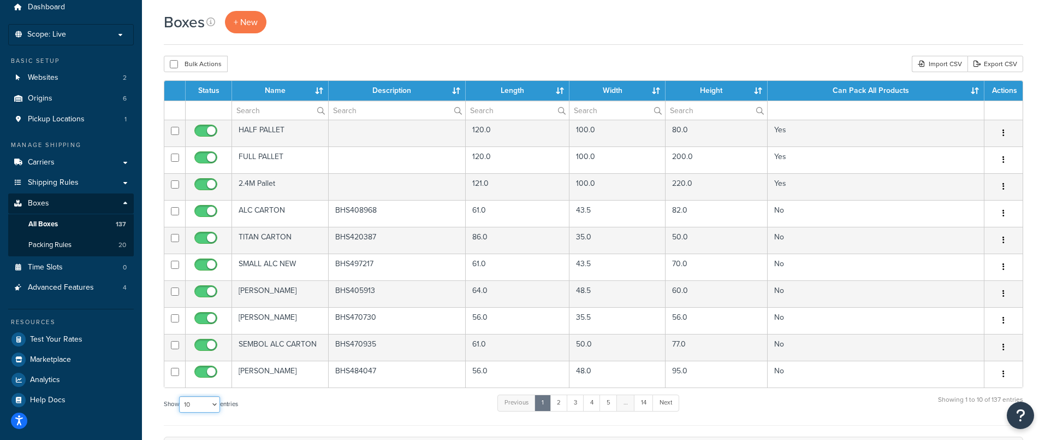
click at [202, 407] on select "10 15 25 50 100 1000" at bounding box center [199, 404] width 41 height 16
select select "1000"
click at [180, 396] on select "10 15 25 50 100 1000" at bounding box center [199, 404] width 41 height 16
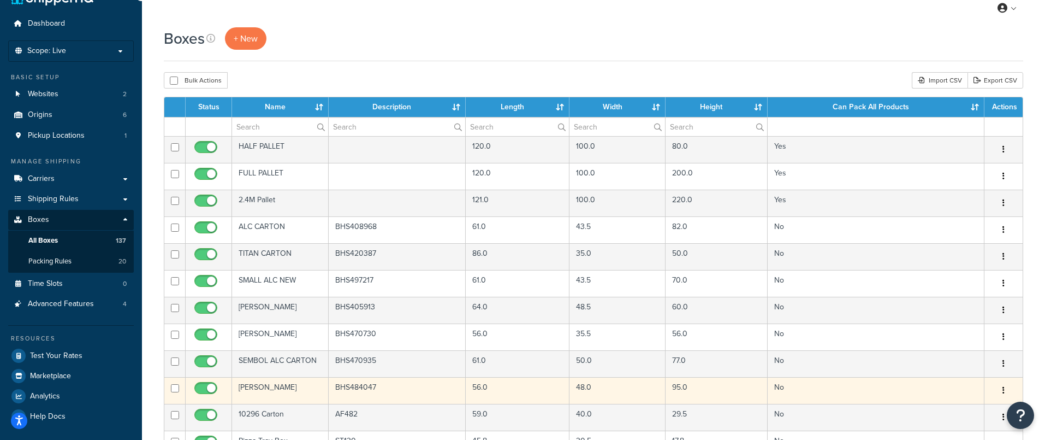
scroll to position [20, 0]
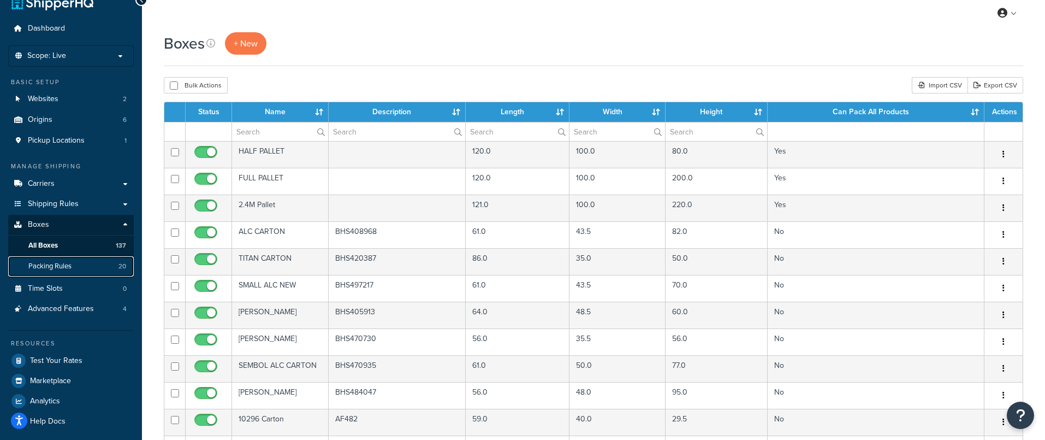
click at [50, 268] on span "Packing Rules" at bounding box center [49, 266] width 43 height 9
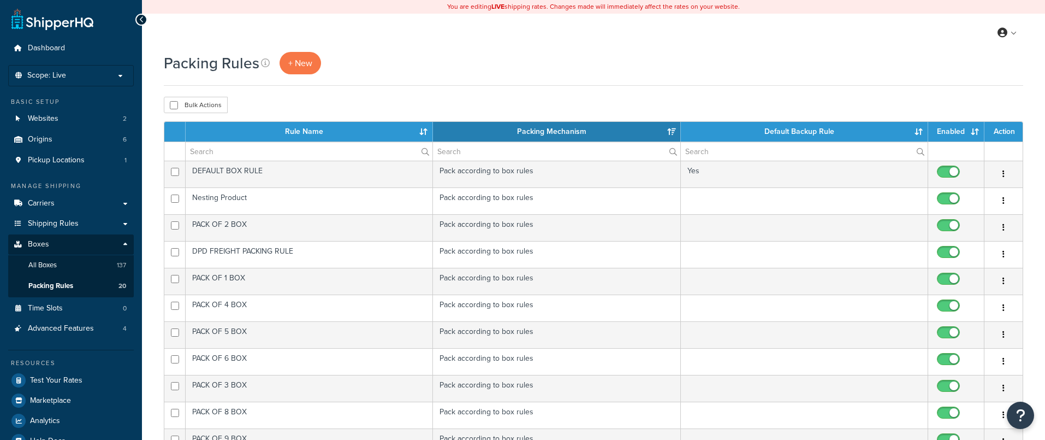
select select "15"
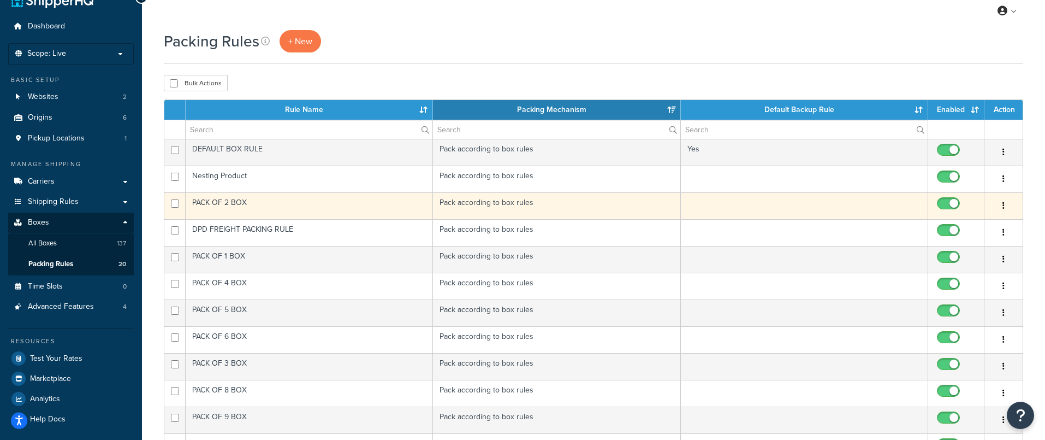
scroll to position [7, 0]
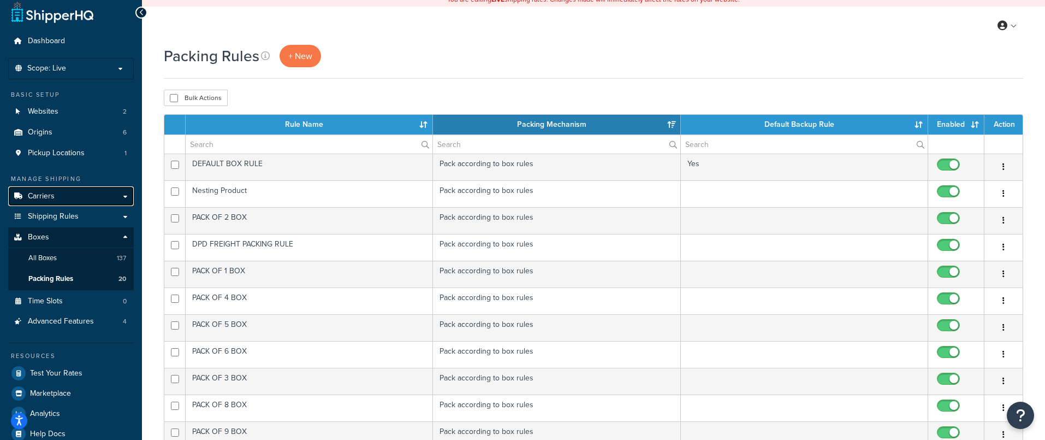
click at [57, 199] on link "Carriers" at bounding box center [71, 196] width 126 height 20
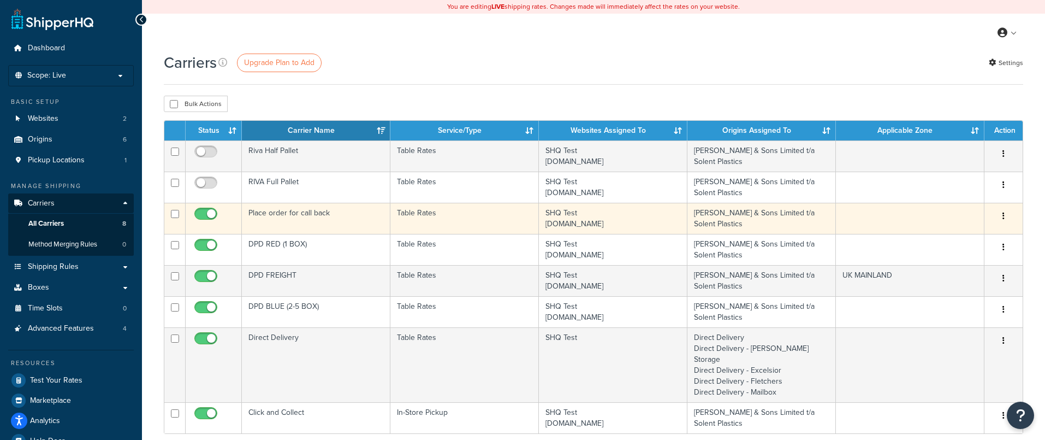
click at [351, 227] on td "Place order for call back" at bounding box center [316, 218] width 149 height 31
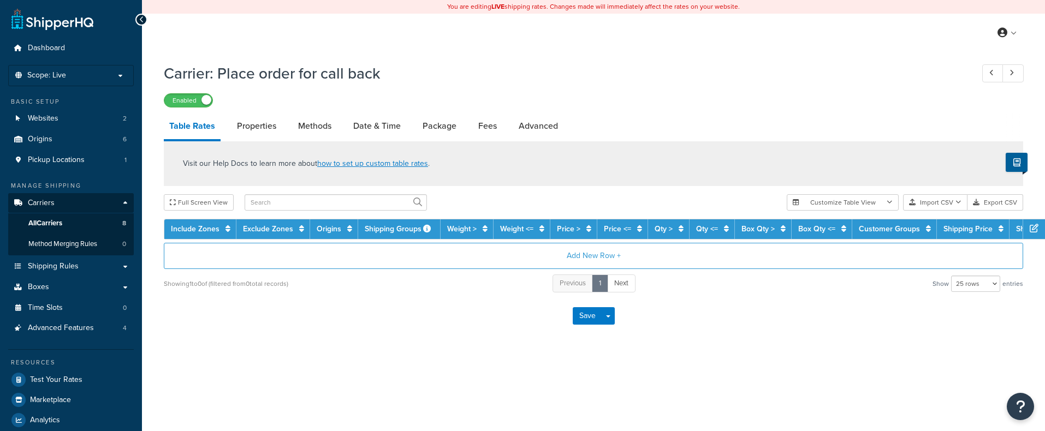
select select "25"
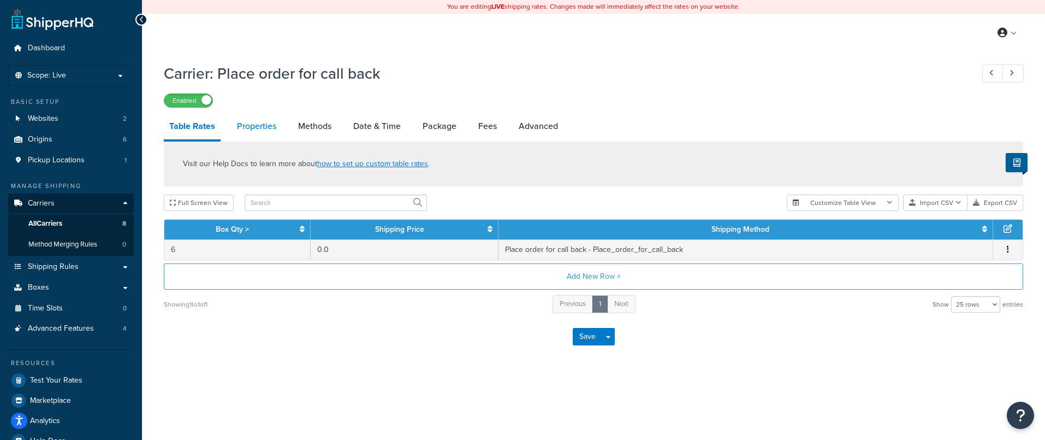
click at [252, 125] on link "Properties" at bounding box center [257, 126] width 50 height 26
select select "PERITEM"
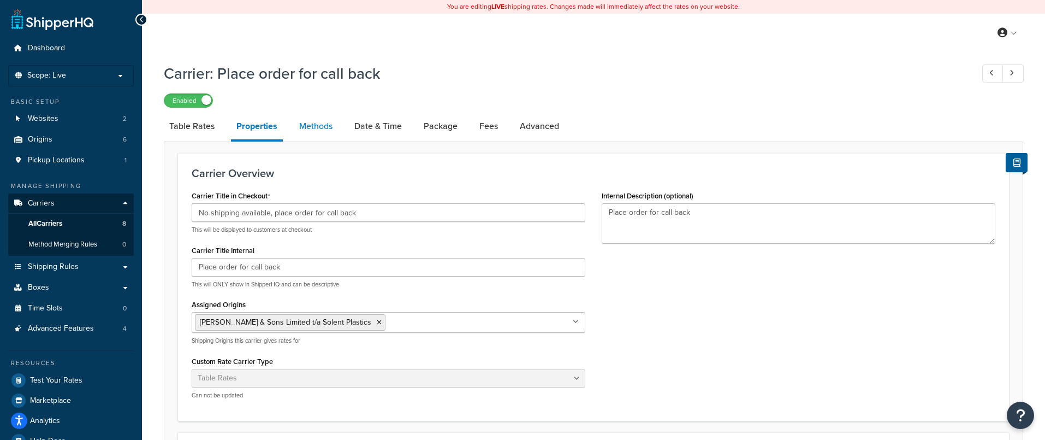
click at [310, 129] on link "Methods" at bounding box center [316, 126] width 44 height 26
select select "25"
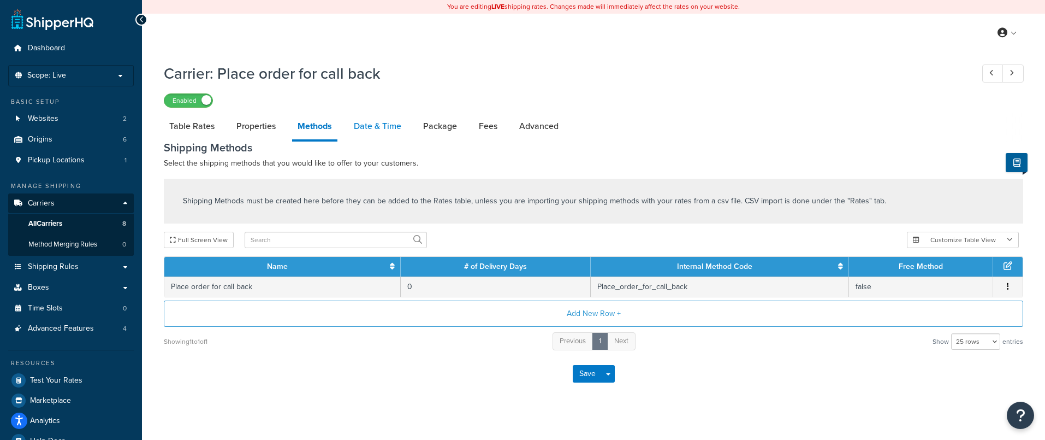
click at [365, 128] on link "Date & Time" at bounding box center [377, 126] width 58 height 26
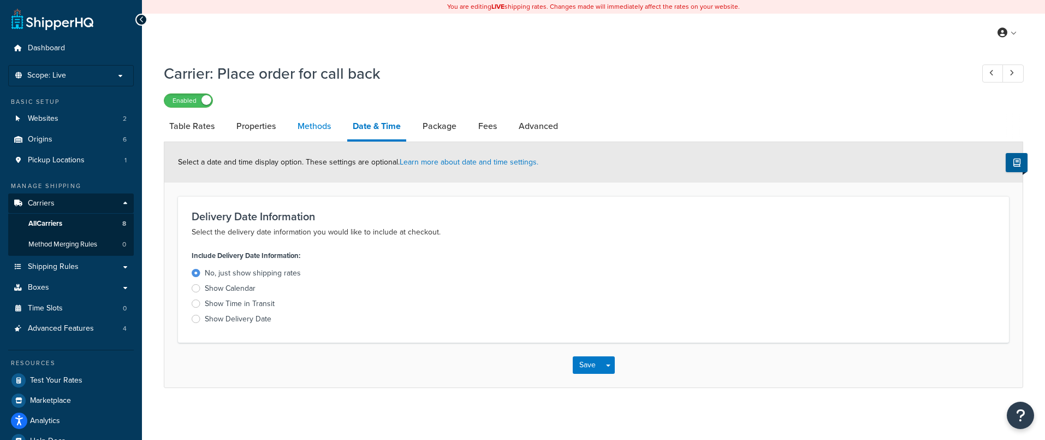
click at [314, 128] on link "Methods" at bounding box center [314, 126] width 44 height 26
select select "25"
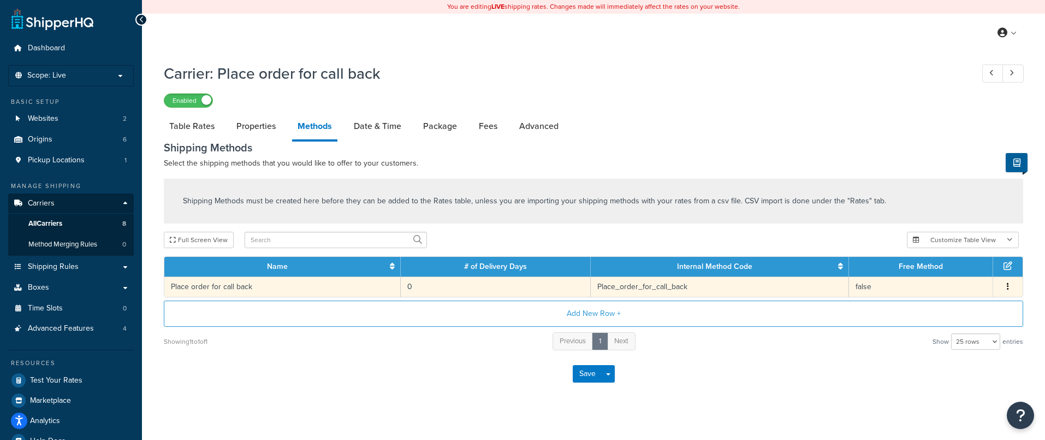
click at [1008, 288] on icon "button" at bounding box center [1008, 286] width 2 height 8
click at [940, 277] on div "Edit" at bounding box center [953, 278] width 78 height 22
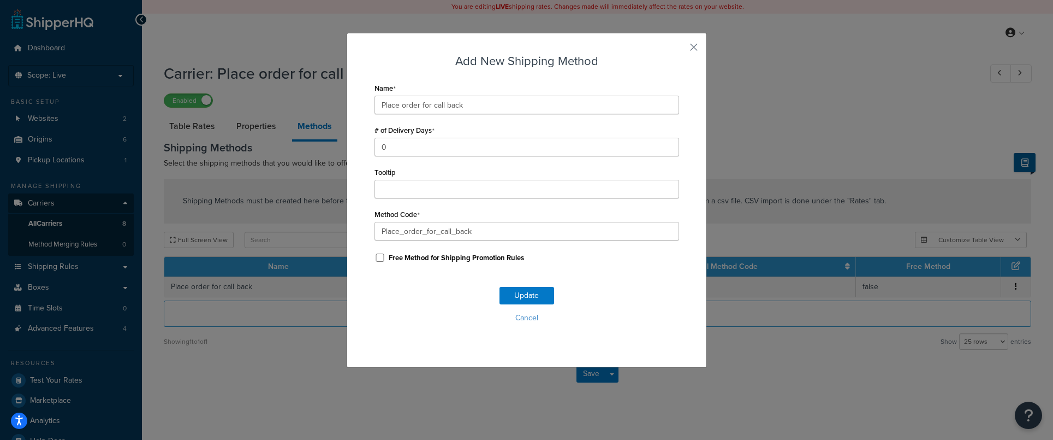
click at [399, 259] on label "Free Method for Shipping Promotion Rules" at bounding box center [456, 258] width 135 height 10
click at [386, 259] on input "Free Method for Shipping Promotion Rules" at bounding box center [380, 257] width 11 height 8
checkbox input "true"
click at [535, 298] on button "Update" at bounding box center [527, 295] width 55 height 17
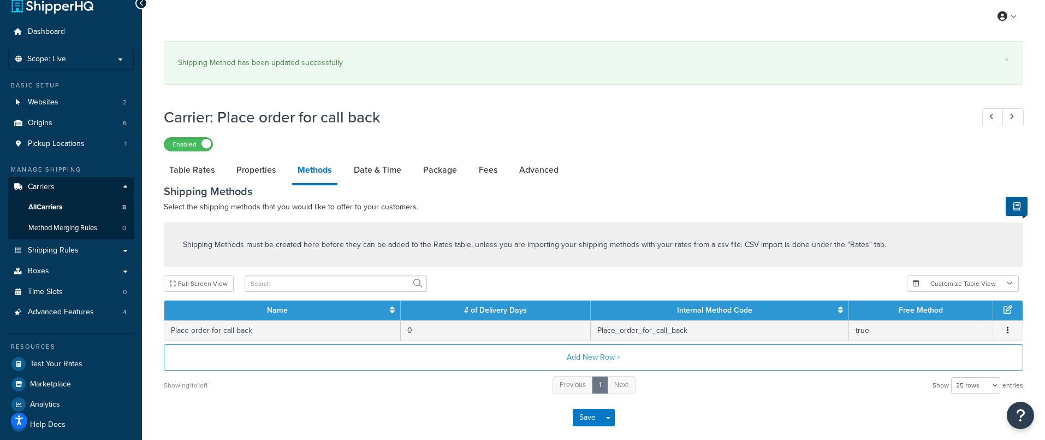
scroll to position [46, 0]
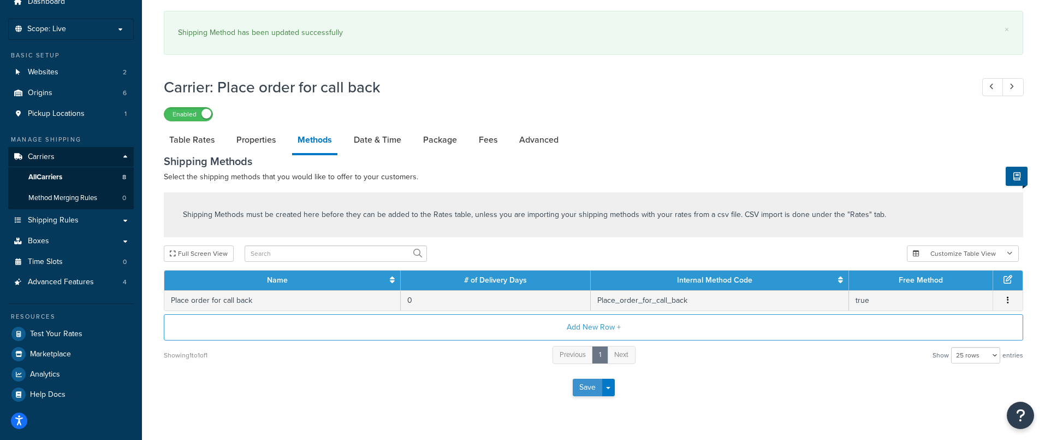
click at [577, 391] on button "Save" at bounding box center [587, 386] width 29 height 17
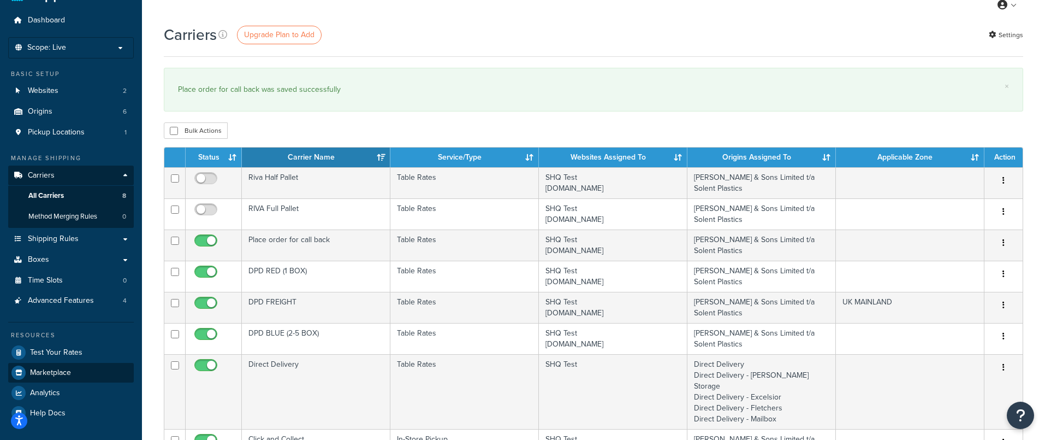
scroll to position [33, 0]
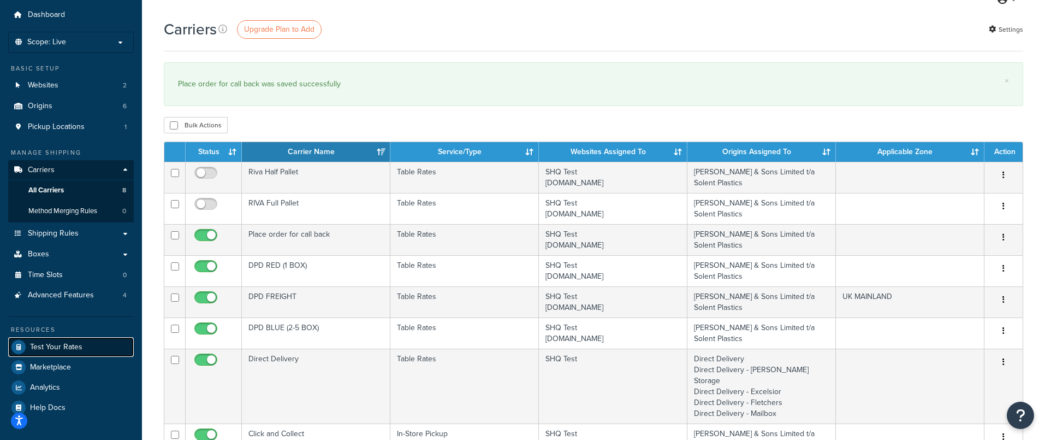
click at [66, 350] on span "Test Your Rates" at bounding box center [56, 346] width 52 height 9
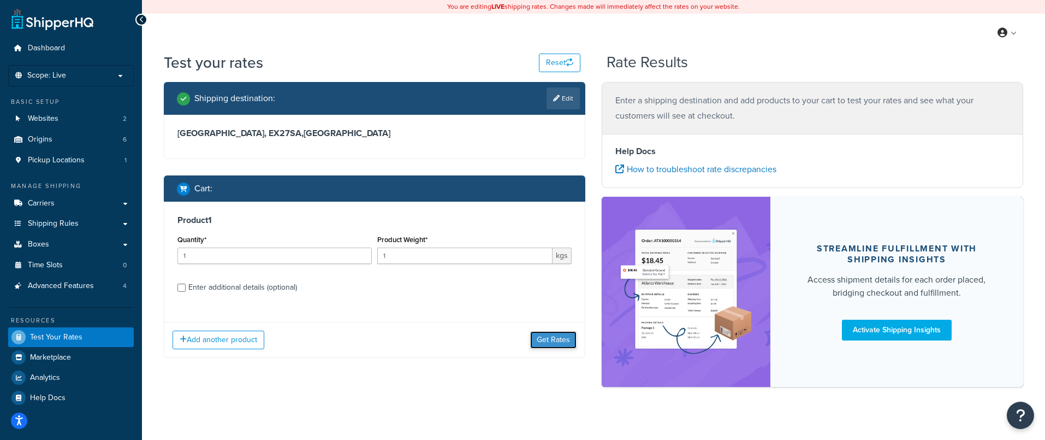
click at [543, 343] on button "Get Rates" at bounding box center [553, 339] width 46 height 17
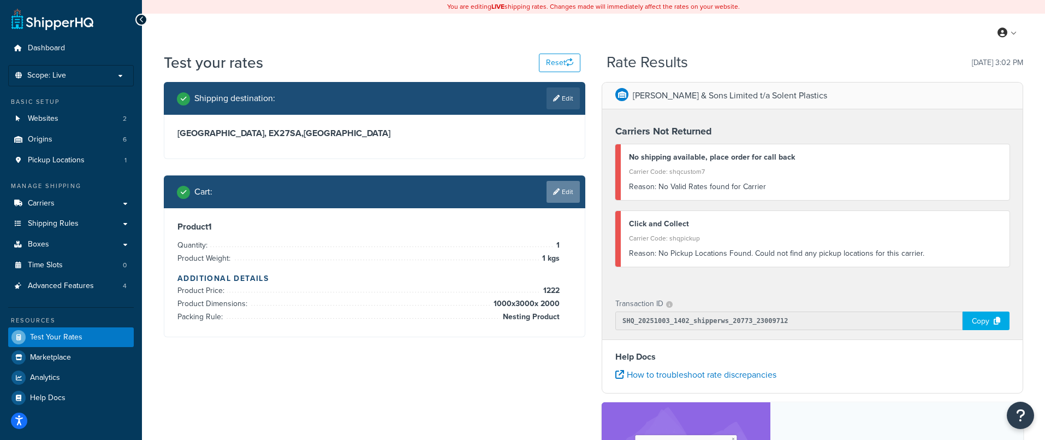
click at [574, 196] on link "Edit" at bounding box center [563, 192] width 33 height 22
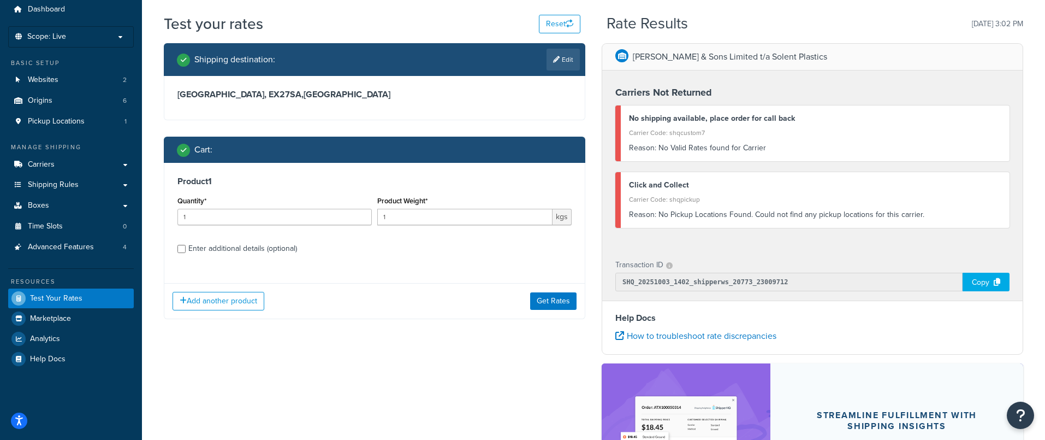
scroll to position [45, 0]
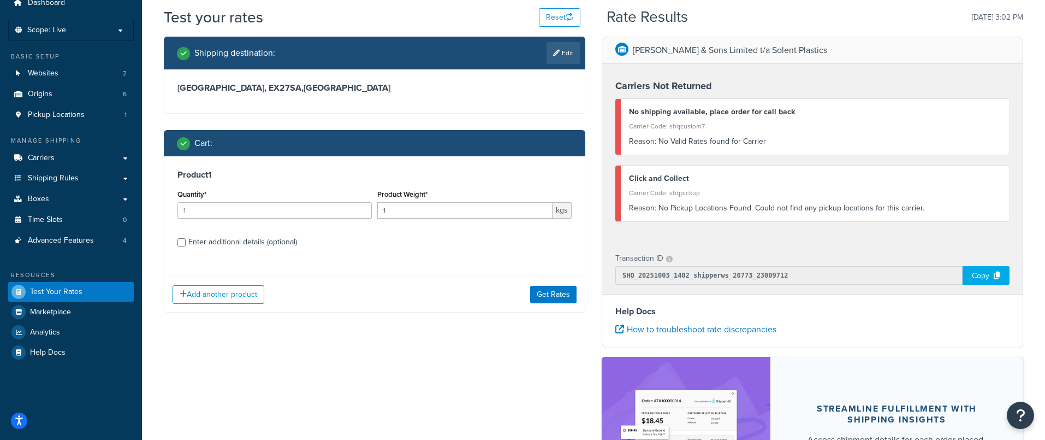
click at [253, 238] on div "Enter additional details (optional)" at bounding box center [242, 241] width 109 height 15
click at [186, 238] on input "Enter additional details (optional)" at bounding box center [181, 242] width 8 height 8
checkbox input "true"
select select "87757"
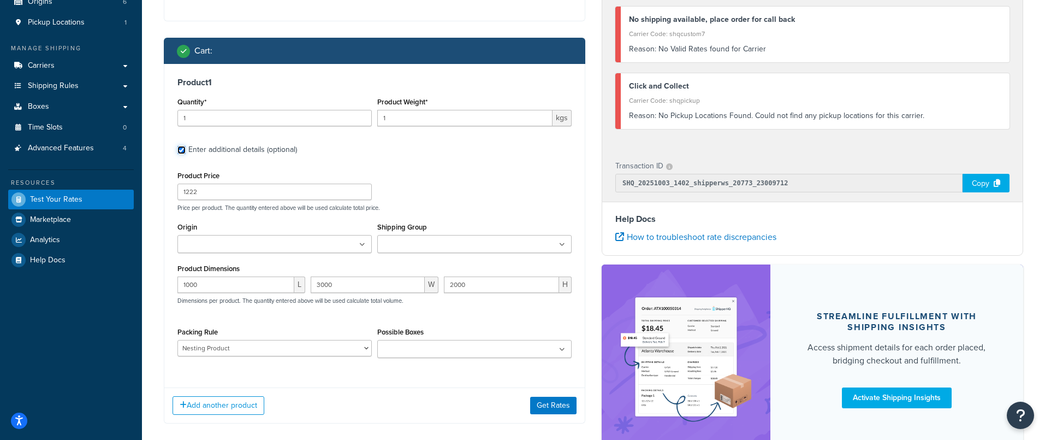
scroll to position [141, 0]
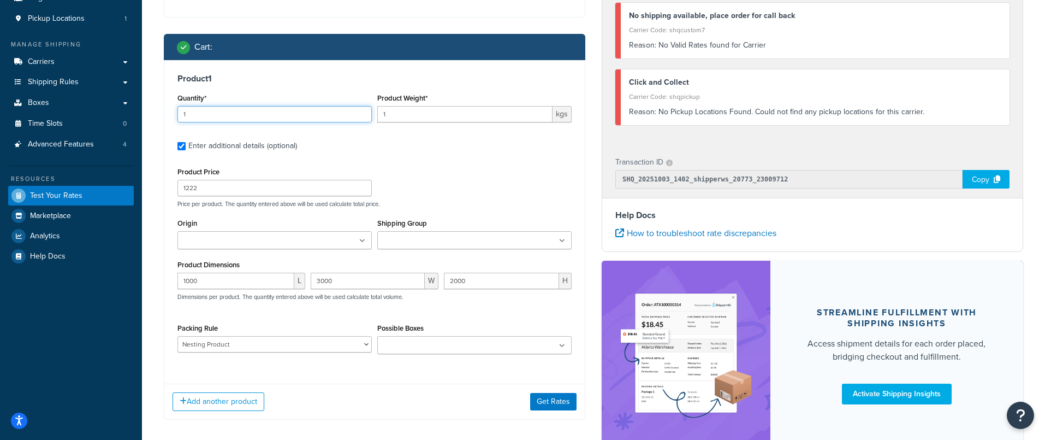
drag, startPoint x: 204, startPoint y: 113, endPoint x: 152, endPoint y: 112, distance: 51.9
click at [153, 113] on div "Test your rates Reset Rate Results [DATE] 3:02 PM Shipping destination : Edit […" at bounding box center [593, 199] width 903 height 578
type input "12"
click at [550, 404] on button "Get Rates" at bounding box center [553, 401] width 46 height 17
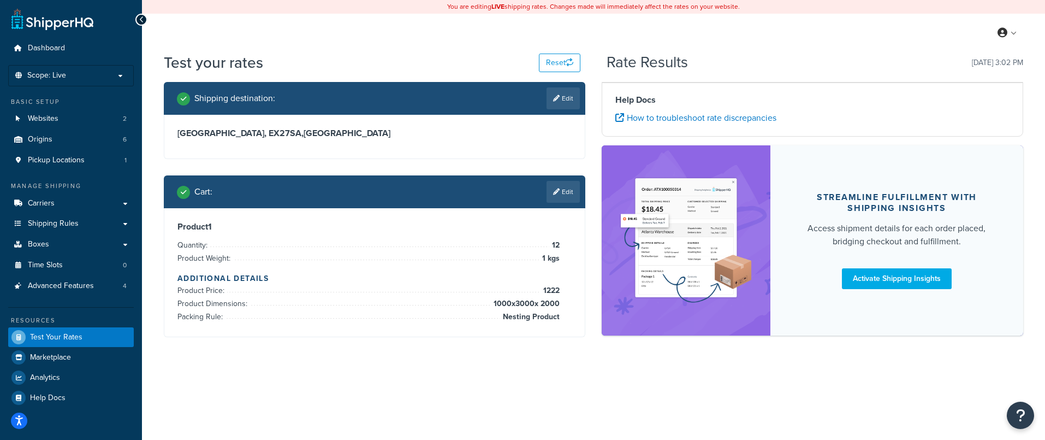
scroll to position [0, 0]
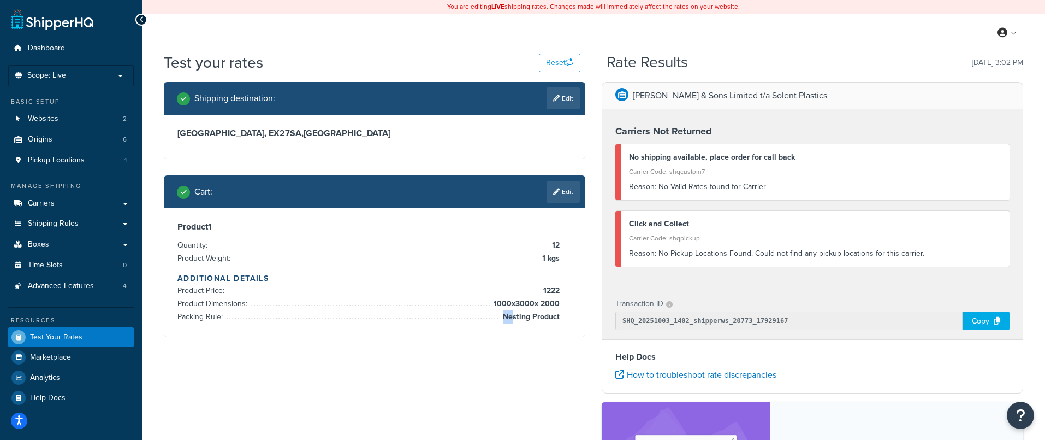
drag, startPoint x: 513, startPoint y: 316, endPoint x: 561, endPoint y: 315, distance: 48.6
click at [561, 315] on div "Product 1 Quantity: 12 Product Weight: 1 kgs Additional Details Product Price: …" at bounding box center [374, 272] width 394 height 102
click at [105, 220] on link "Shipping Rules" at bounding box center [71, 224] width 126 height 20
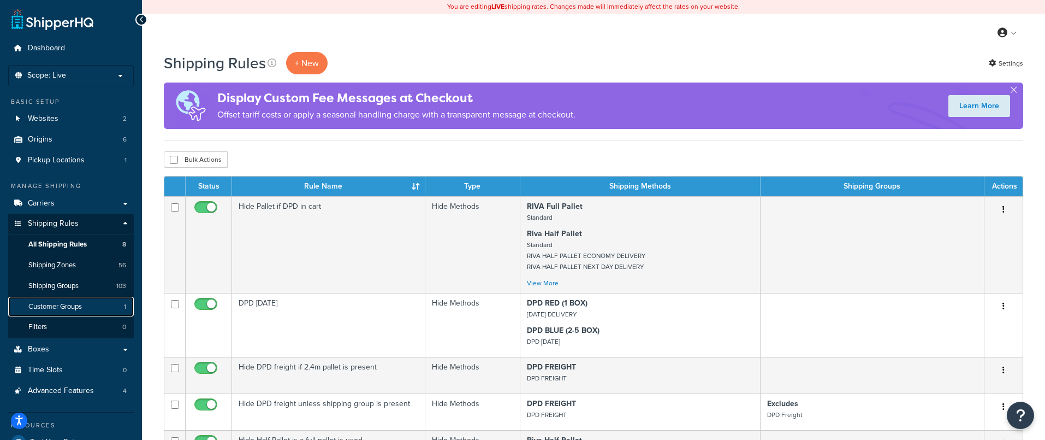
click at [57, 307] on span "Customer Groups" at bounding box center [55, 306] width 54 height 9
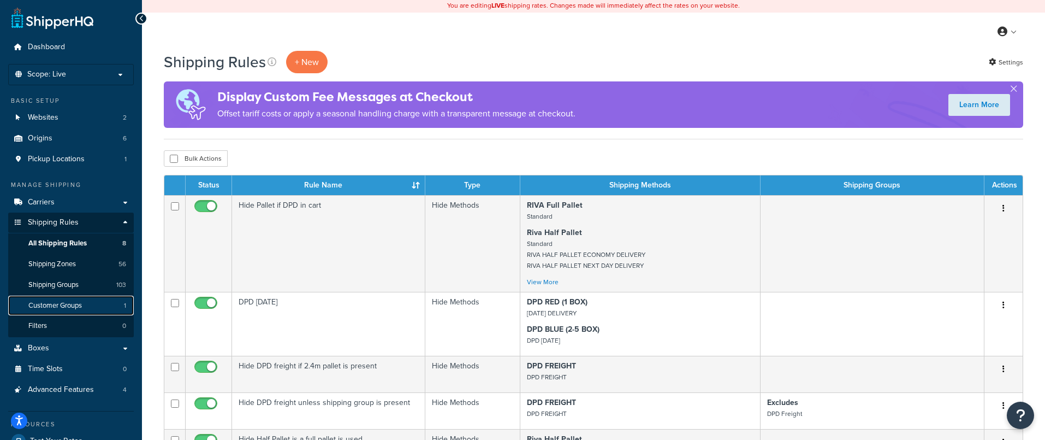
scroll to position [2, 0]
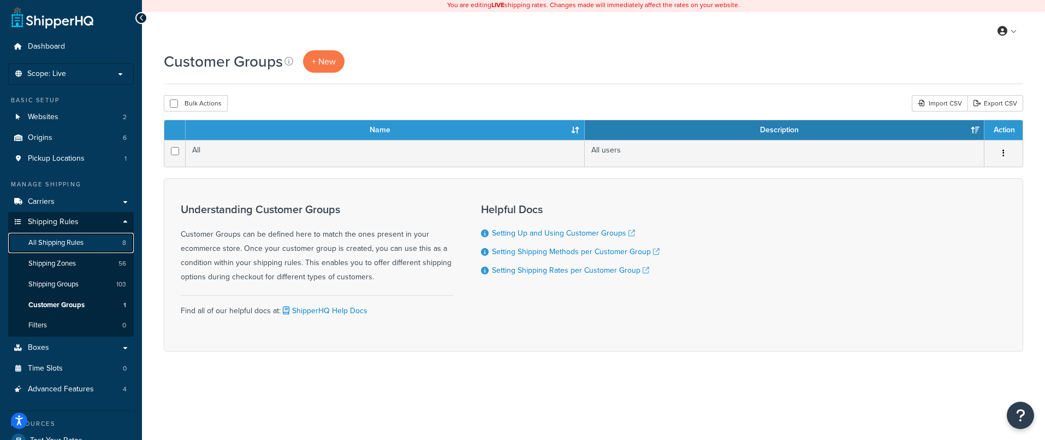
click at [63, 242] on span "All Shipping Rules" at bounding box center [55, 242] width 55 height 9
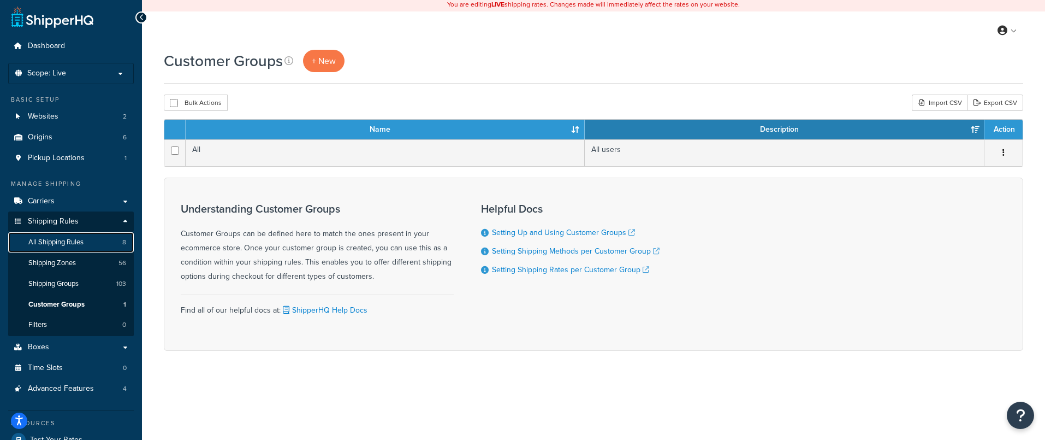
scroll to position [3, 0]
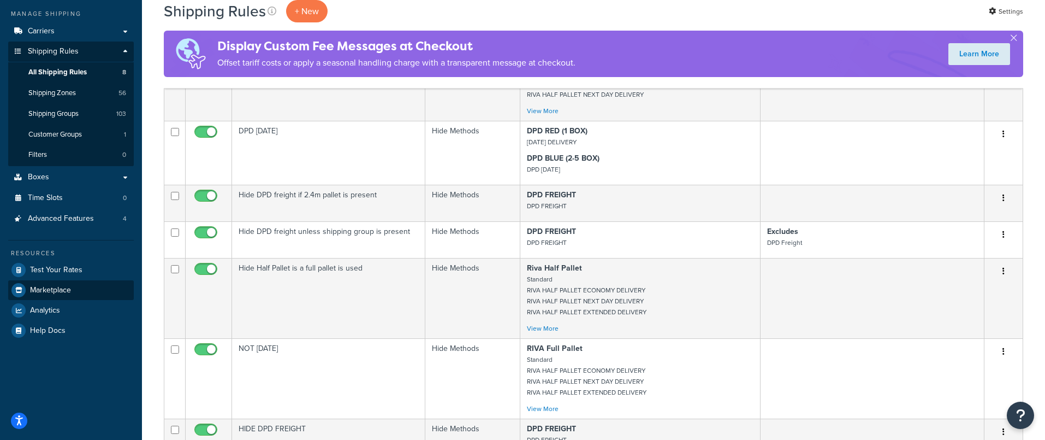
scroll to position [170, 0]
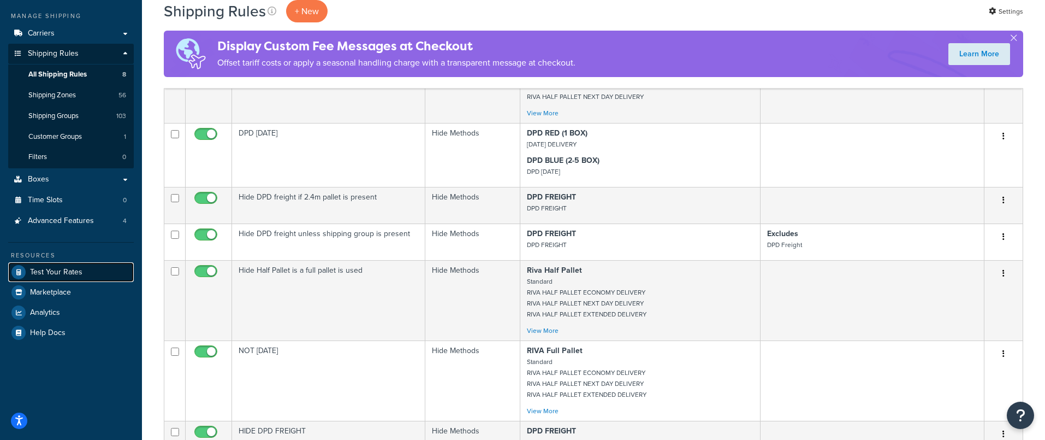
click at [61, 269] on span "Test Your Rates" at bounding box center [56, 272] width 52 height 9
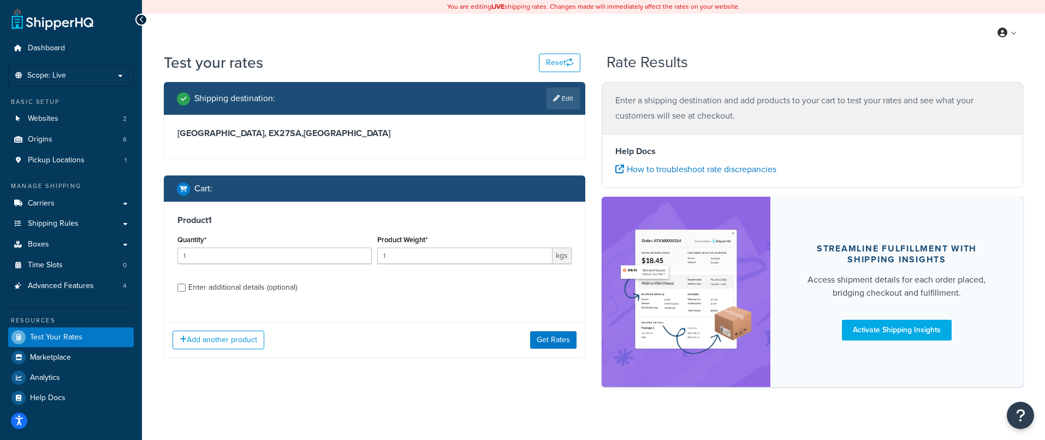
click at [233, 291] on div "Enter additional details (optional)" at bounding box center [242, 287] width 109 height 15
click at [186, 291] on input "Enter additional details (optional)" at bounding box center [181, 287] width 8 height 8
checkbox input "true"
select select "87757"
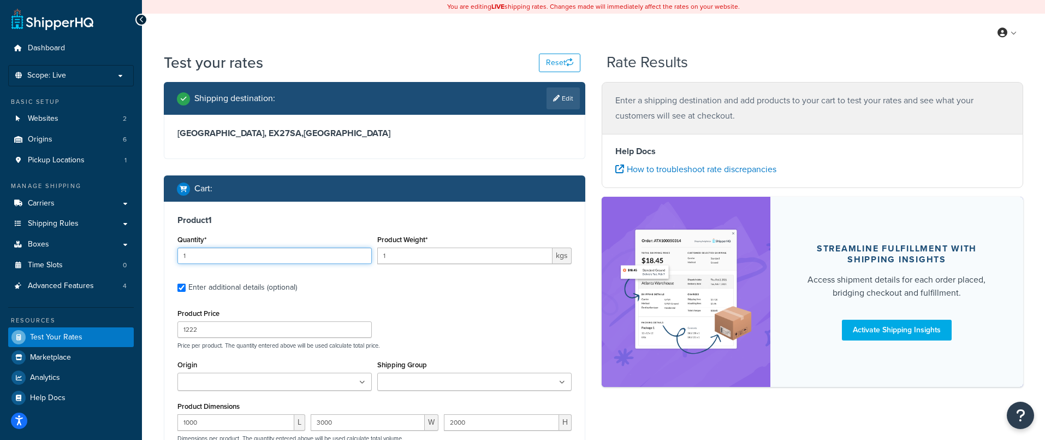
click at [193, 256] on input "1" at bounding box center [274, 255] width 194 height 16
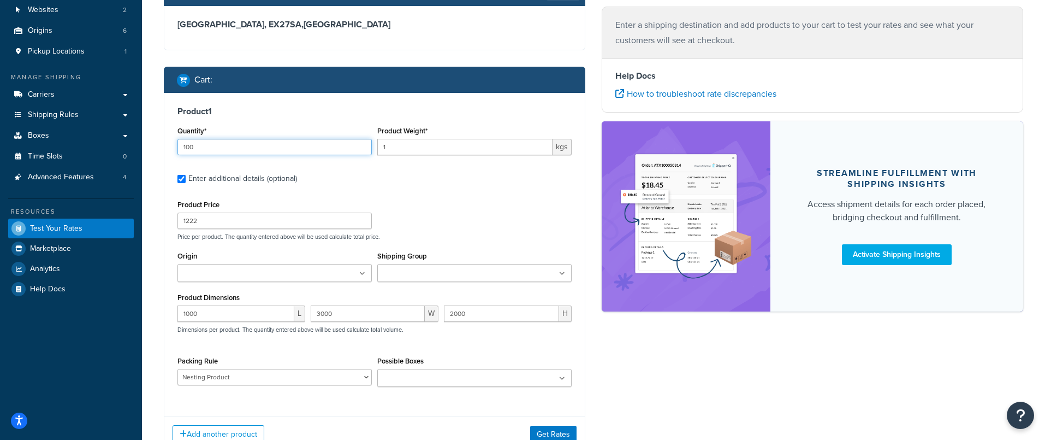
scroll to position [115, 0]
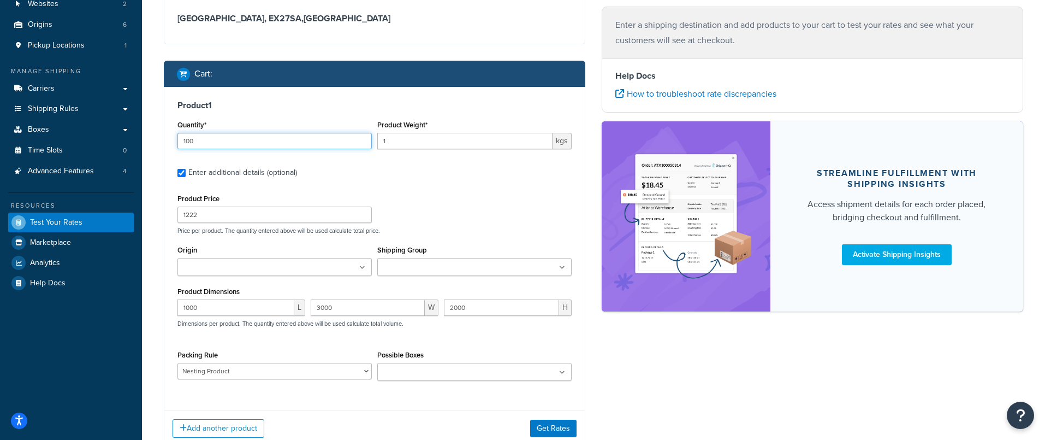
type input "100"
click at [202, 376] on select "DEFAULT BOX RULE DPD FREIGHT PACKING RULE Nesting Product PACK OF 1 BOX PACK OF…" at bounding box center [274, 371] width 194 height 16
select select "87756"
click at [177, 364] on select "DEFAULT BOX RULE DPD FREIGHT PACKING RULE Nesting Product PACK OF 1 BOX PACK OF…" at bounding box center [274, 371] width 194 height 16
click at [563, 430] on button "Get Rates" at bounding box center [553, 427] width 46 height 17
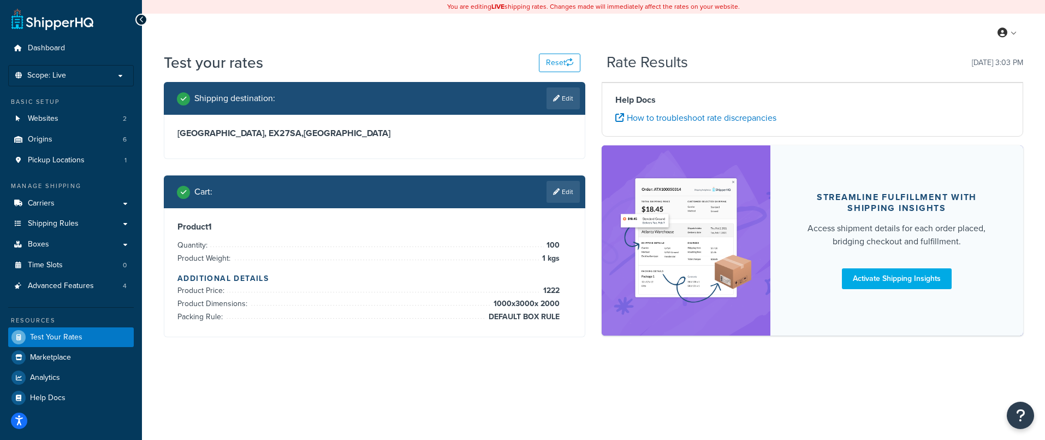
scroll to position [0, 0]
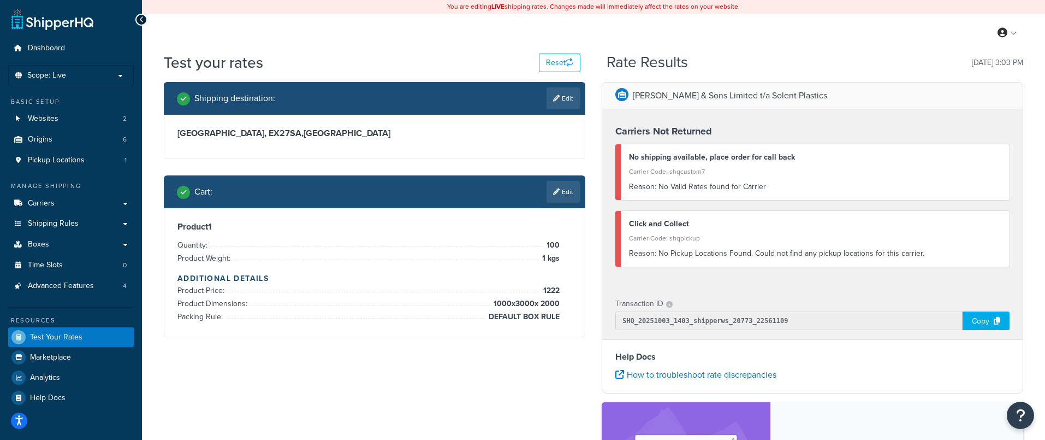
click at [563, 193] on link "Edit" at bounding box center [563, 192] width 33 height 22
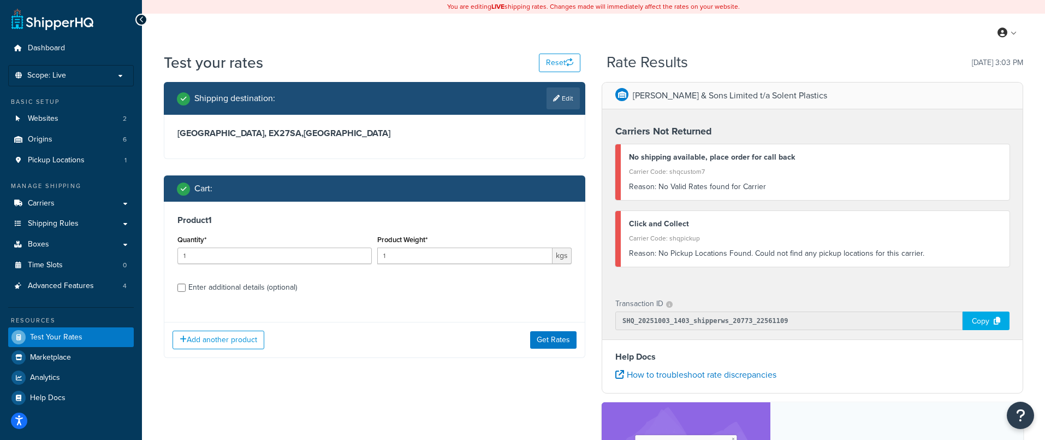
click at [218, 291] on div "Enter additional details (optional)" at bounding box center [242, 287] width 109 height 15
click at [186, 291] on input "Enter additional details (optional)" at bounding box center [181, 287] width 8 height 8
checkbox input "true"
select select "87756"
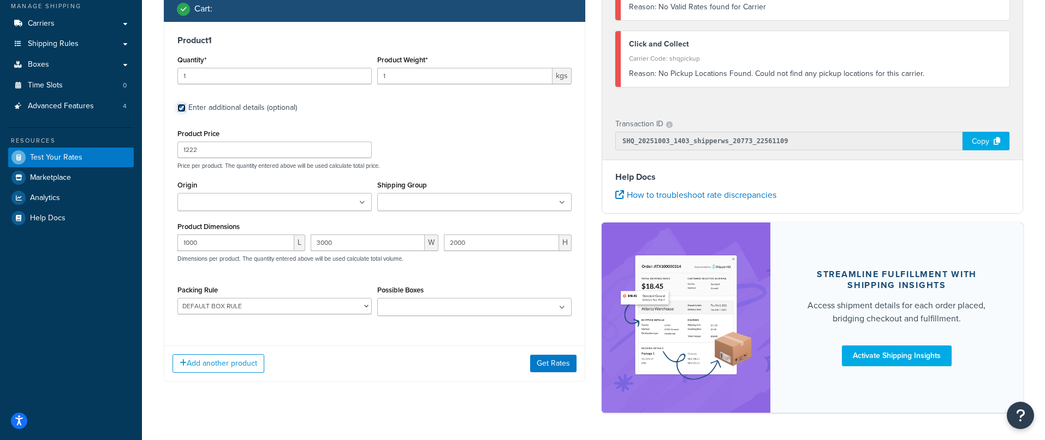
scroll to position [204, 0]
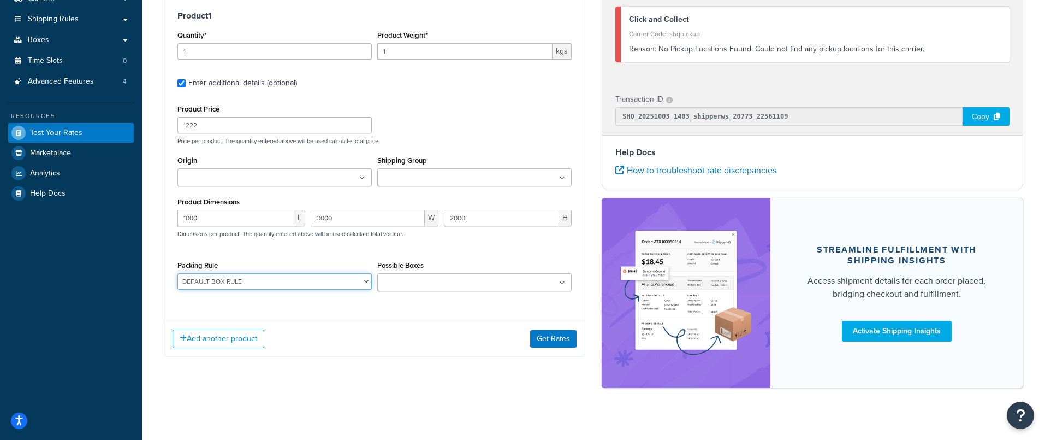
click at [235, 285] on select "DEFAULT BOX RULE DPD FREIGHT PACKING RULE Nesting Product PACK OF 1 BOX PACK OF…" at bounding box center [274, 281] width 194 height 16
click at [410, 281] on input "Possible Boxes" at bounding box center [429, 283] width 97 height 12
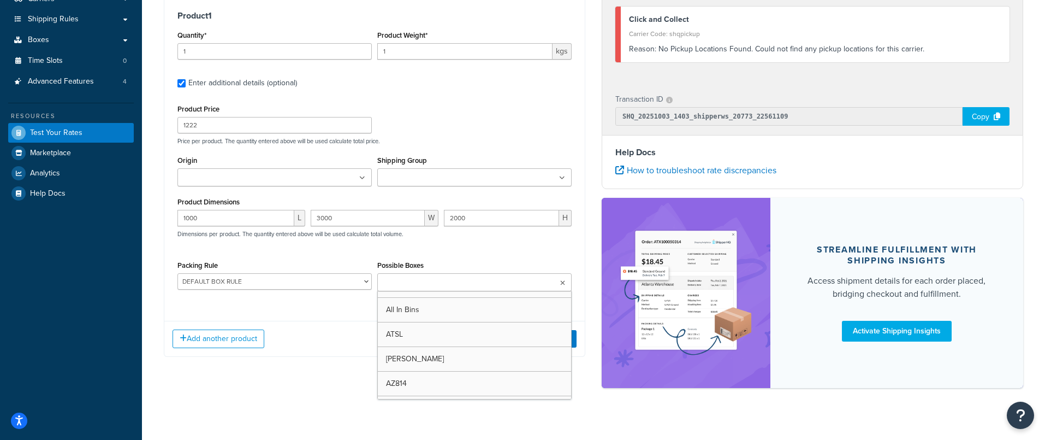
scroll to position [1615, 0]
click at [217, 282] on select "DEFAULT BOX RULE DPD FREIGHT PACKING RULE Nesting Product PACK OF 1 BOX PACK OF…" at bounding box center [274, 281] width 194 height 16
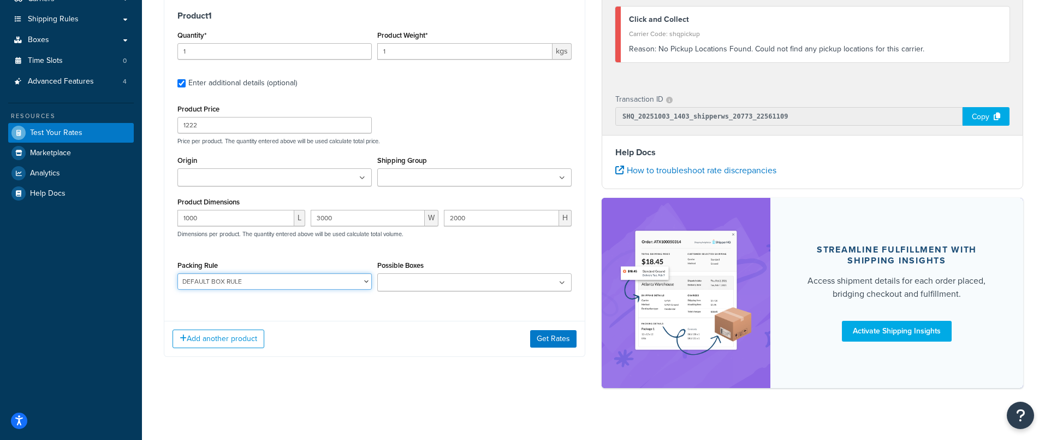
select select
click at [177, 274] on select "DEFAULT BOX RULE DPD FREIGHT PACKING RULE Nesting Product PACK OF 1 BOX PACK OF…" at bounding box center [274, 281] width 194 height 16
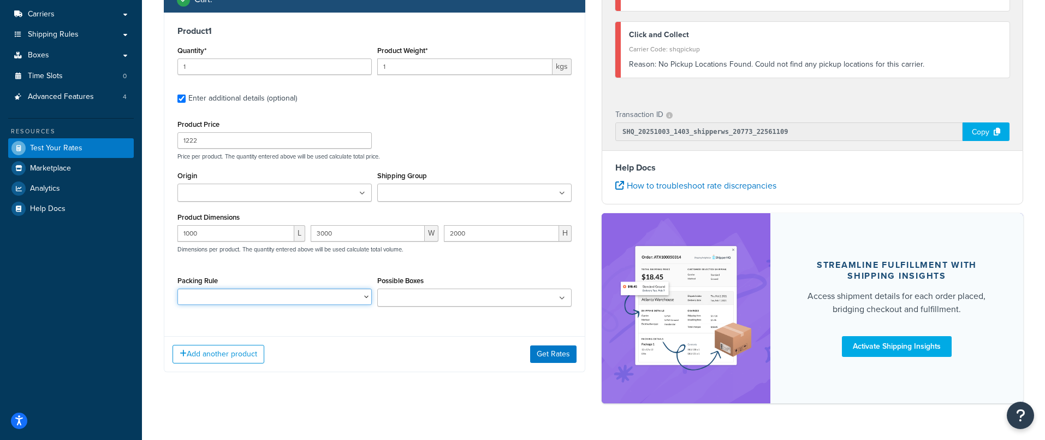
scroll to position [182, 0]
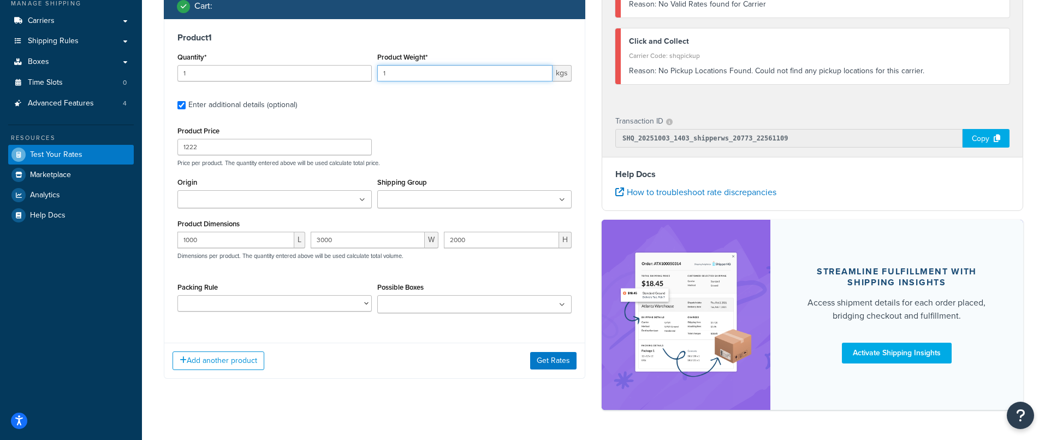
click at [396, 67] on input "1" at bounding box center [464, 73] width 175 height 16
click at [398, 74] on input "1" at bounding box center [464, 73] width 175 height 16
type input "1000"
click at [555, 362] on button "Get Rates" at bounding box center [553, 360] width 46 height 17
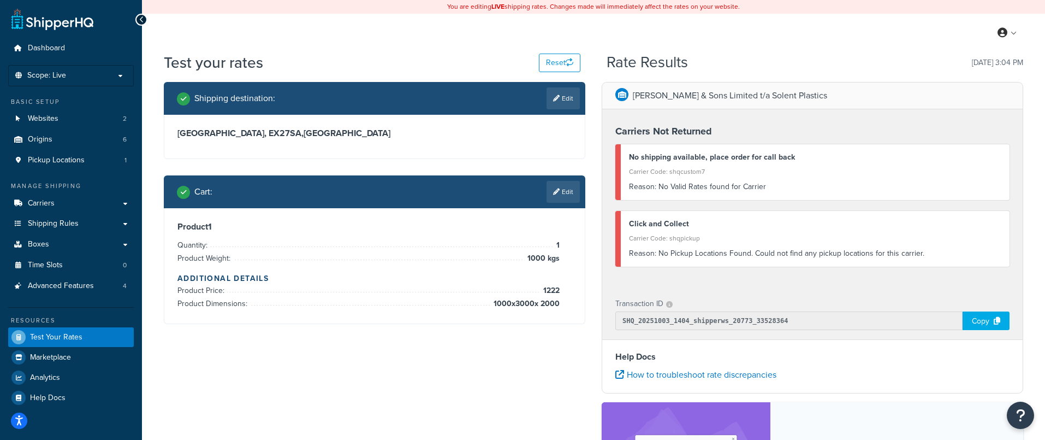
scroll to position [1, 0]
click at [1022, 422] on icon "Open Resource Center" at bounding box center [1021, 414] width 10 height 15
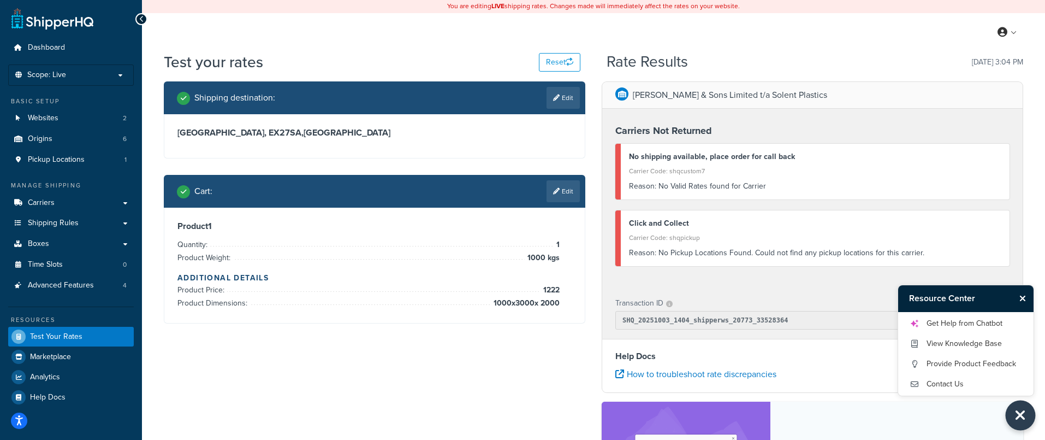
scroll to position [0, 0]
click at [936, 387] on link "Contact Us" at bounding box center [966, 383] width 114 height 17
click at [948, 326] on link "Get Help from Chatbot" at bounding box center [966, 323] width 114 height 17
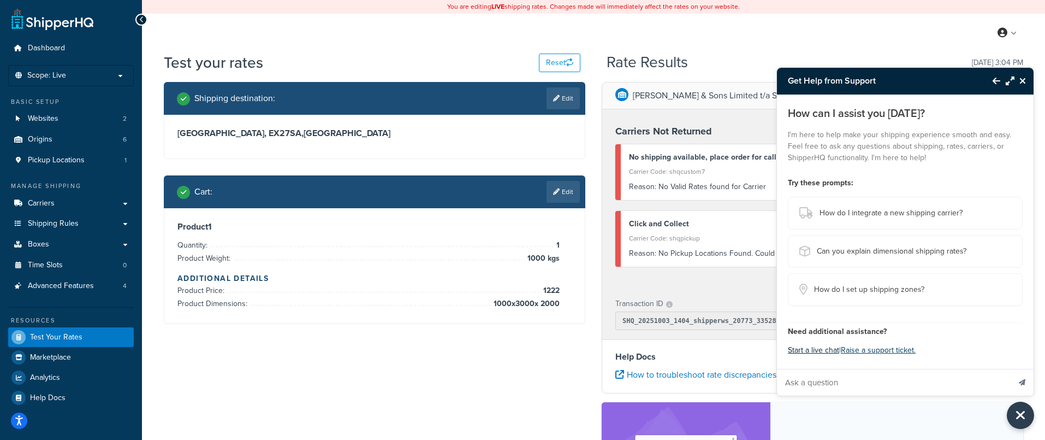
click at [809, 354] on button "Start a live chat" at bounding box center [813, 349] width 51 height 15
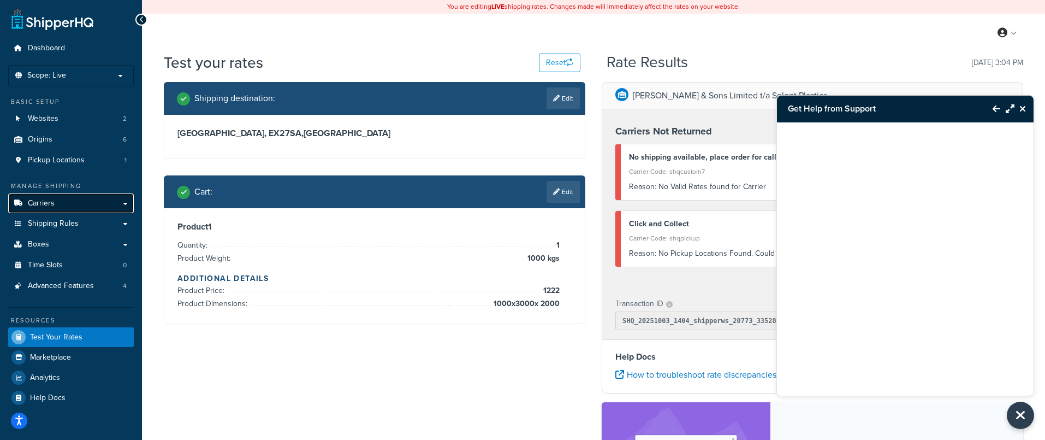
click at [76, 206] on link "Carriers" at bounding box center [71, 203] width 126 height 20
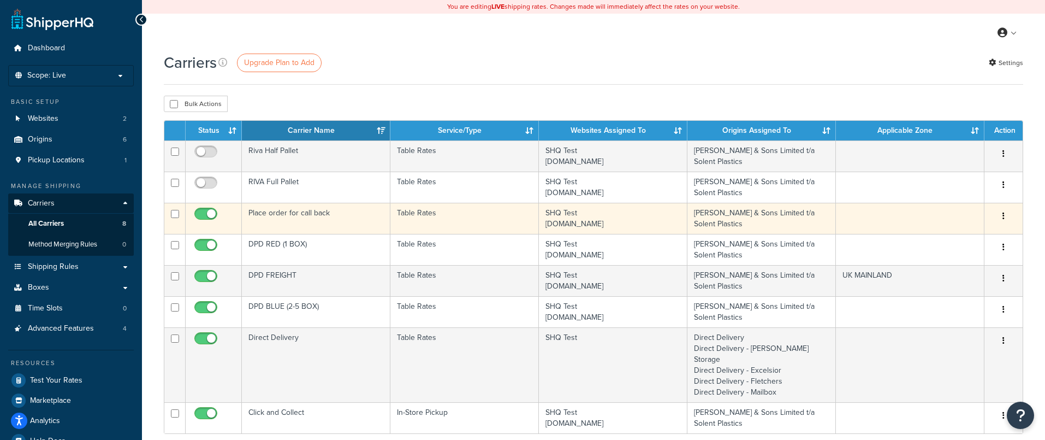
click at [330, 216] on td "Place order for call back" at bounding box center [316, 218] width 149 height 31
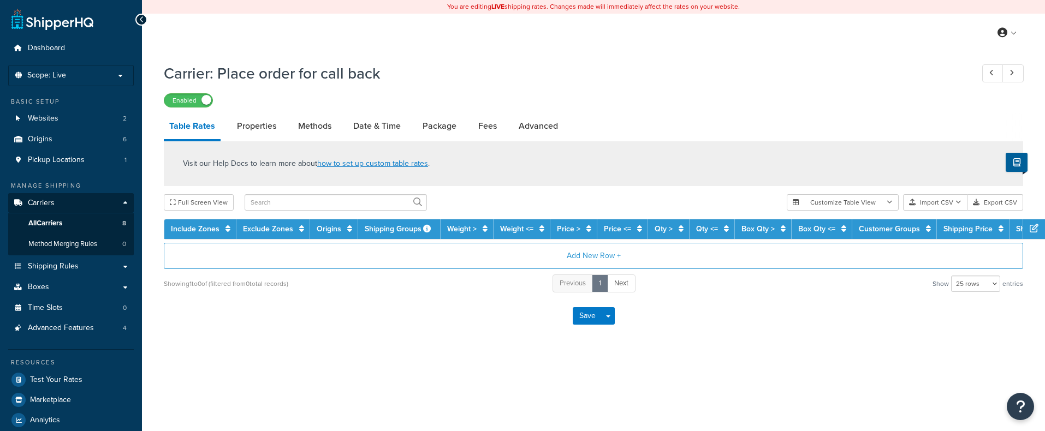
select select "25"
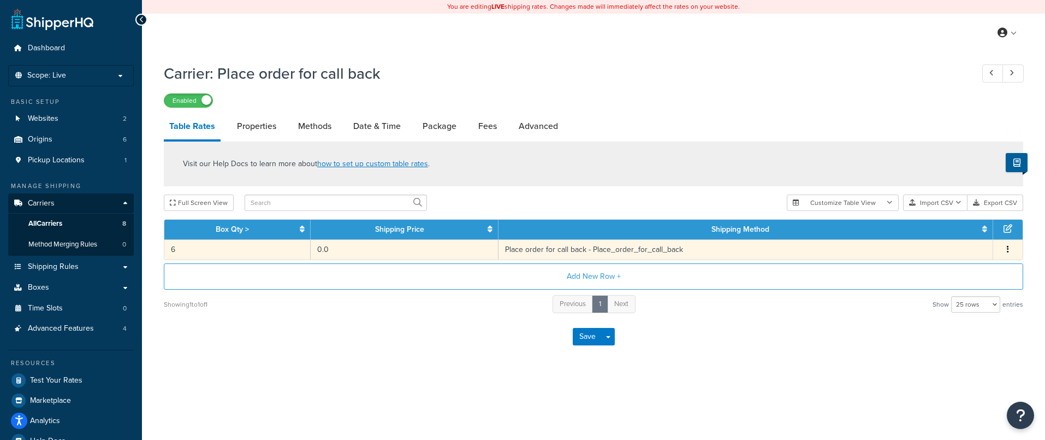
click at [285, 250] on td "6" at bounding box center [237, 249] width 146 height 20
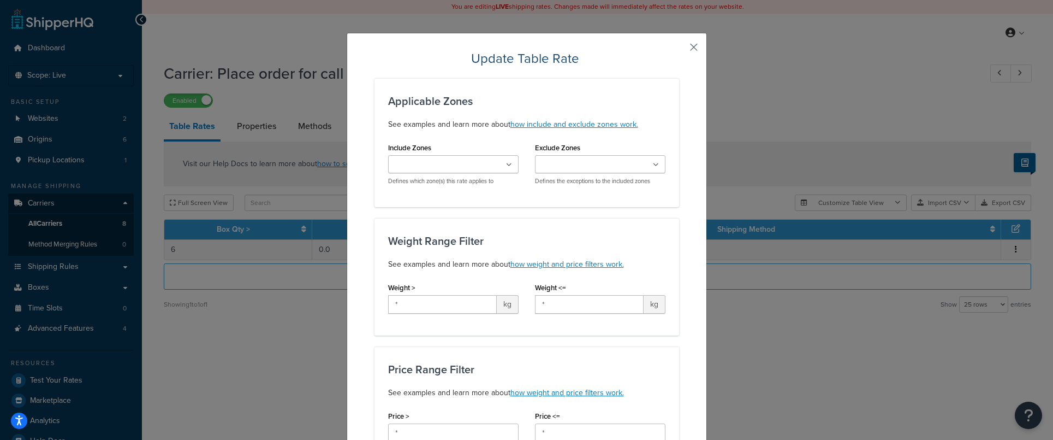
click at [679, 50] on button "button" at bounding box center [678, 51] width 3 height 3
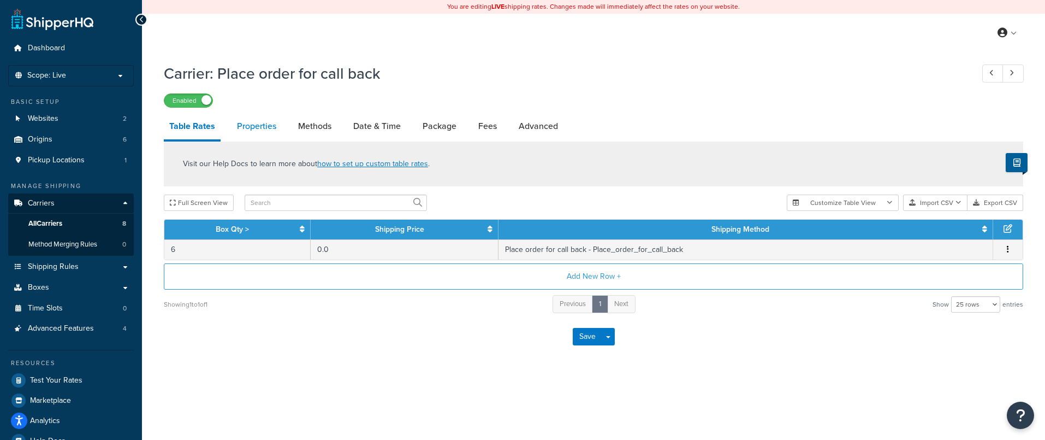
click at [261, 132] on link "Properties" at bounding box center [257, 126] width 50 height 26
select select "PERITEM"
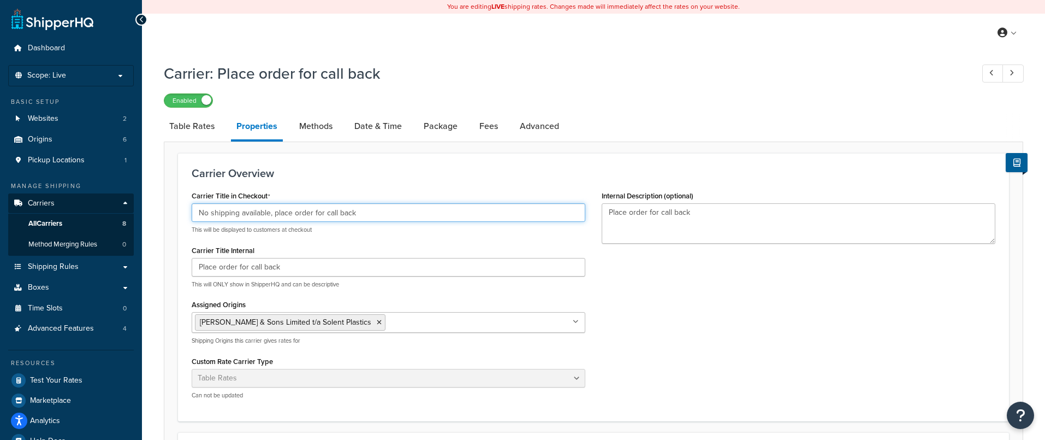
drag, startPoint x: 358, startPoint y: 214, endPoint x: 143, endPoint y: 203, distance: 215.5
click at [141, 203] on div "Dashboard Scope: Live Basic Setup Websites 2 Origins 6 Pickup Locations 1 Manag…" at bounding box center [522, 368] width 1045 height 736
click at [1025, 418] on icon "Open Resource Center" at bounding box center [1021, 414] width 10 height 15
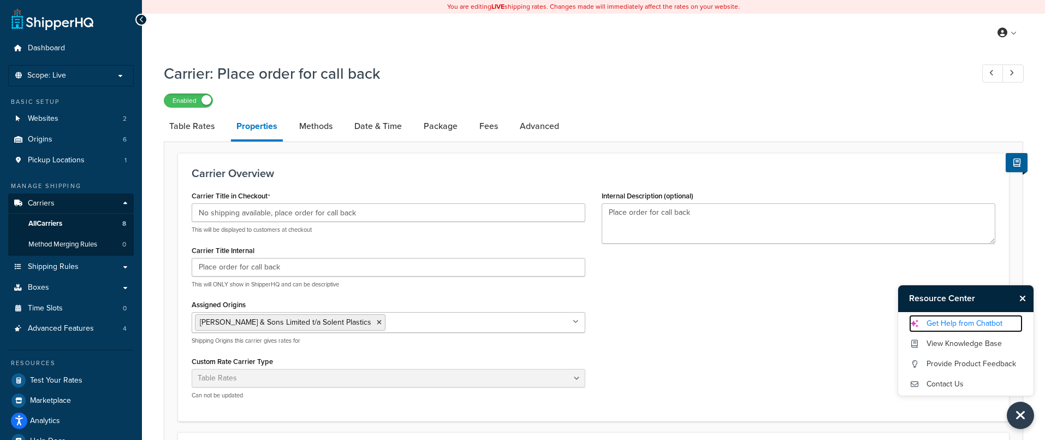
click at [937, 325] on link "Get Help from Chatbot" at bounding box center [966, 323] width 114 height 17
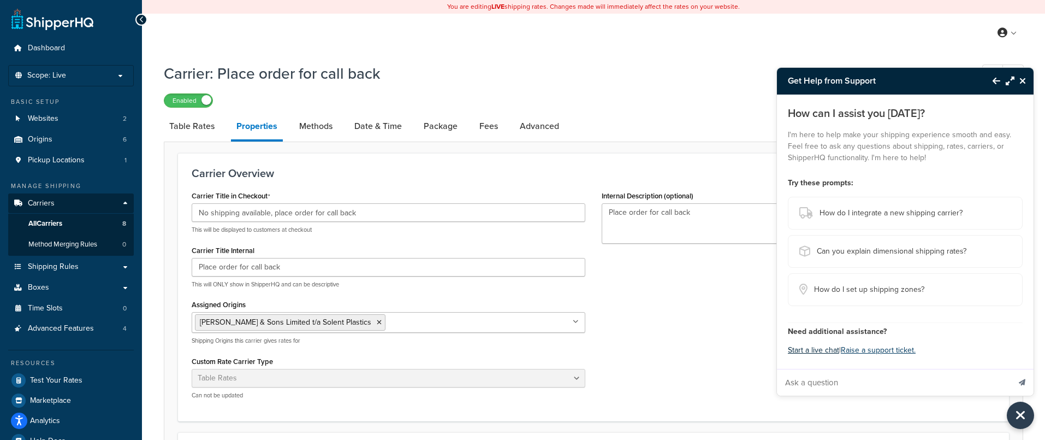
click at [825, 352] on button "Start a live chat" at bounding box center [813, 349] width 51 height 15
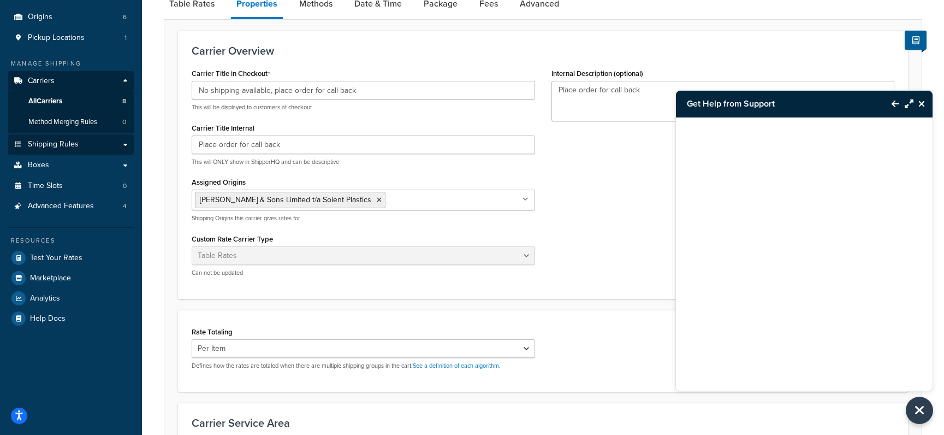
scroll to position [106, 0]
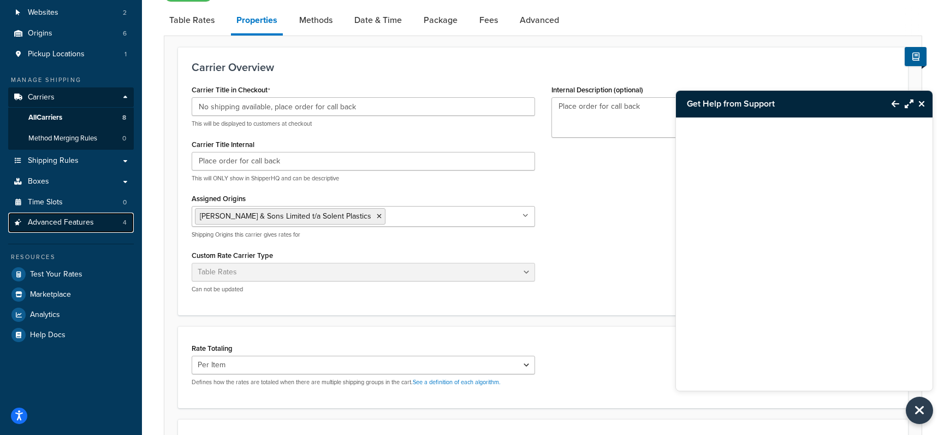
click at [102, 218] on link "Advanced Features 4" at bounding box center [71, 222] width 126 height 20
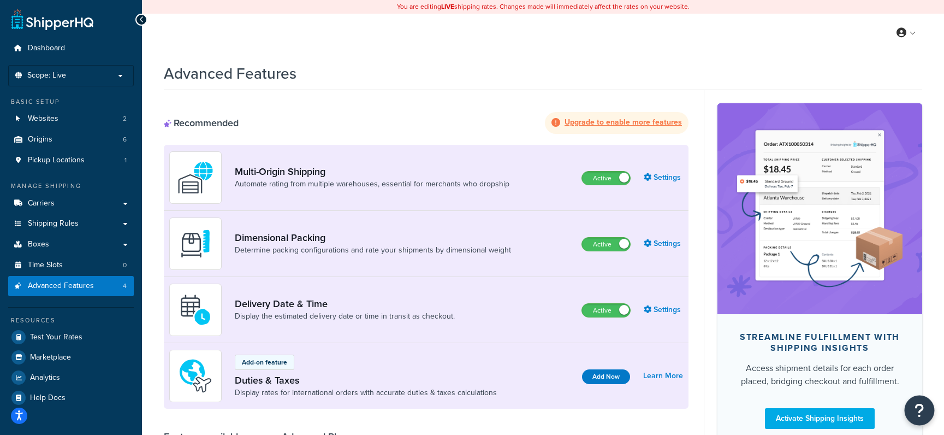
click at [915, 405] on icon "Open Resource Center" at bounding box center [920, 409] width 10 height 15
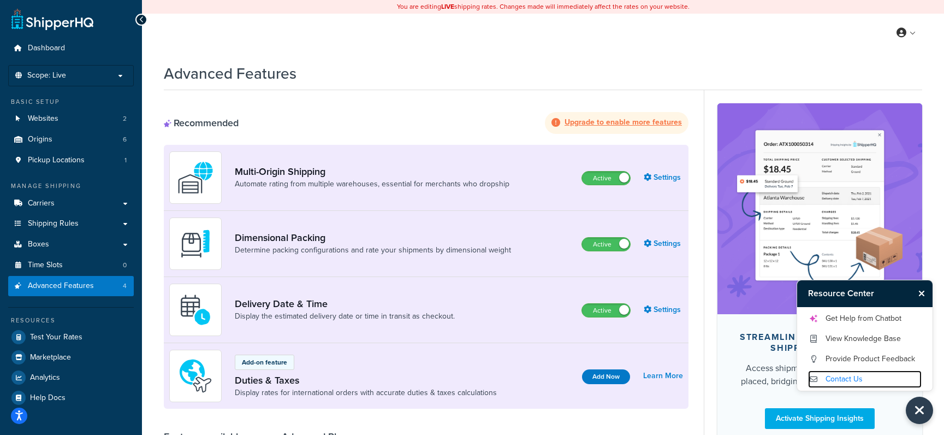
click at [854, 377] on link "Contact Us" at bounding box center [865, 378] width 114 height 17
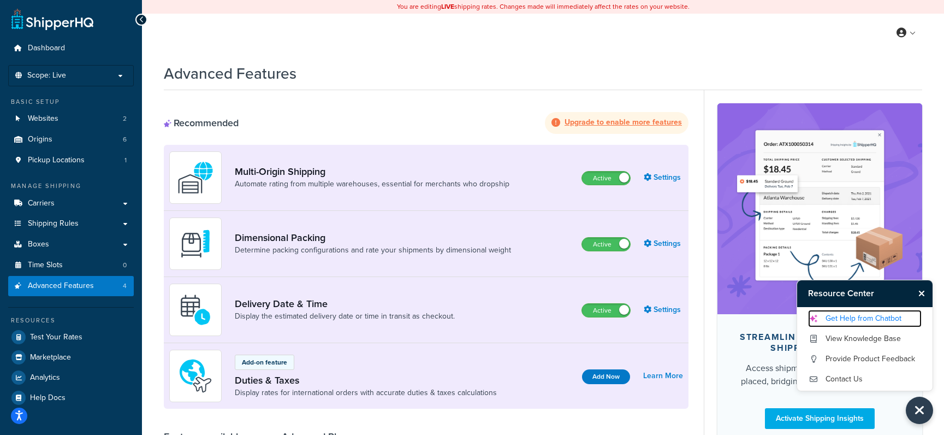
click at [849, 319] on link "Get Help from Chatbot" at bounding box center [865, 318] width 114 height 17
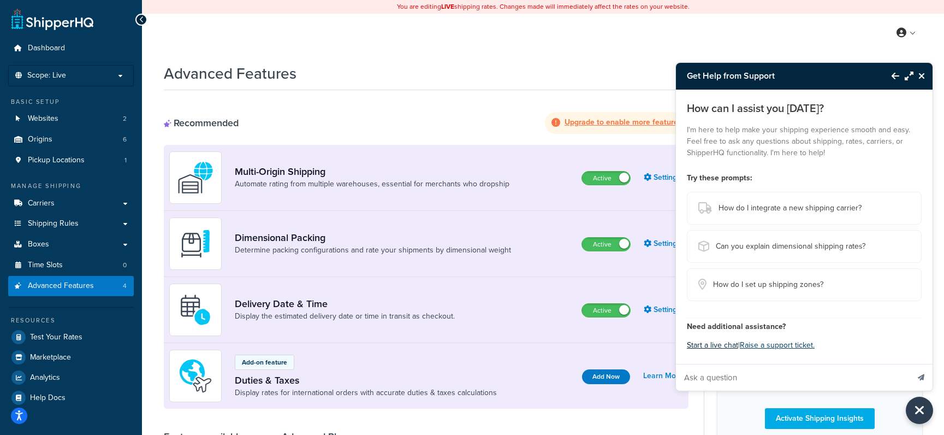
click at [718, 344] on button "Start a live chat" at bounding box center [712, 345] width 51 height 15
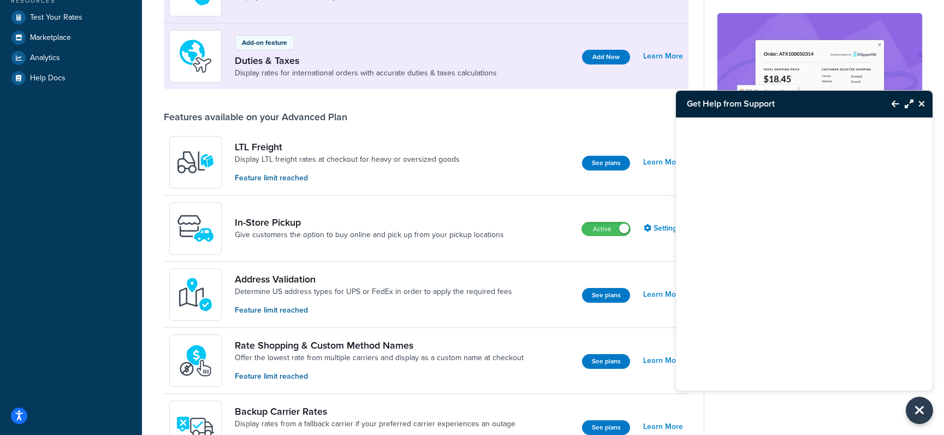
scroll to position [665, 0]
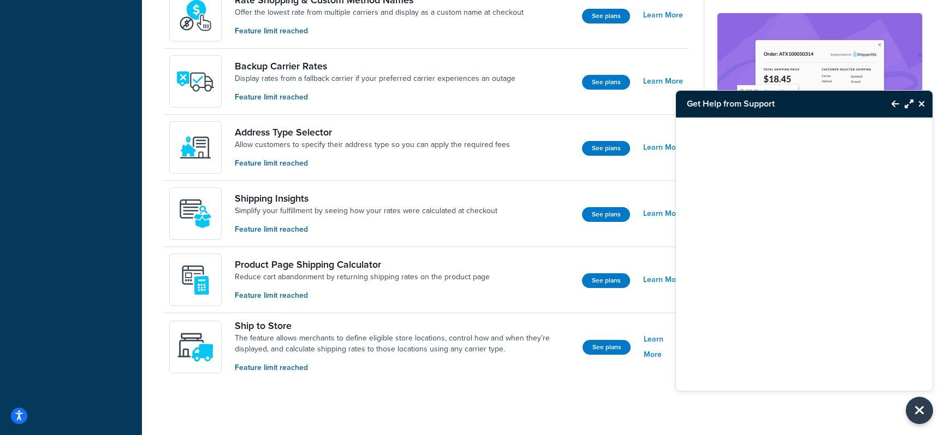
click at [921, 102] on icon "Close Resource Center" at bounding box center [922, 103] width 7 height 9
